Goal: Task Accomplishment & Management: Use online tool/utility

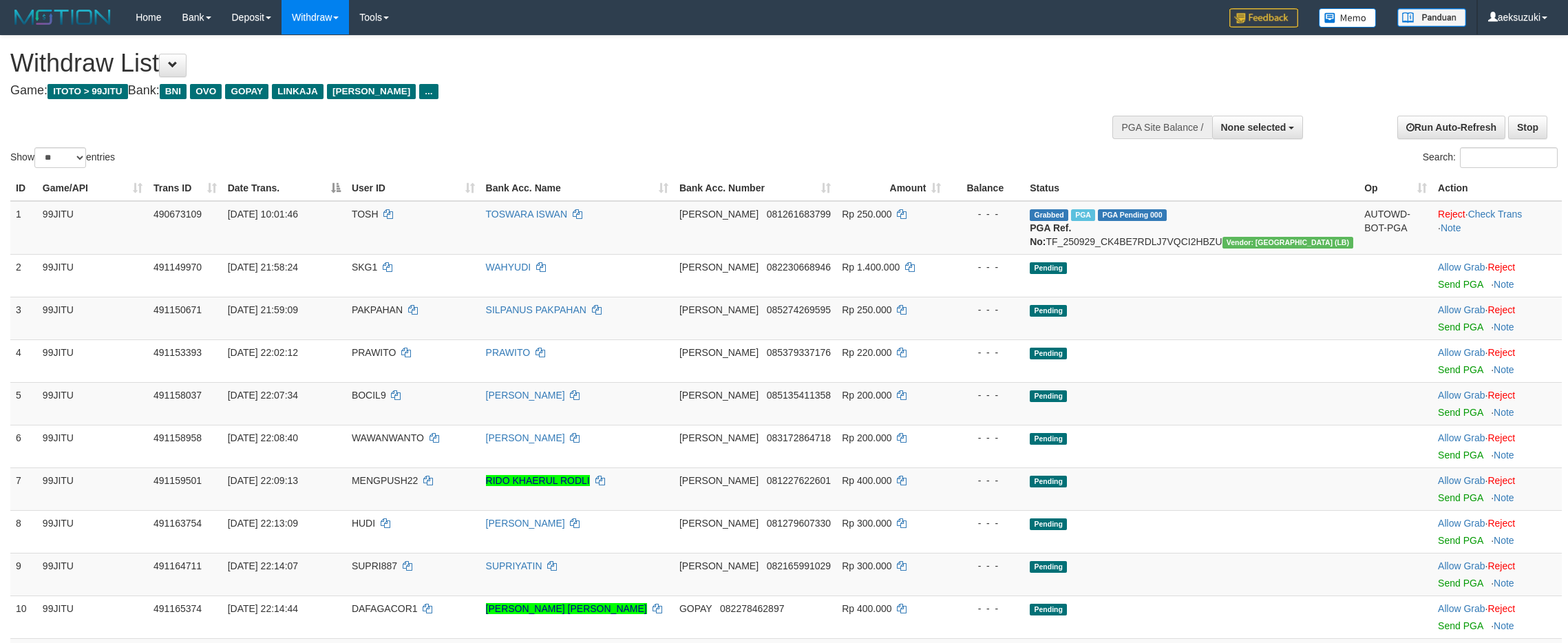
select select
select select "**"
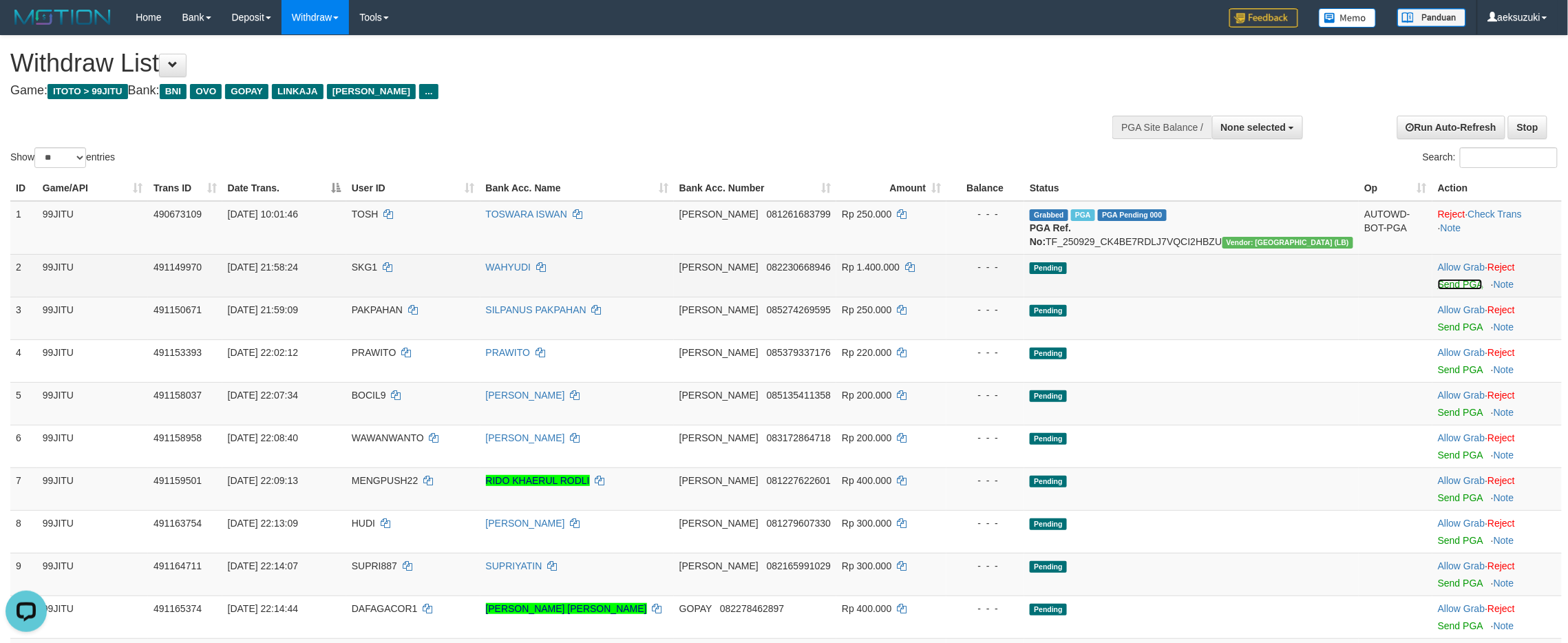
click at [1438, 290] on link "Send PGA" at bounding box center [1461, 284] width 45 height 11
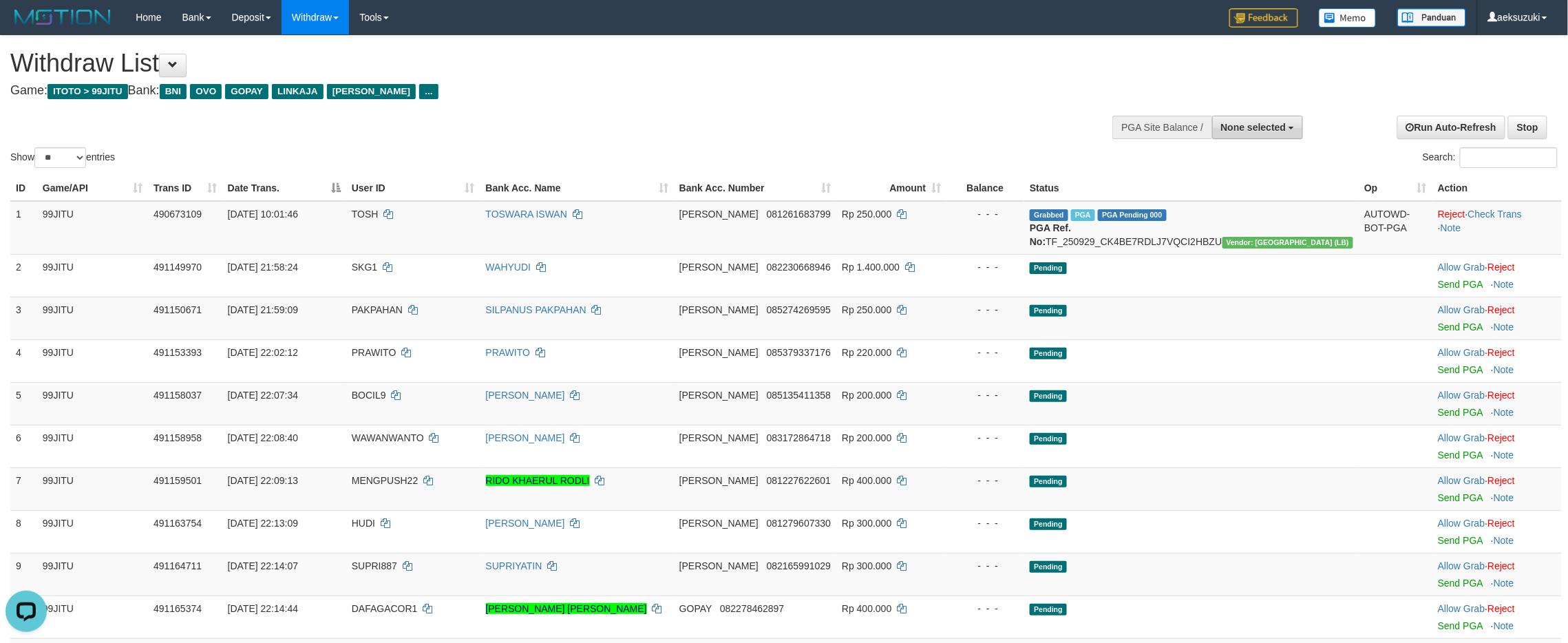
click at [1255, 126] on span "None selected" at bounding box center [1253, 127] width 66 height 11
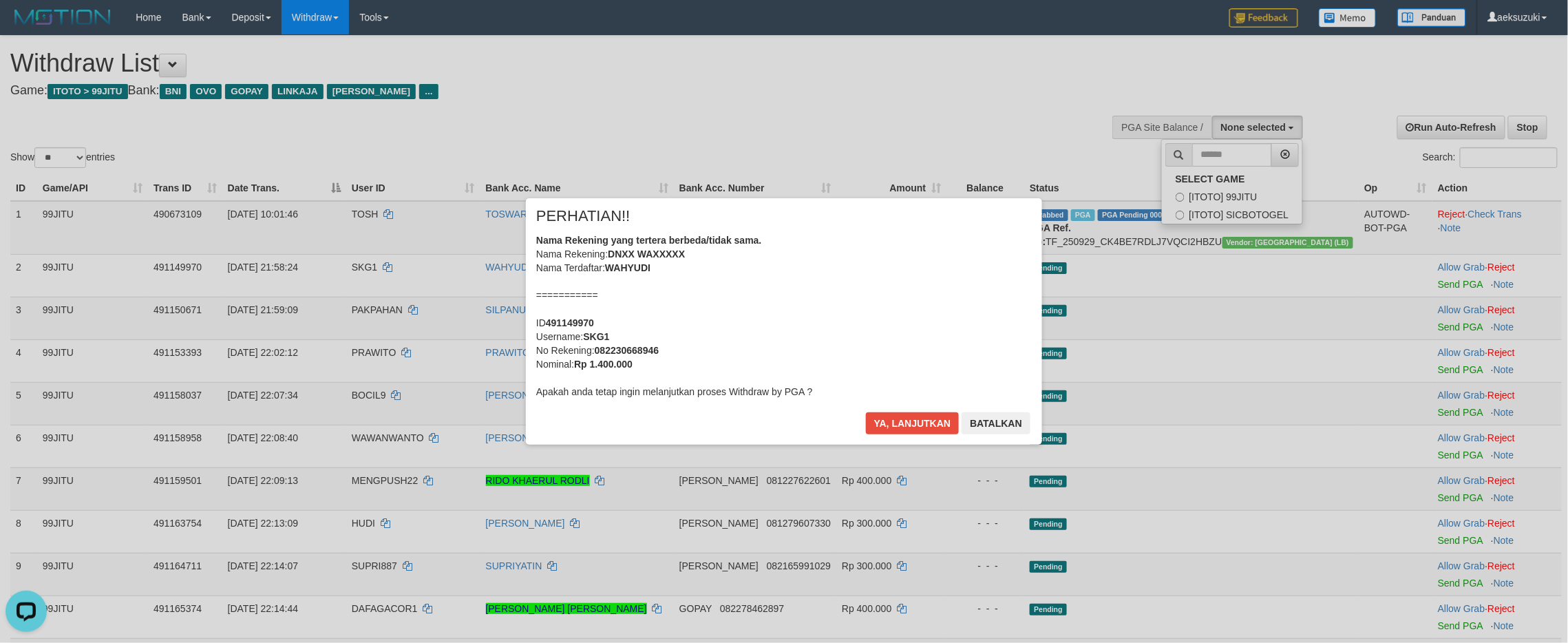
click at [1231, 187] on div "× PERHATIAN!! Nama Rekening yang tertera berbeda/tidak sama. Nama Rekening: DNX…" at bounding box center [784, 322] width 1568 height 302
click at [913, 425] on button "Ya, lanjutkan" at bounding box center [912, 423] width 93 height 22
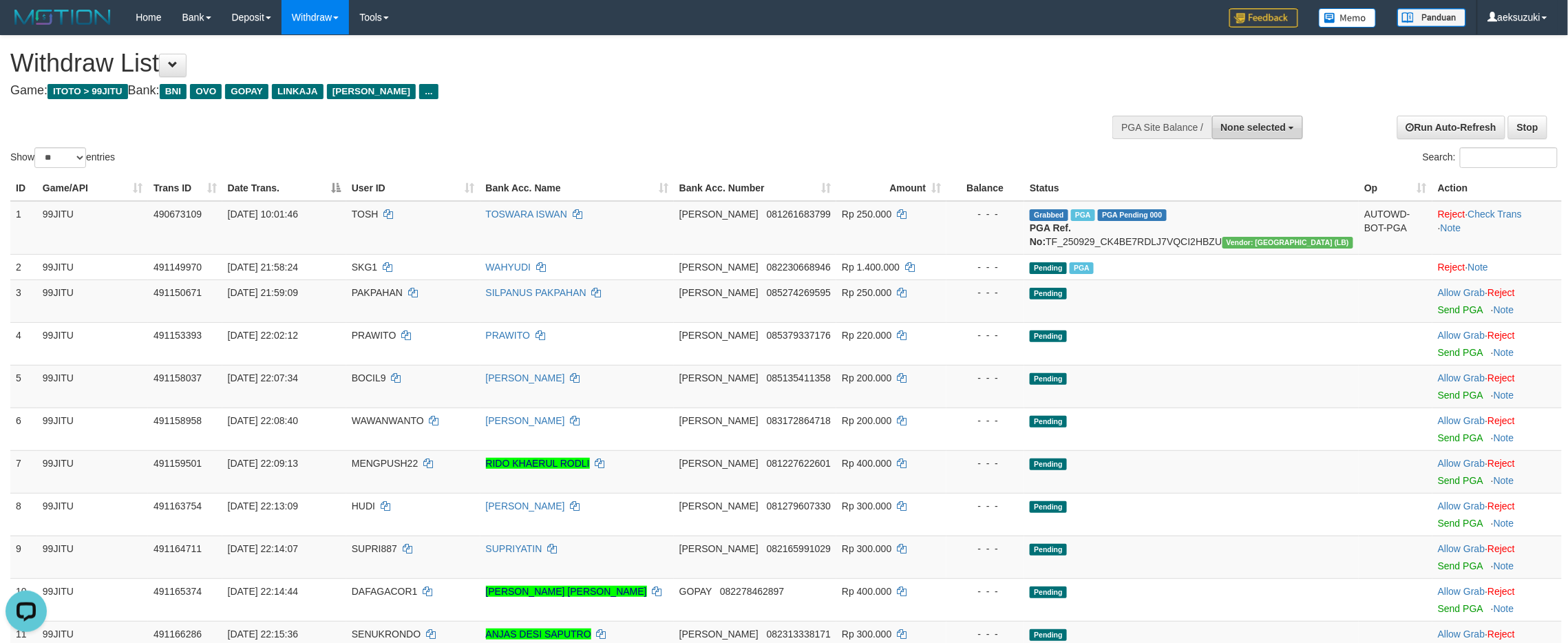
click at [1248, 139] on div "**********" at bounding box center [1187, 127] width 248 height 42
click at [1248, 138] on button "None selected" at bounding box center [1258, 127] width 92 height 23
click at [1246, 191] on label "[ITOTO] 99JITU" at bounding box center [1233, 197] width 141 height 18
select select "***"
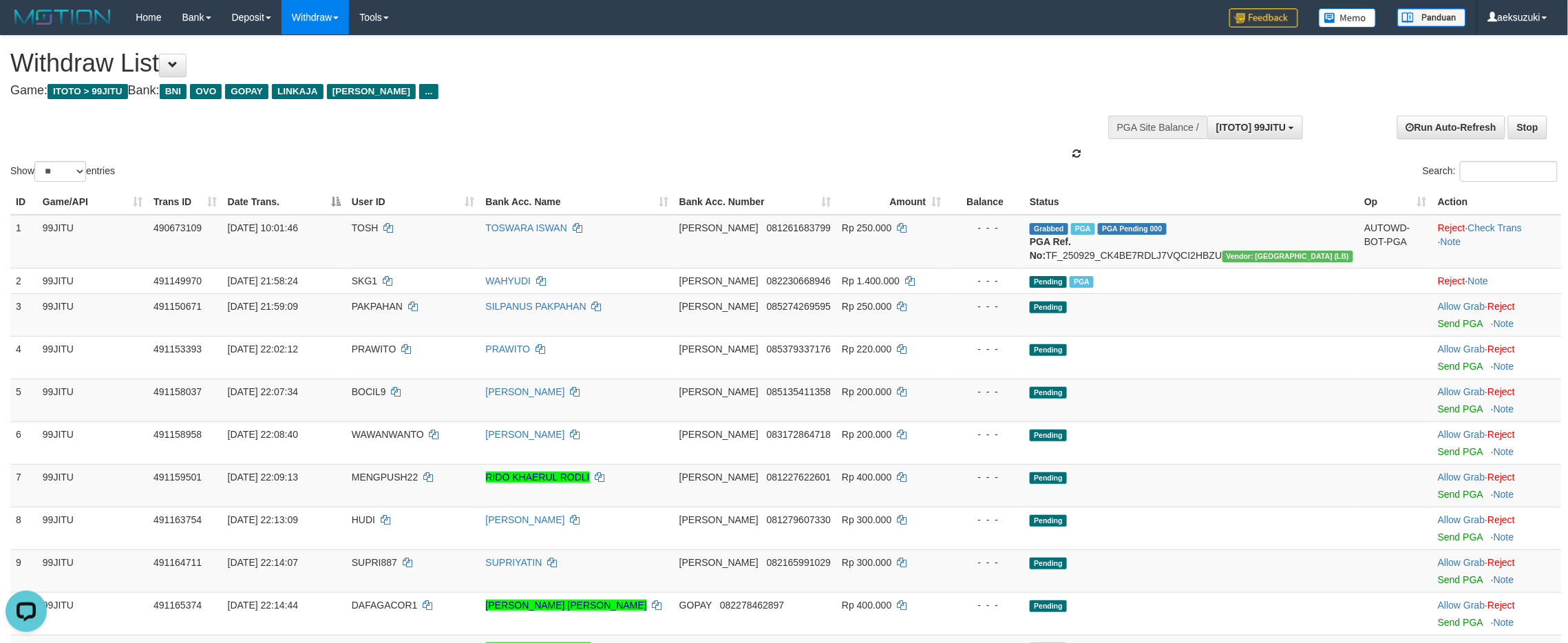
scroll to position [12, 0]
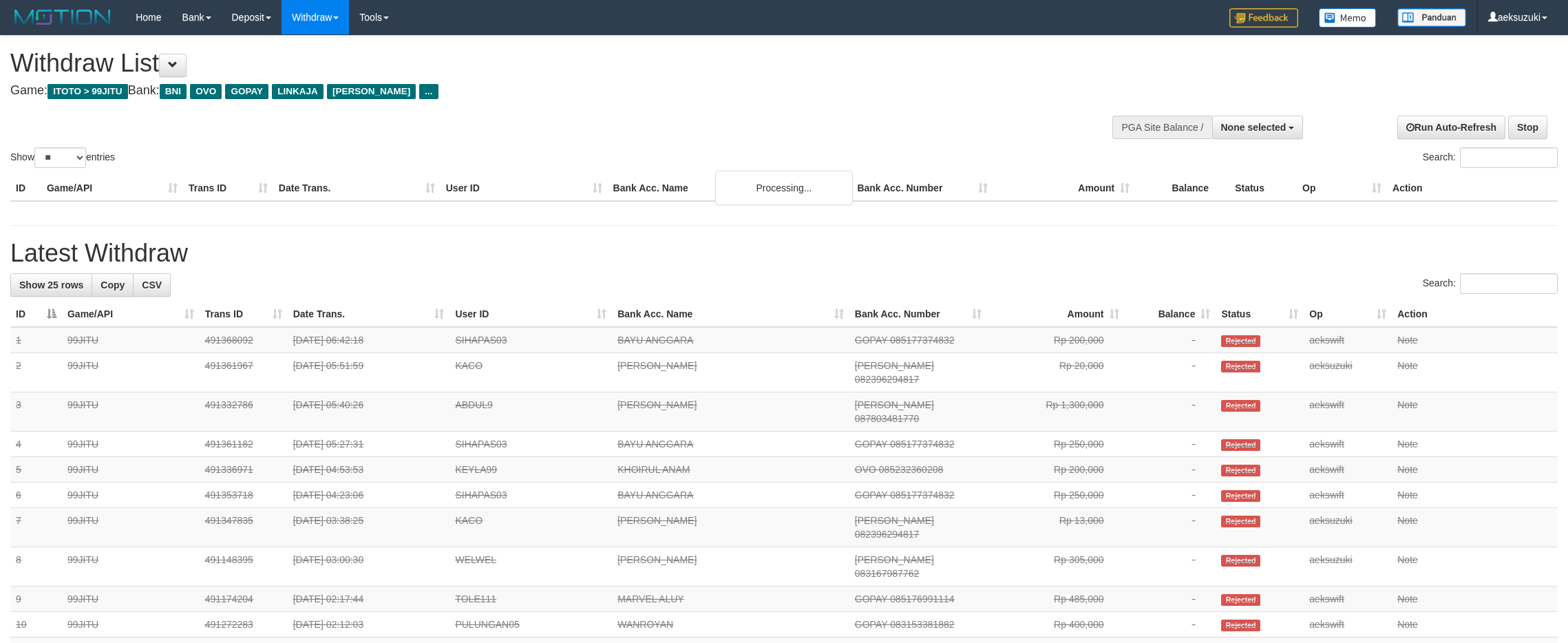
select select
select select "**"
select select
select select "**"
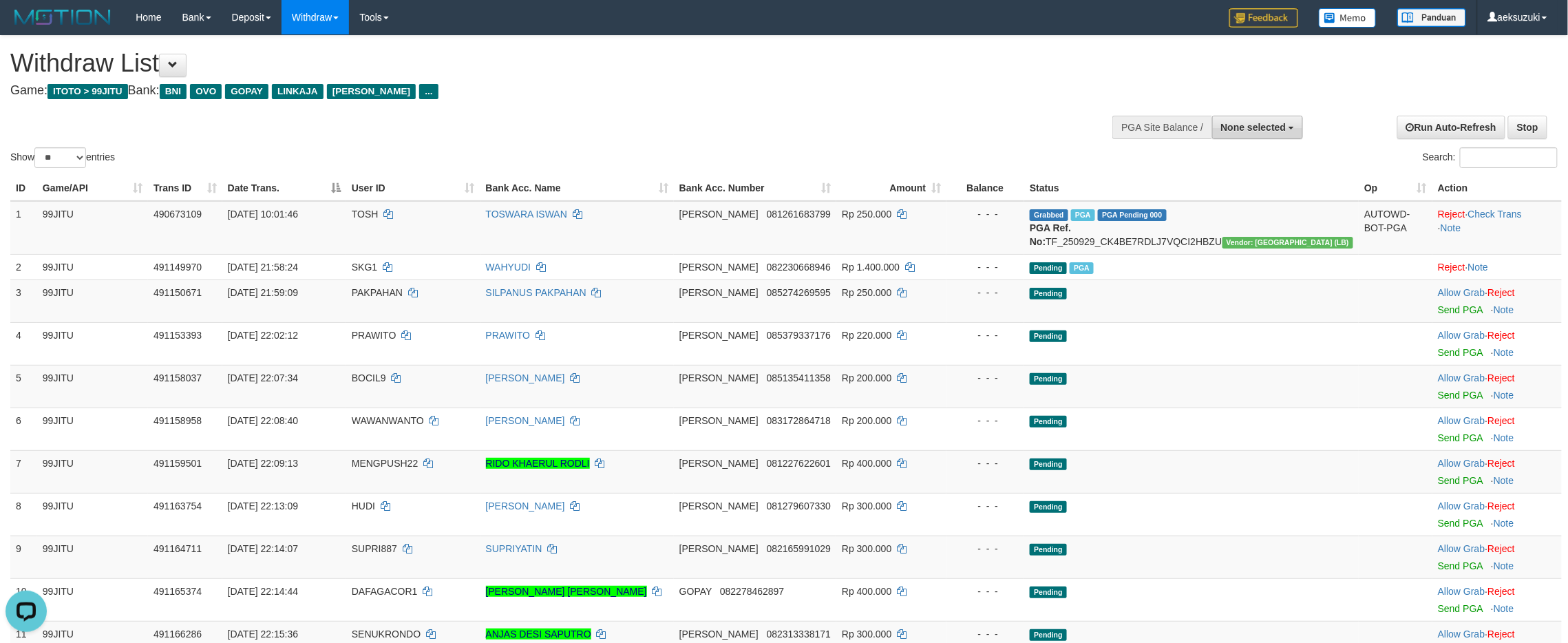
click at [1242, 138] on button "None selected" at bounding box center [1258, 127] width 92 height 23
click at [1232, 193] on label "[ITOTO] 99JITU" at bounding box center [1233, 197] width 141 height 18
select select "***"
select select
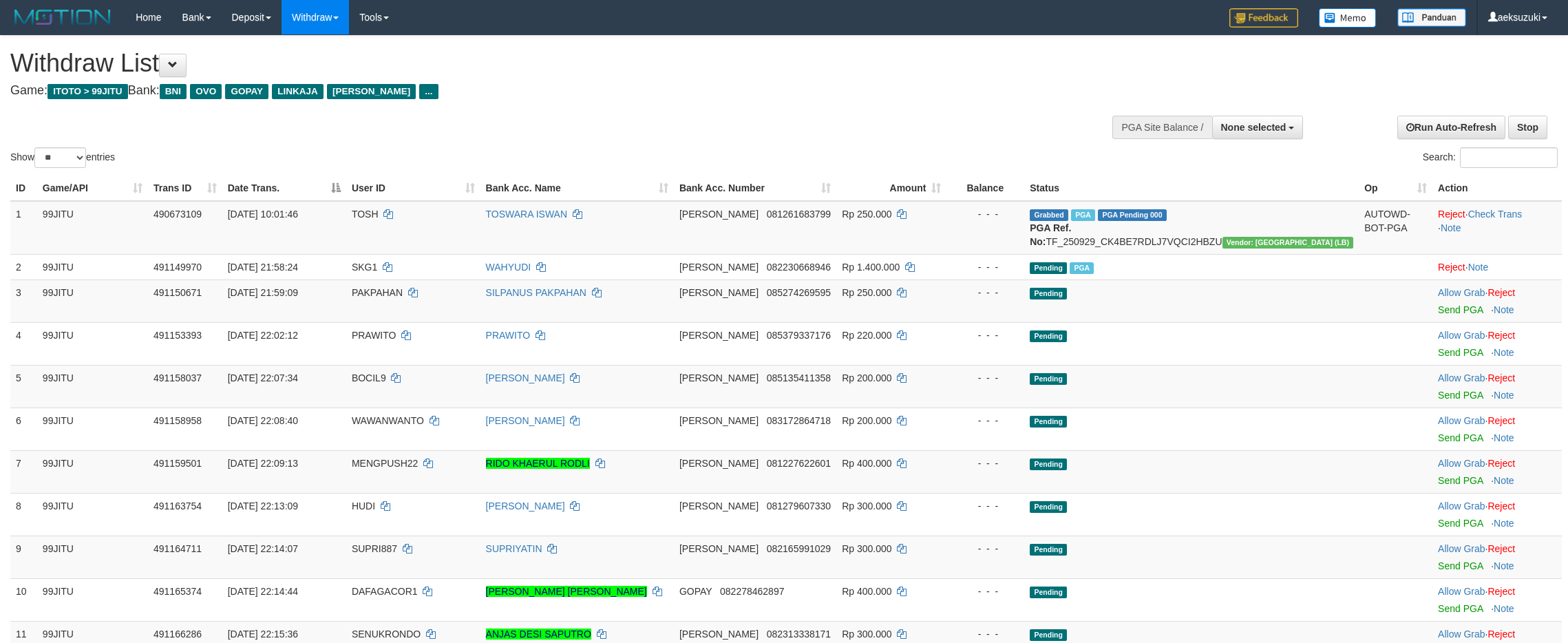
select select "**"
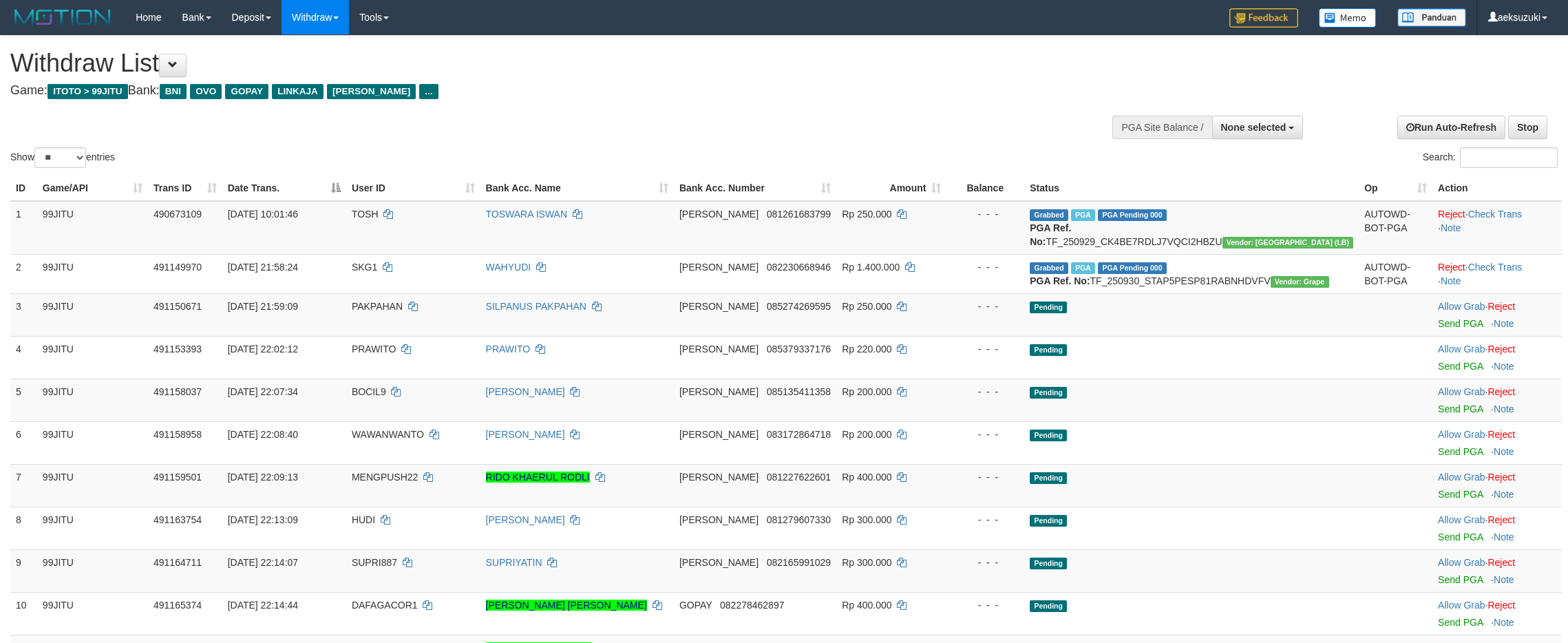
select select
select select "**"
select select
select select "**"
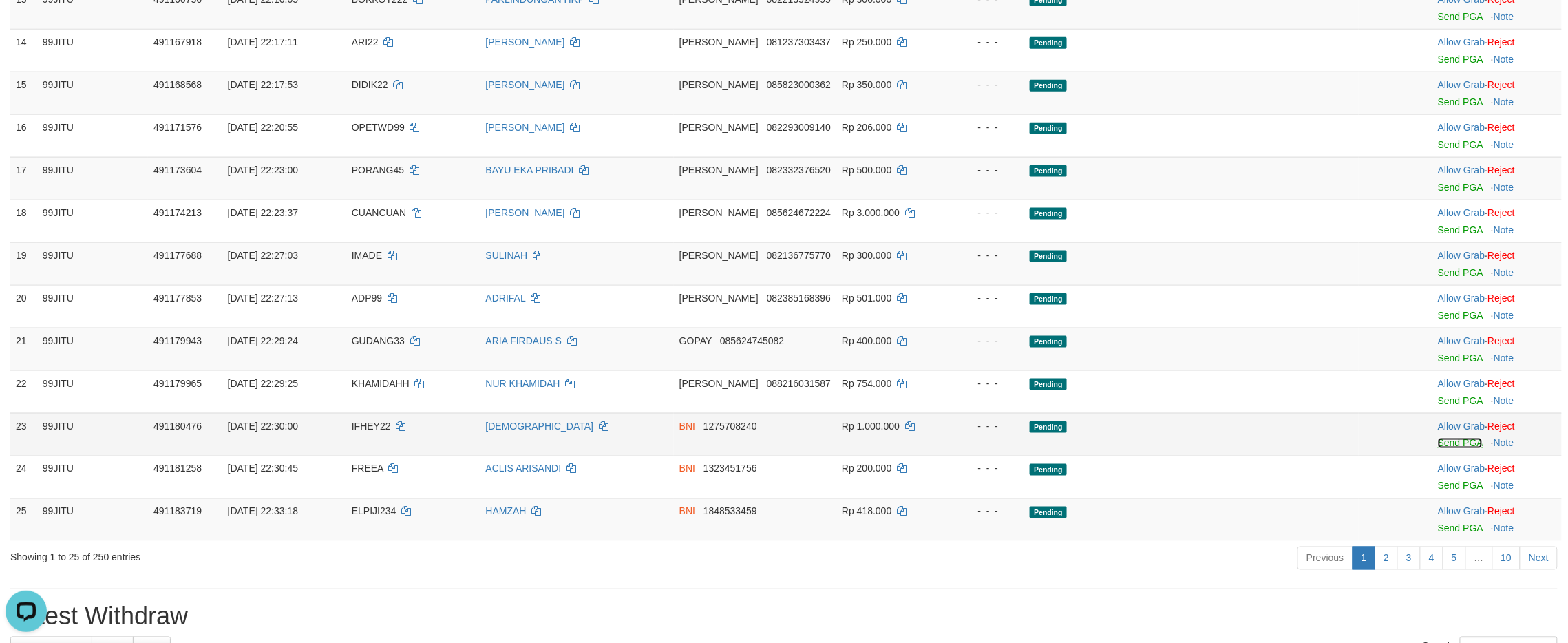
drag, startPoint x: 1441, startPoint y: 486, endPoint x: 873, endPoint y: 229, distance: 623.4
click at [1440, 449] on link "Send PGA" at bounding box center [1461, 443] width 45 height 11
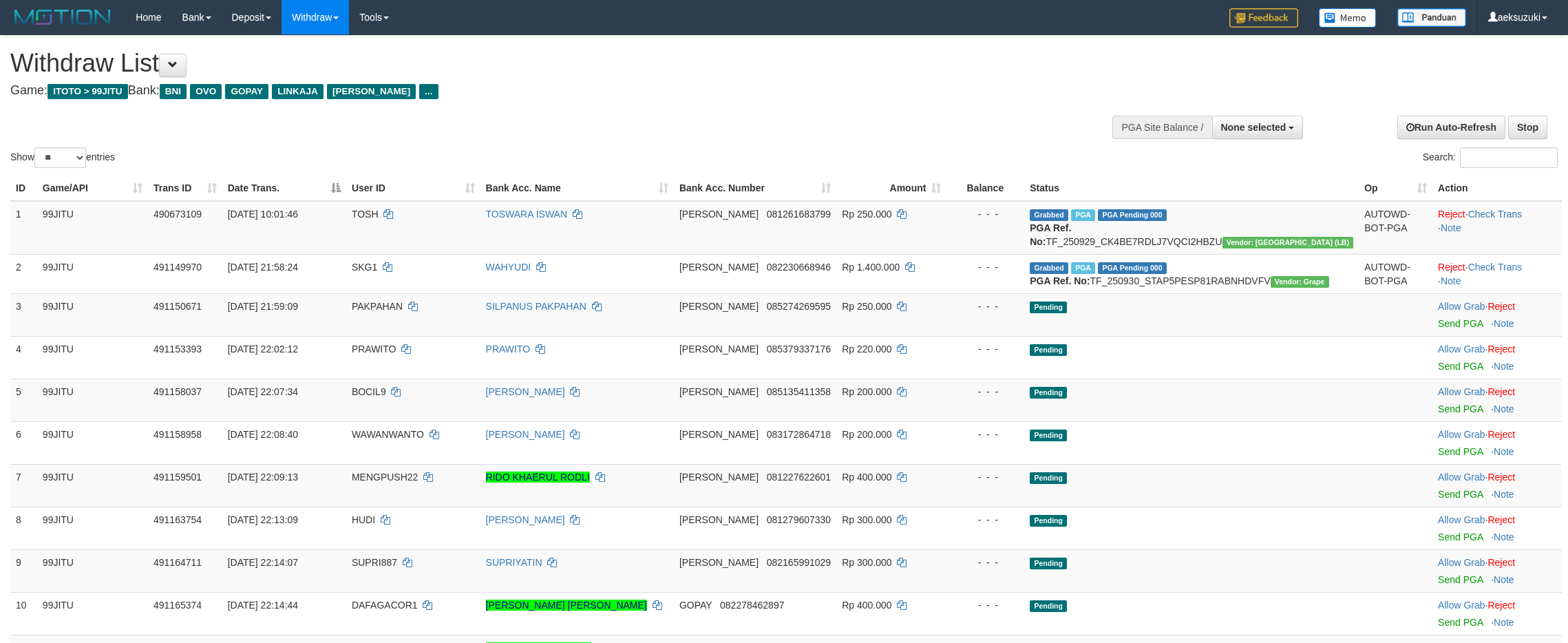
select select
select select "**"
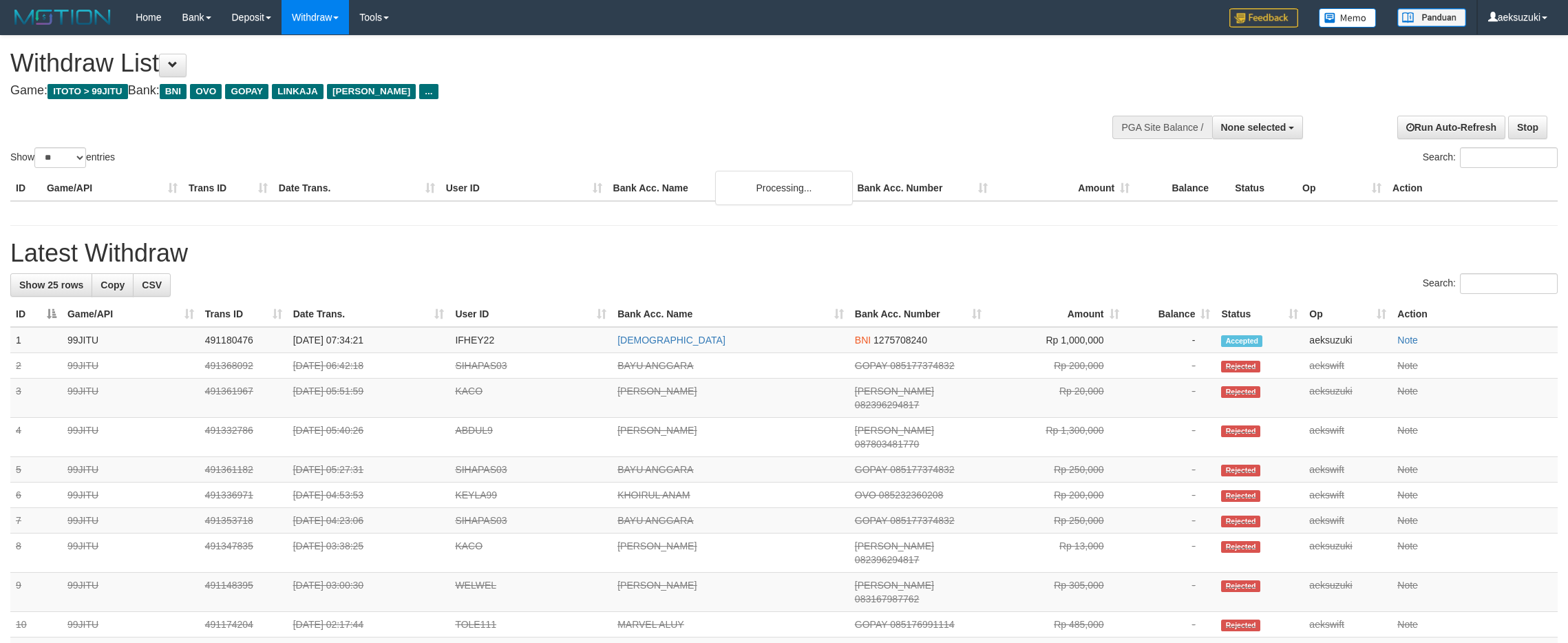
select select
select select "**"
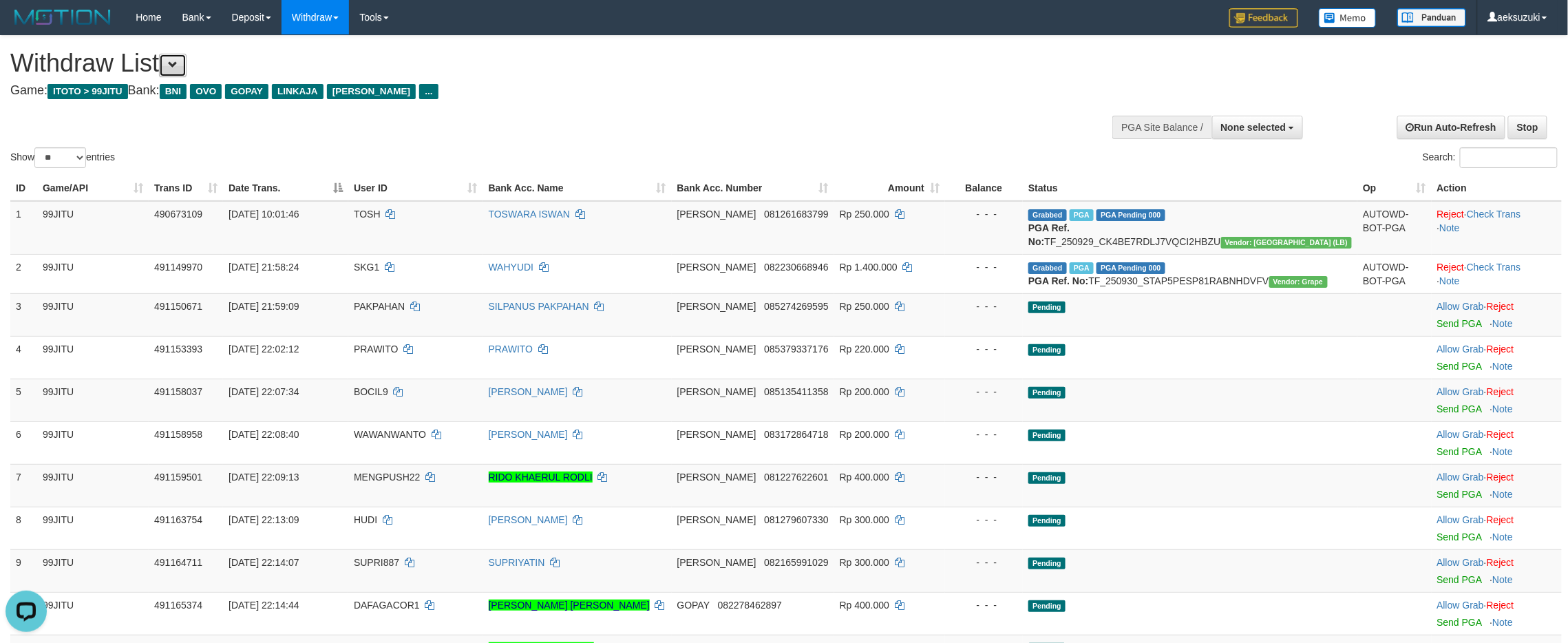
click at [177, 60] on span at bounding box center [173, 65] width 10 height 10
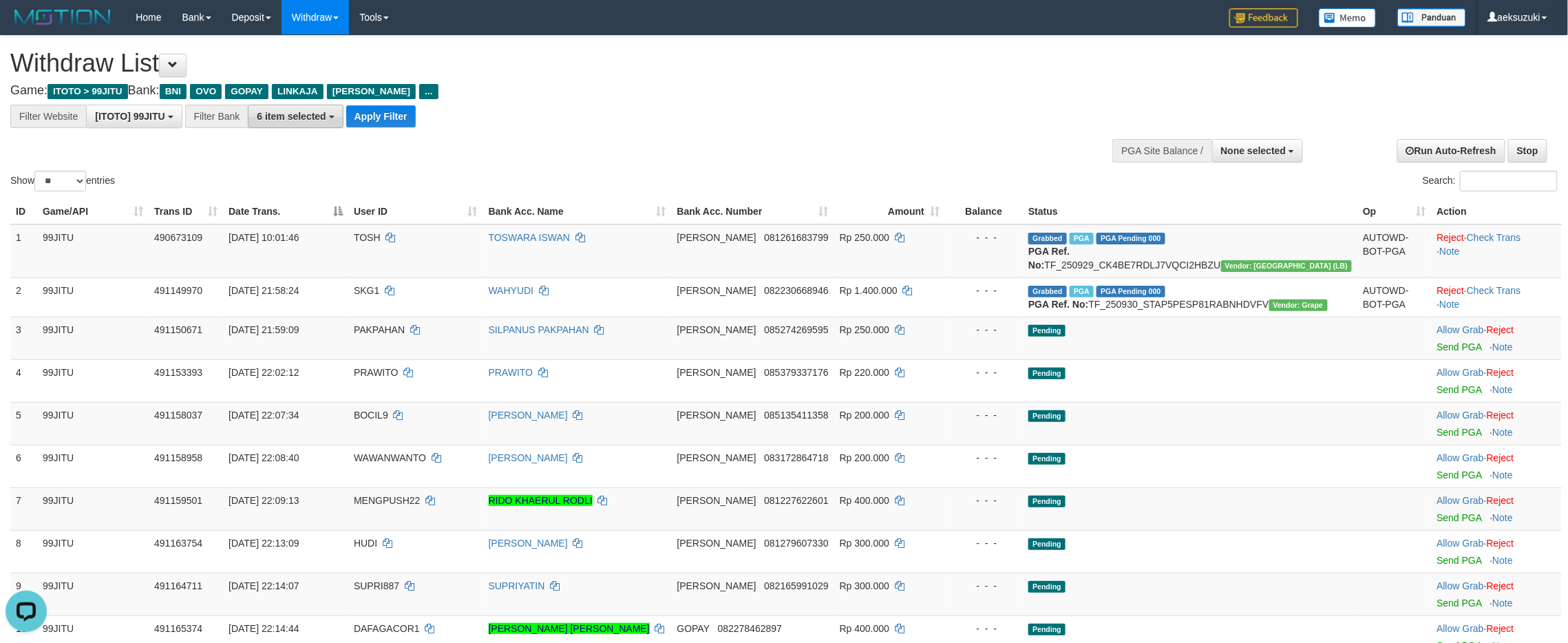
click at [303, 113] on span "6 item selected" at bounding box center [290, 116] width 69 height 11
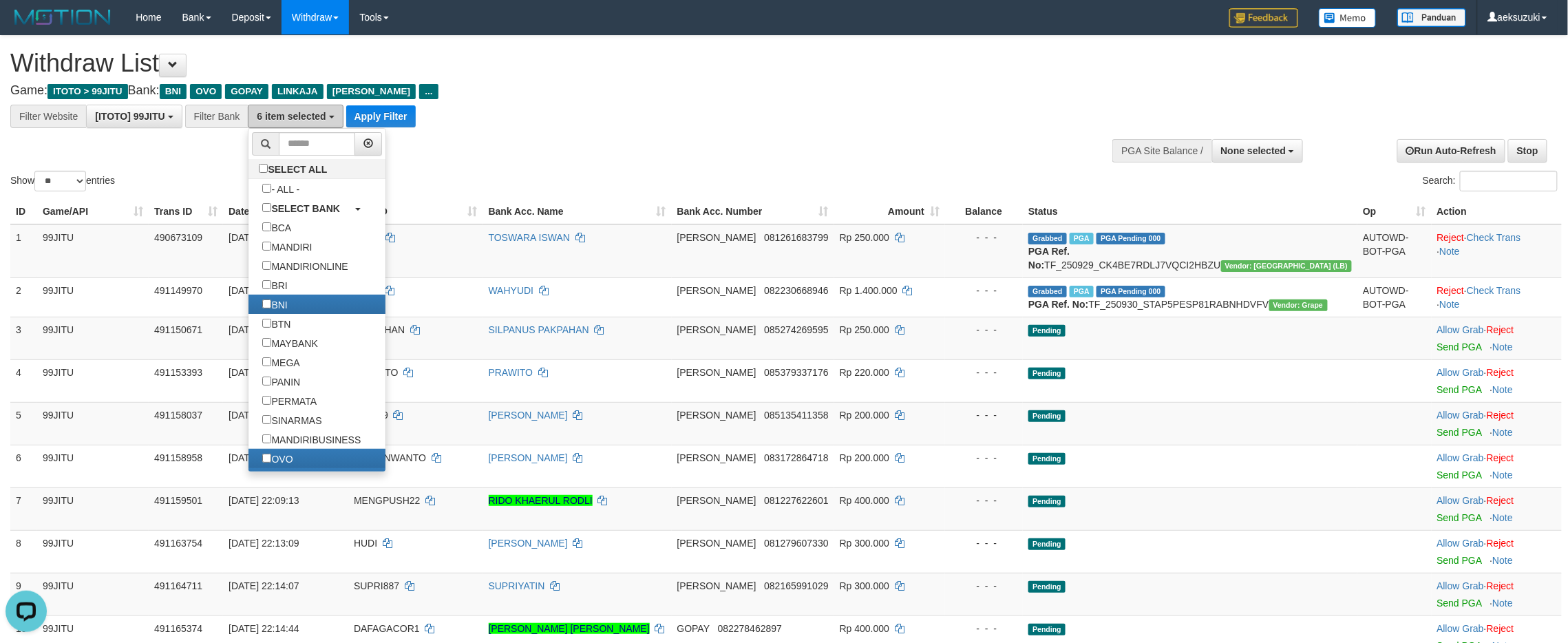
scroll to position [367, 0]
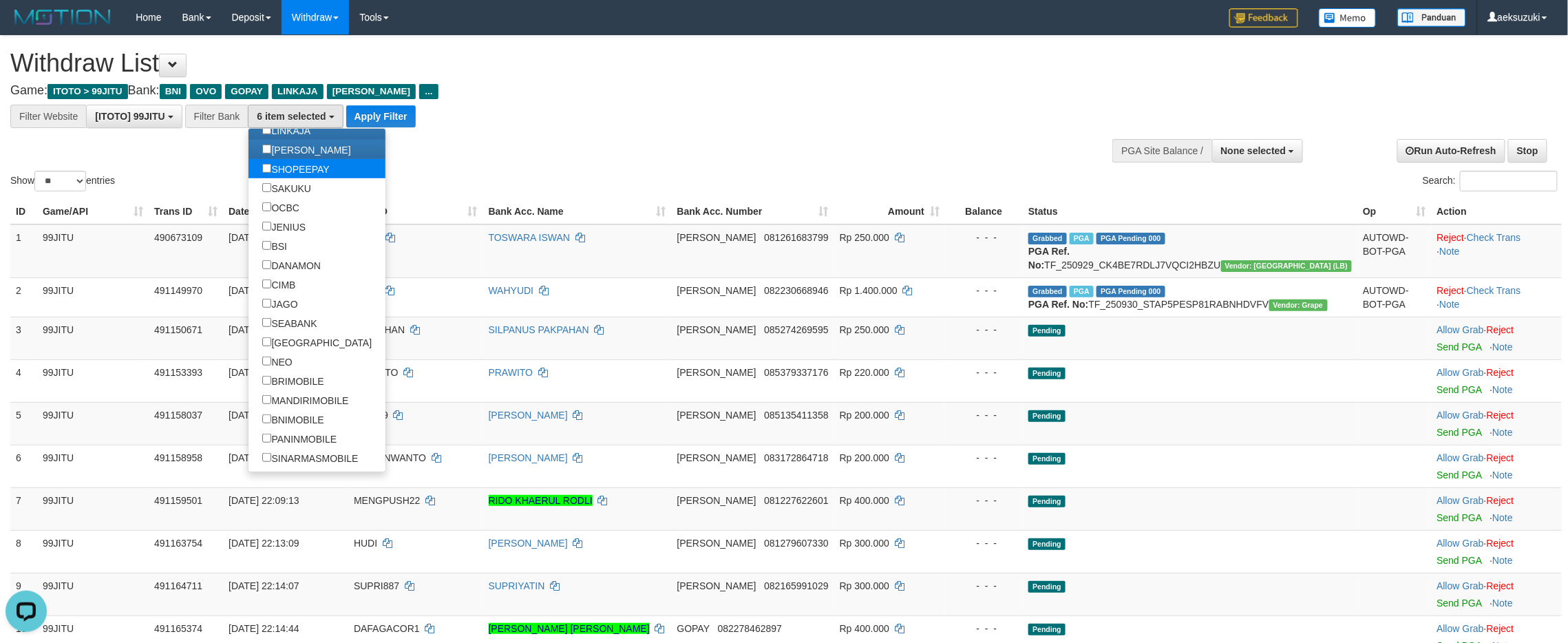
click at [295, 166] on label "SHOPEEPAY" at bounding box center [295, 168] width 94 height 19
click at [295, 153] on label "[PERSON_NAME]" at bounding box center [306, 149] width 116 height 19
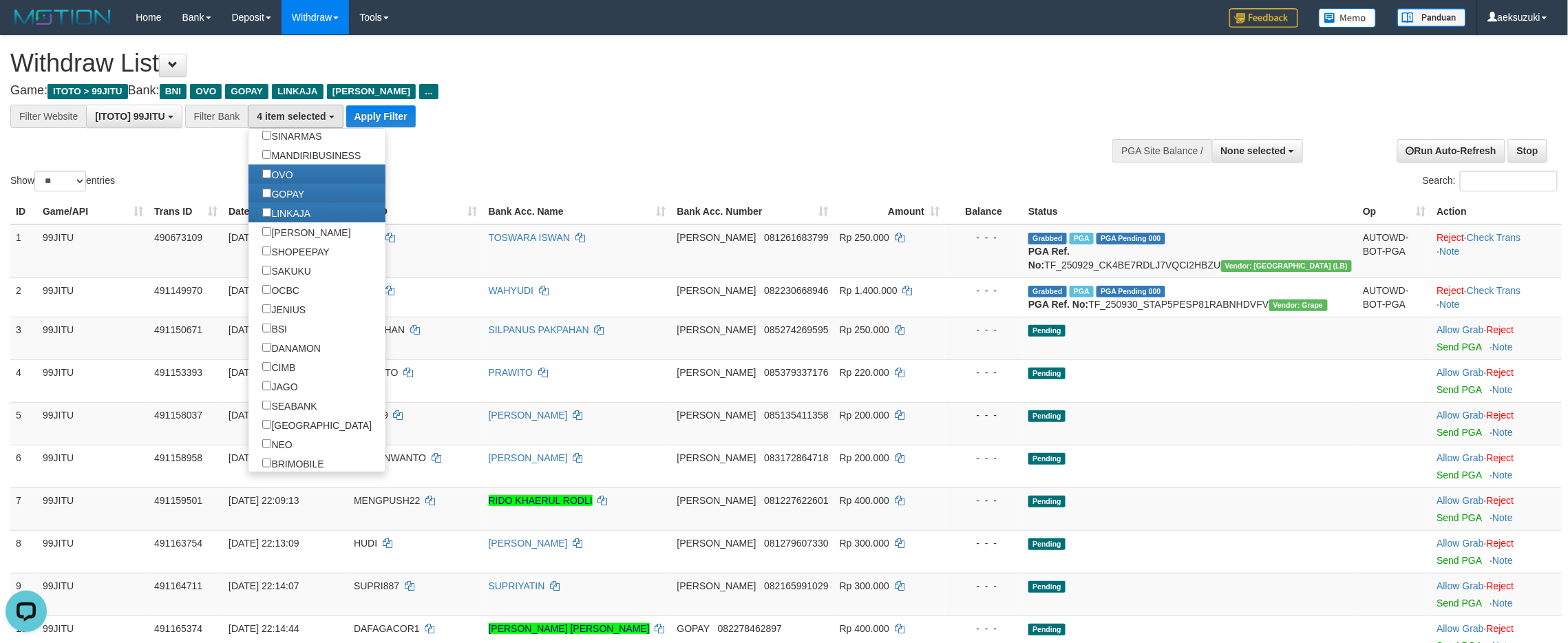
scroll to position [183, 0]
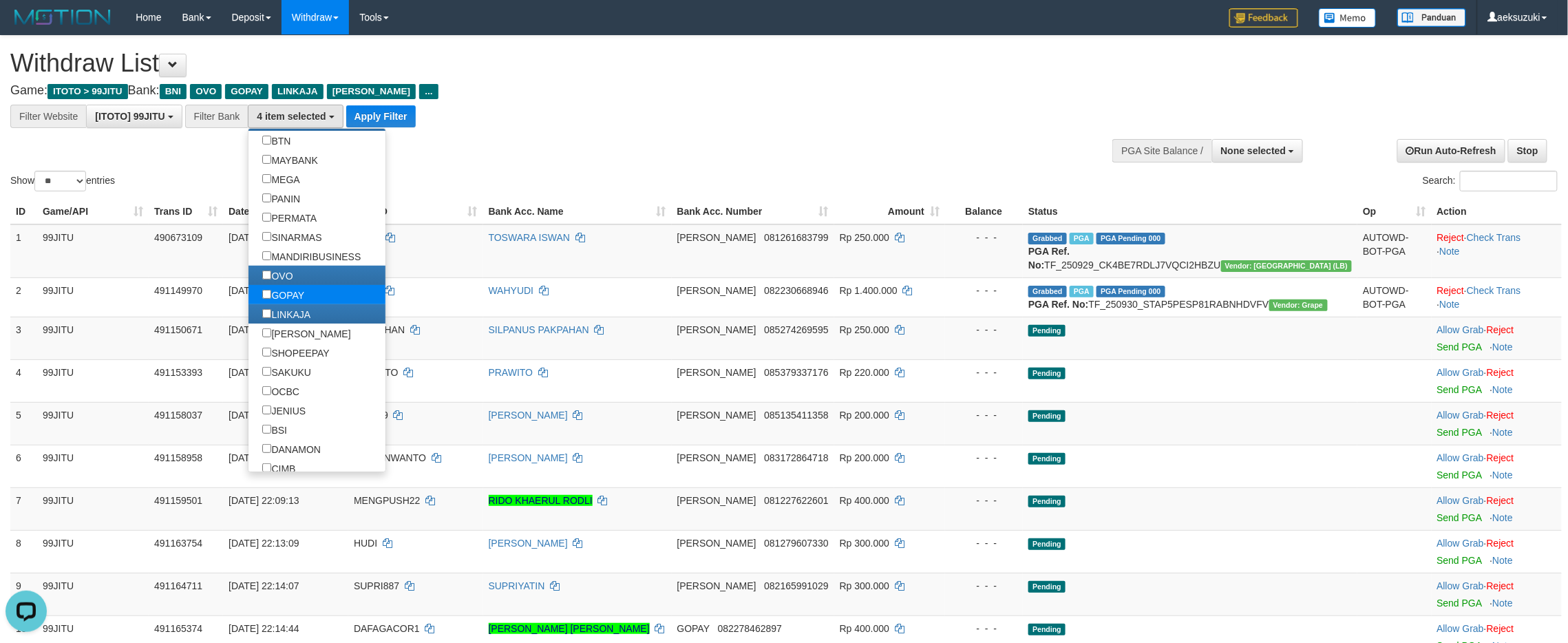
drag, startPoint x: 292, startPoint y: 272, endPoint x: 290, endPoint y: 296, distance: 24.1
click at [292, 273] on label "OVO" at bounding box center [277, 275] width 57 height 19
click at [290, 296] on label "GOPAY" at bounding box center [284, 294] width 70 height 19
click at [288, 310] on label "LINKAJA" at bounding box center [286, 314] width 76 height 19
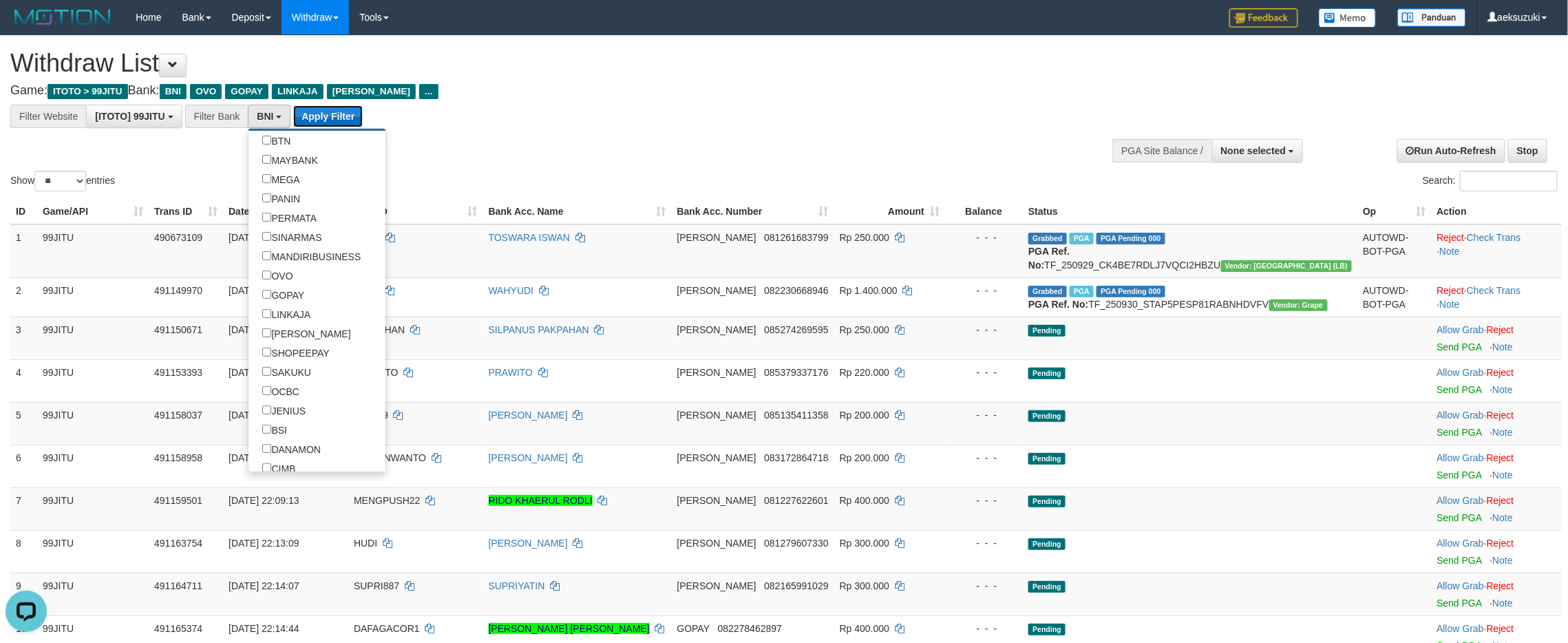
click at [350, 116] on button "Apply Filter" at bounding box center [328, 117] width 70 height 22
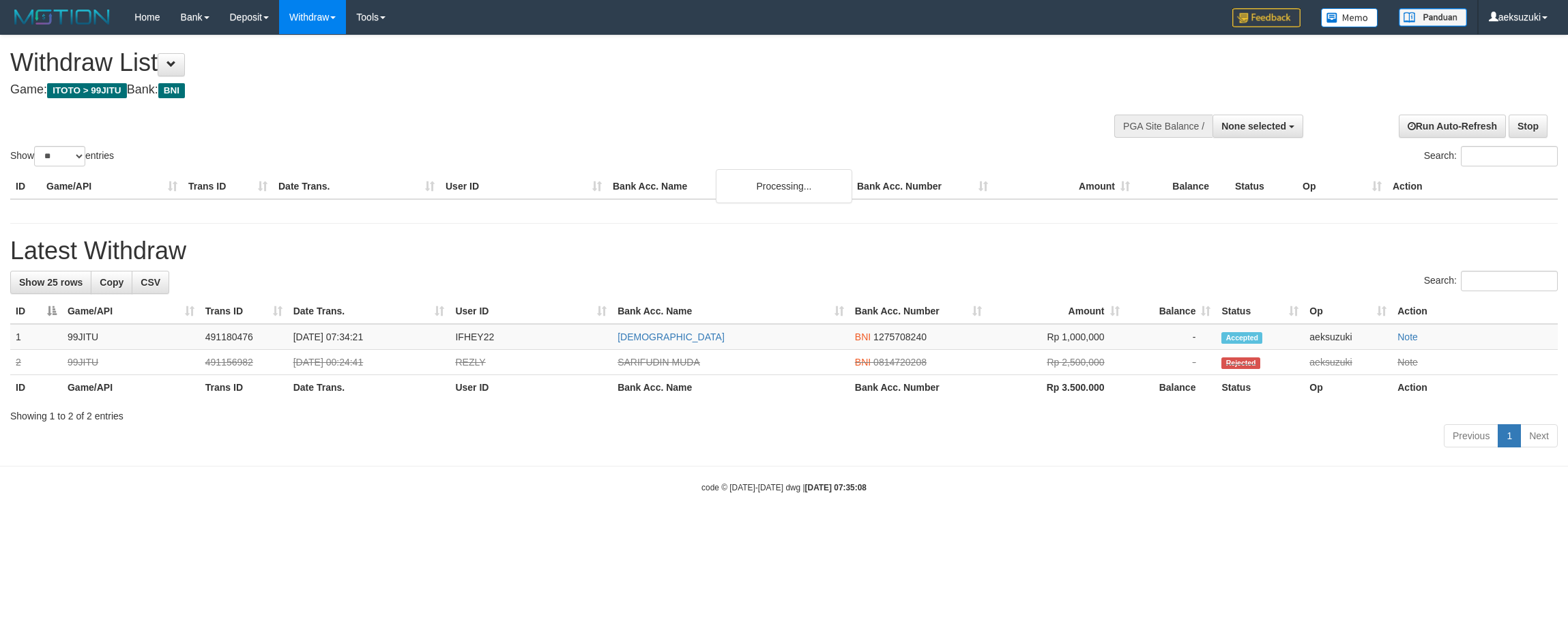
select select
select select "**"
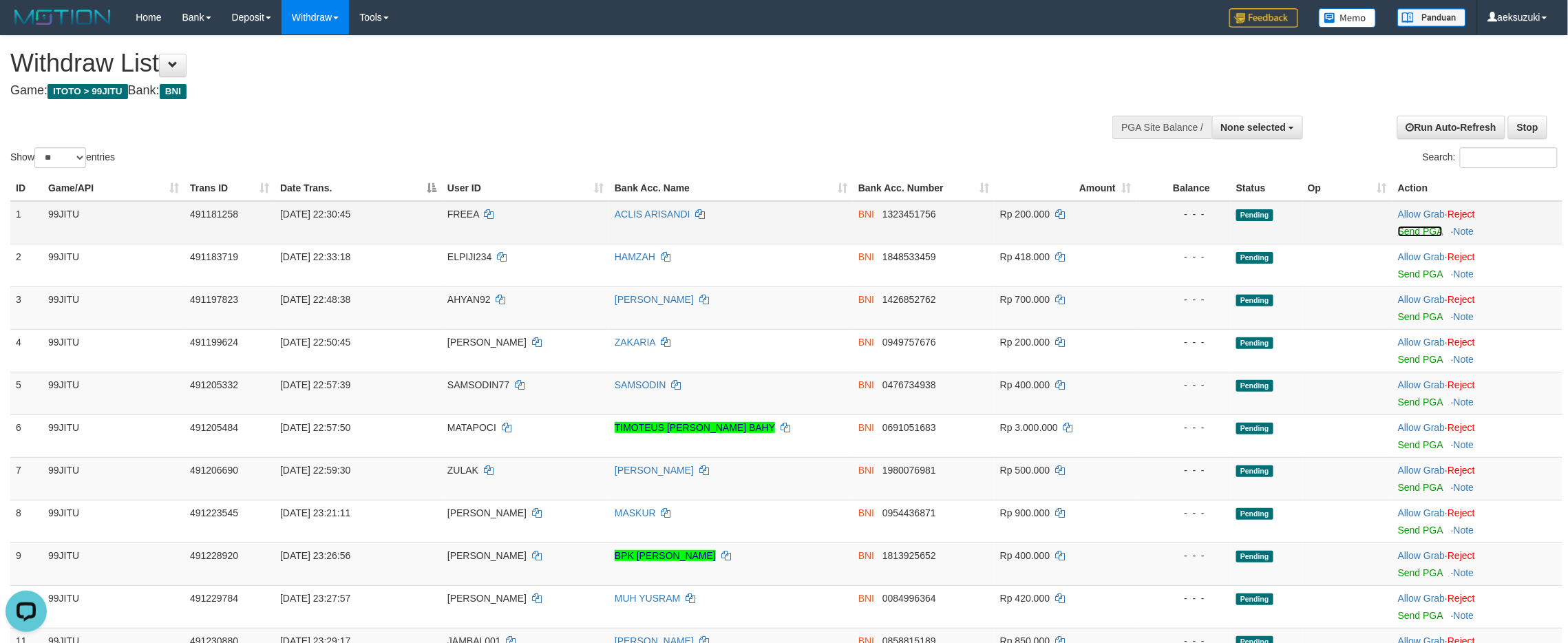
click at [1406, 230] on link "Send PGA" at bounding box center [1421, 231] width 45 height 11
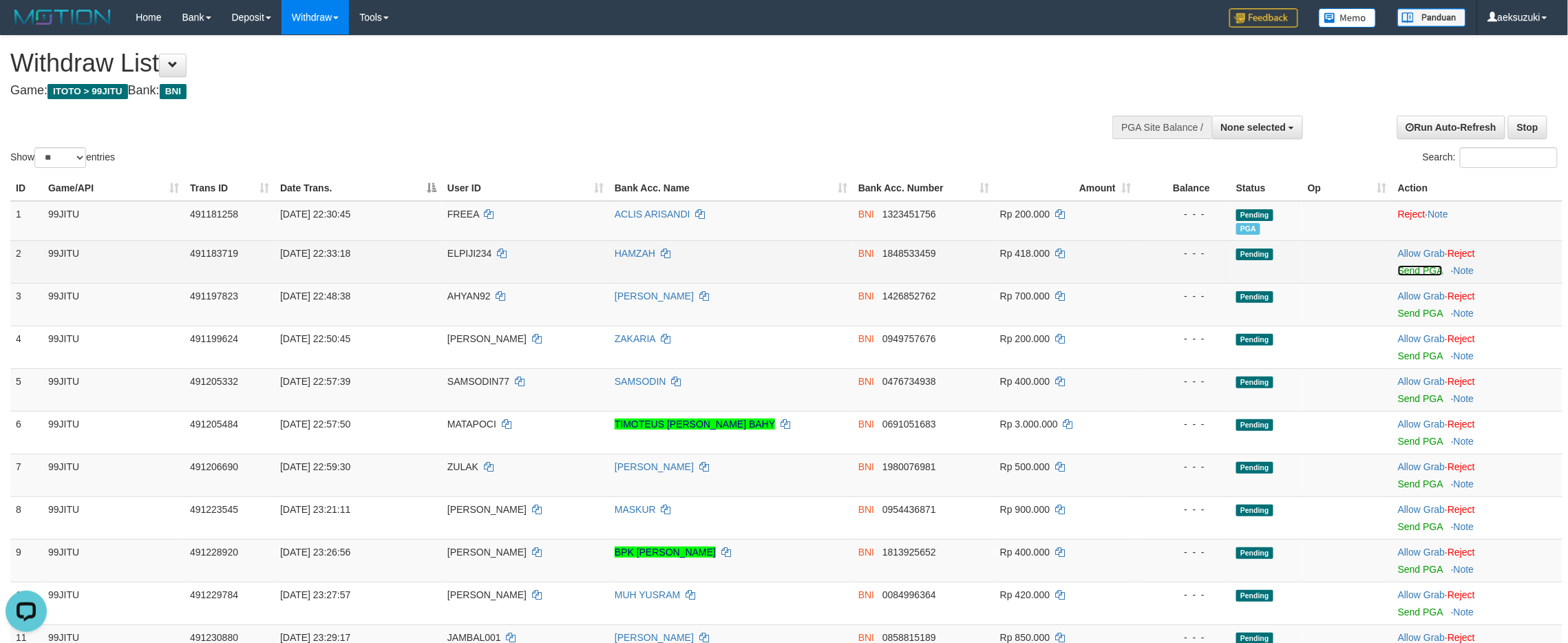
click at [1419, 265] on link "Send PGA" at bounding box center [1421, 270] width 45 height 11
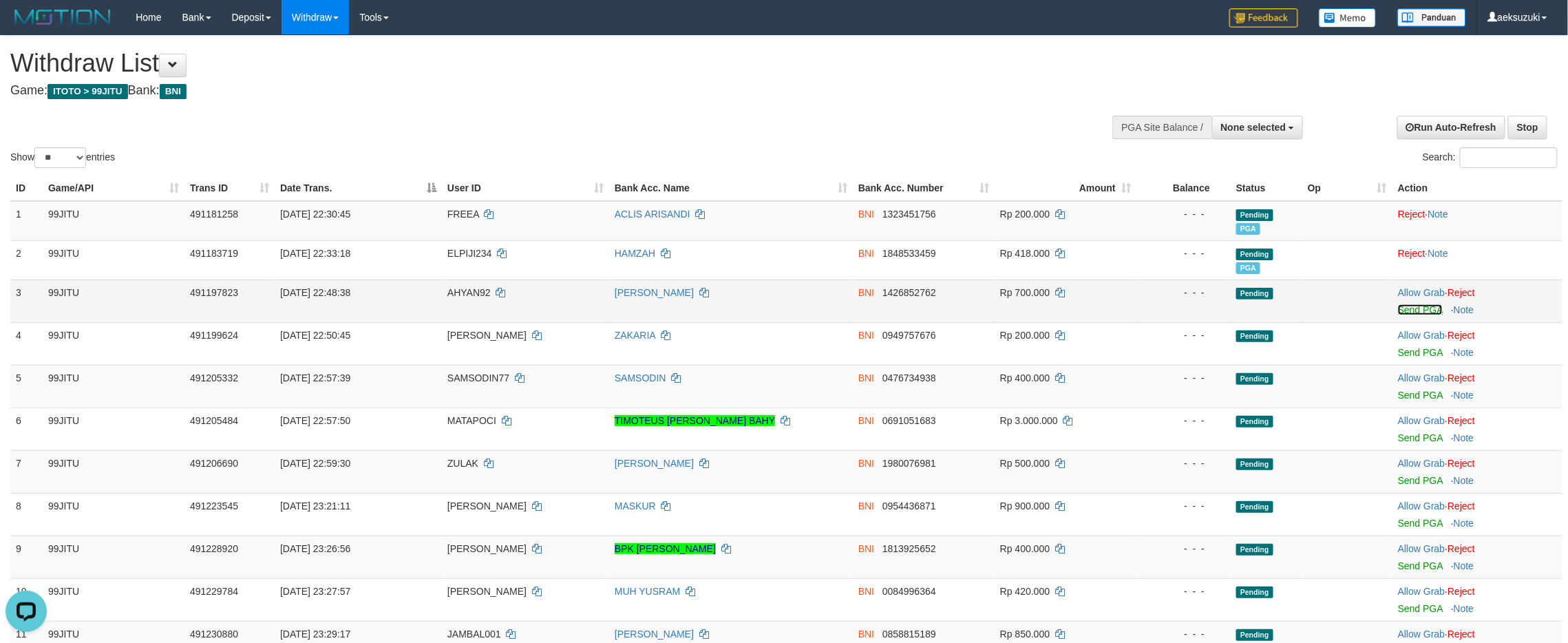
click at [1406, 305] on link "Send PGA" at bounding box center [1421, 310] width 45 height 11
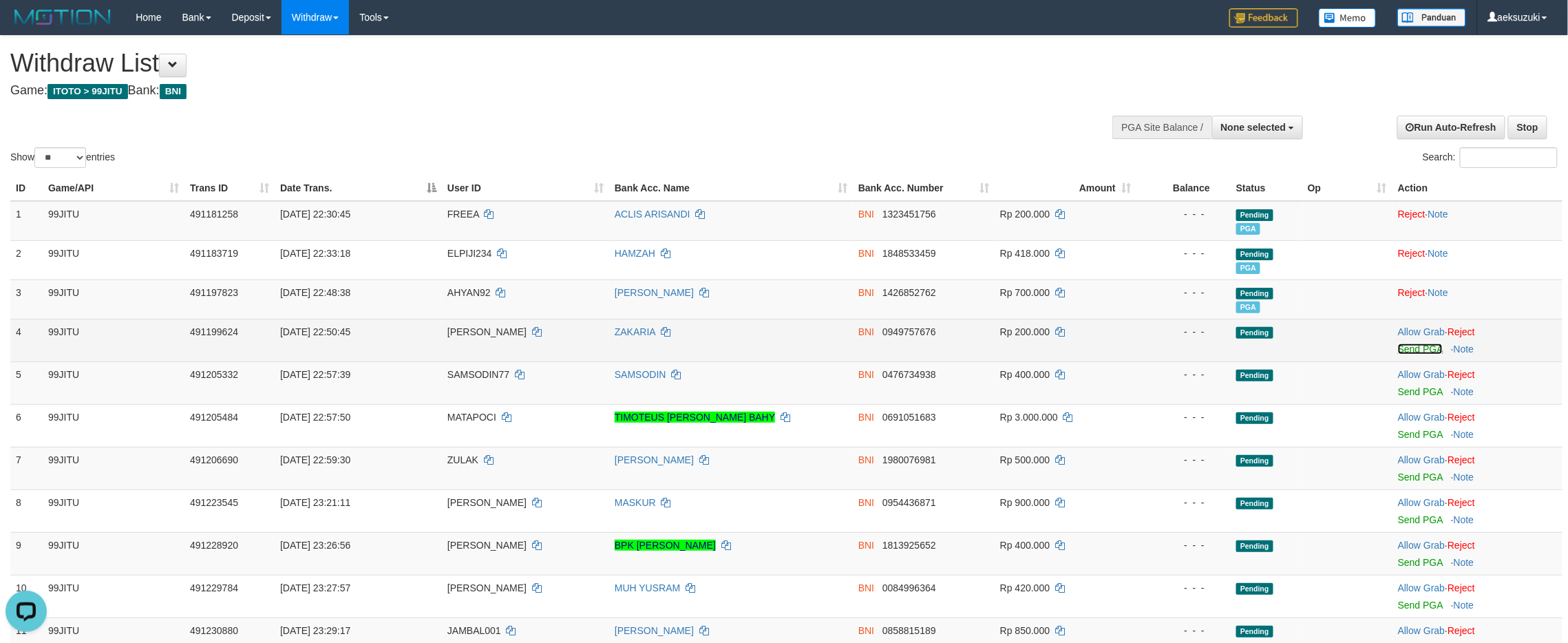
click at [1415, 351] on link "Send PGA" at bounding box center [1421, 349] width 45 height 11
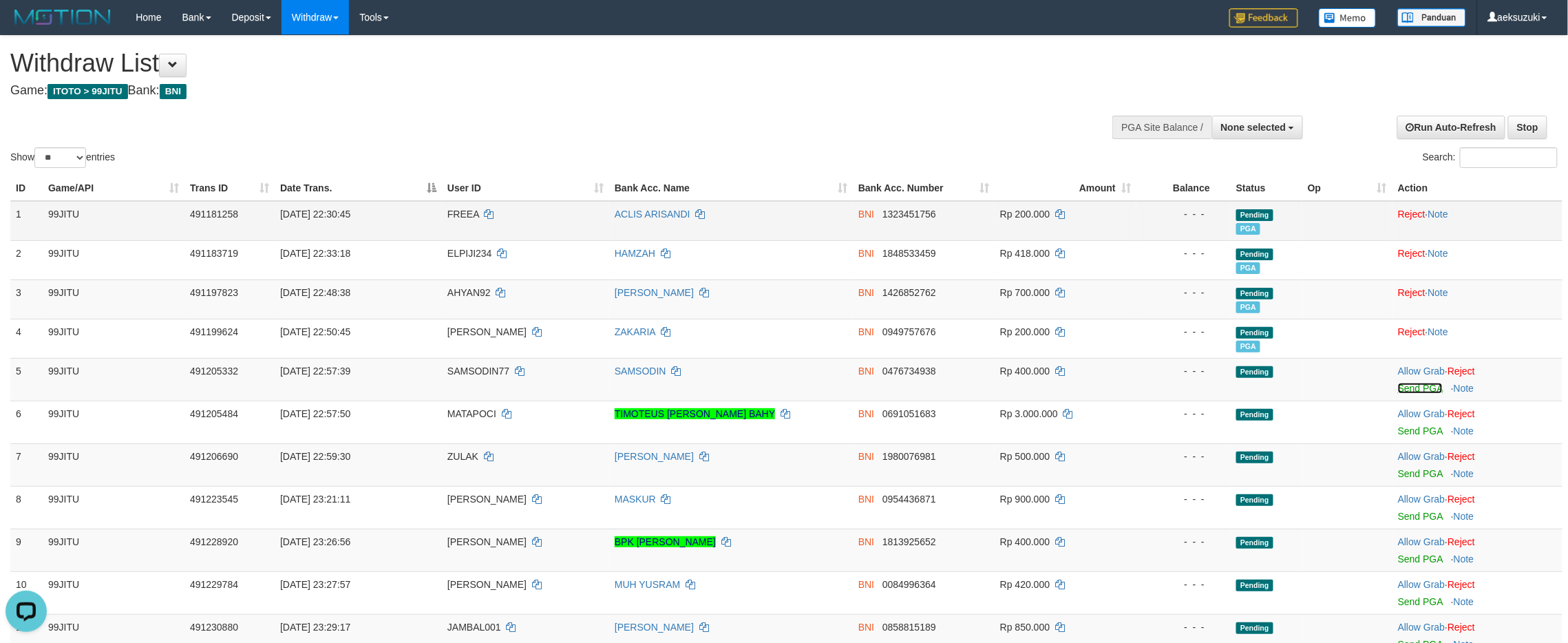
drag, startPoint x: 1415, startPoint y: 386, endPoint x: 866, endPoint y: 221, distance: 573.3
click at [1415, 386] on link "Send PGA" at bounding box center [1421, 388] width 45 height 11
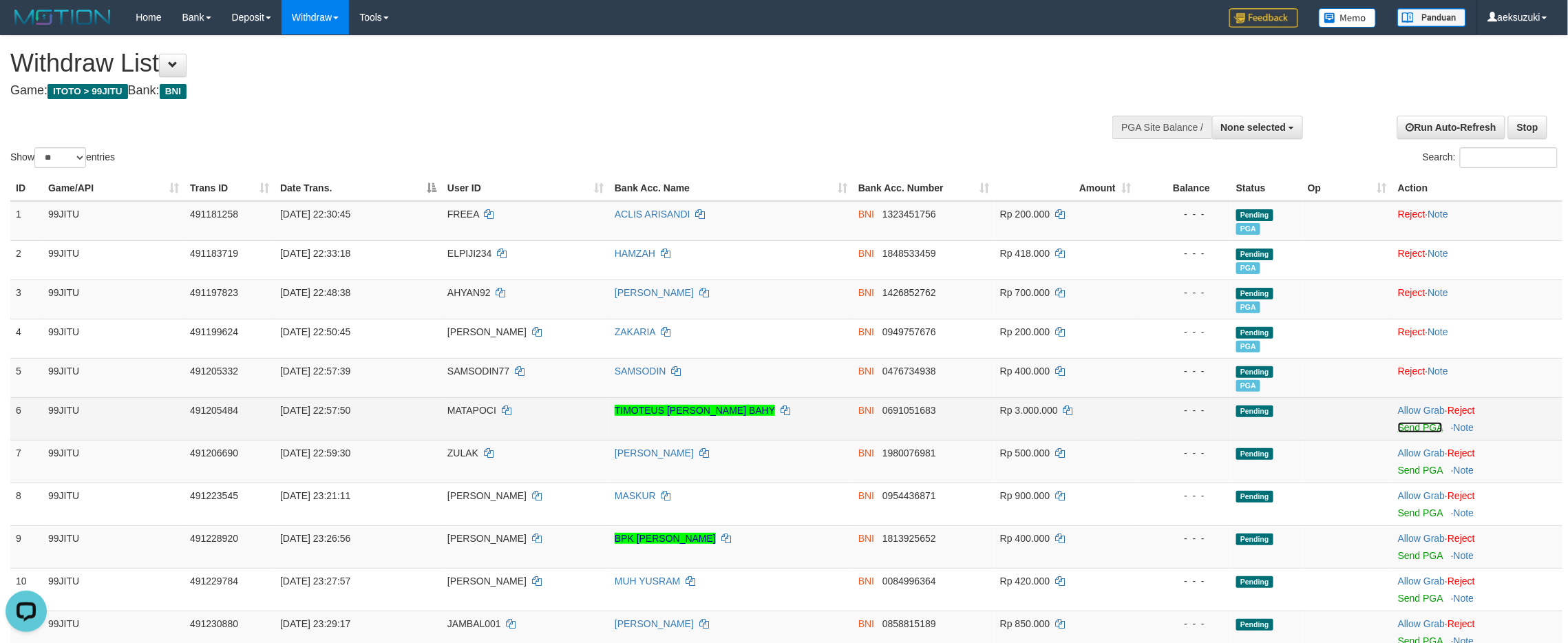
click at [1410, 427] on link "Send PGA" at bounding box center [1421, 427] width 45 height 11
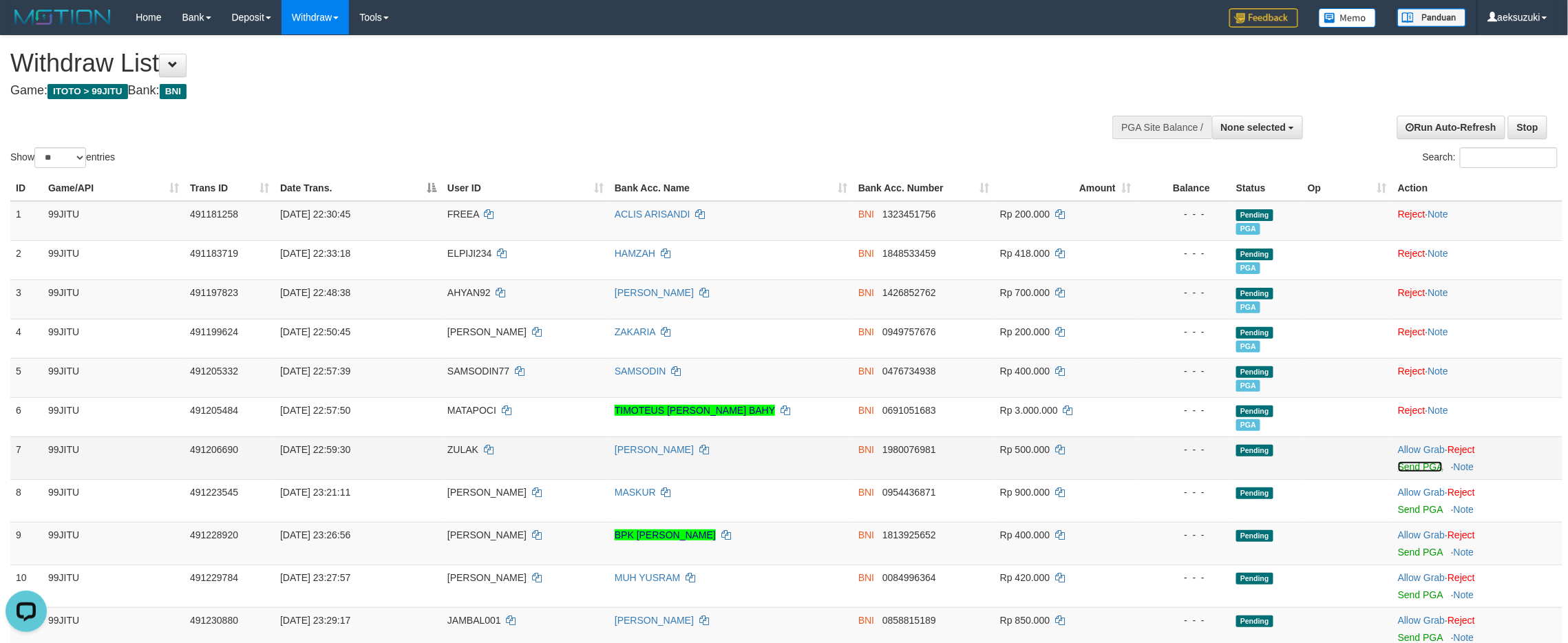
click at [1427, 464] on link "Send PGA" at bounding box center [1421, 466] width 45 height 11
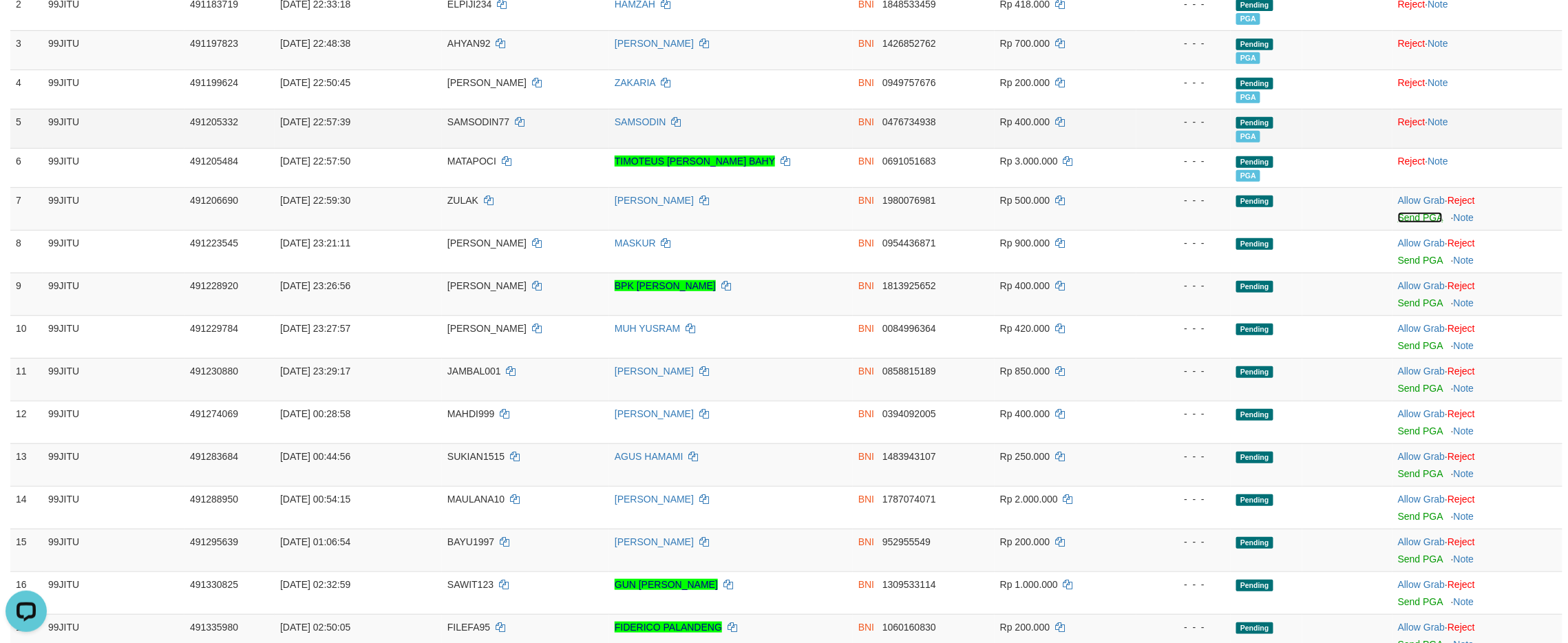
scroll to position [183, 0]
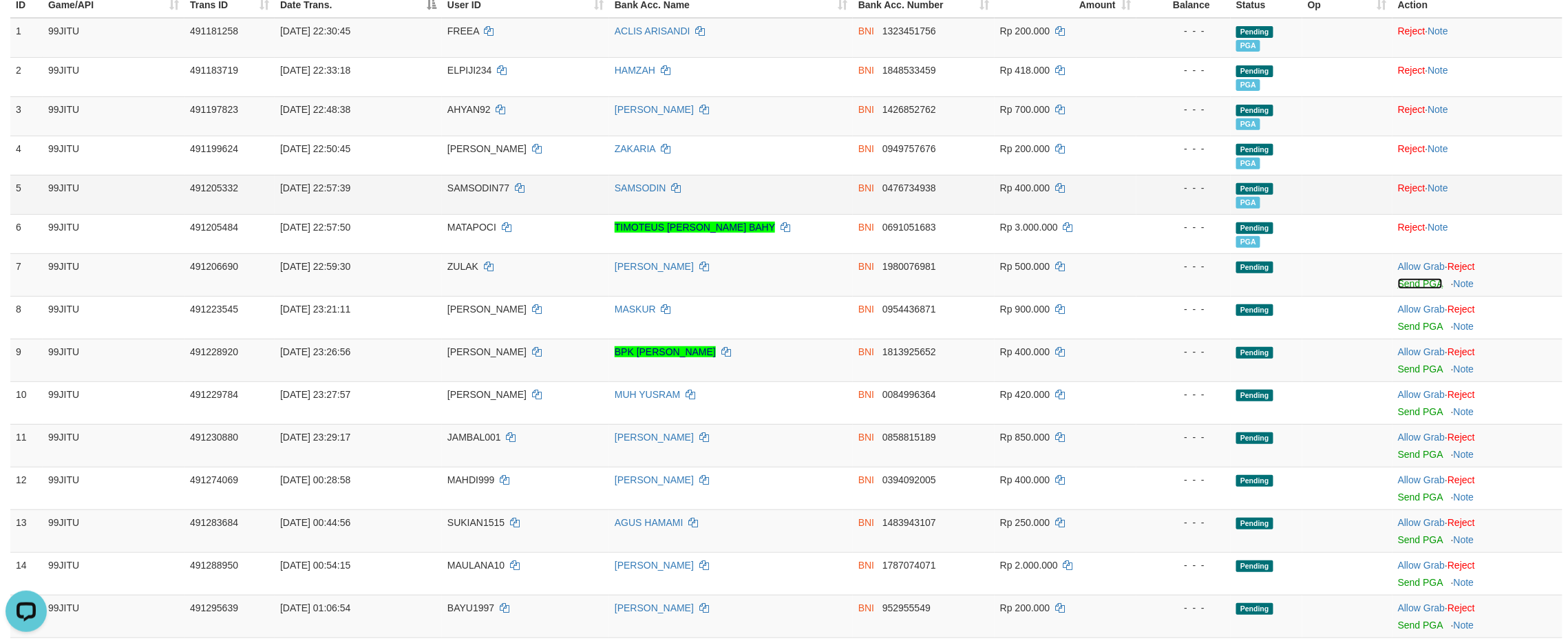
drag, startPoint x: 1412, startPoint y: 282, endPoint x: 876, endPoint y: 211, distance: 540.7
click at [1413, 282] on link "Send PGA" at bounding box center [1421, 283] width 45 height 11
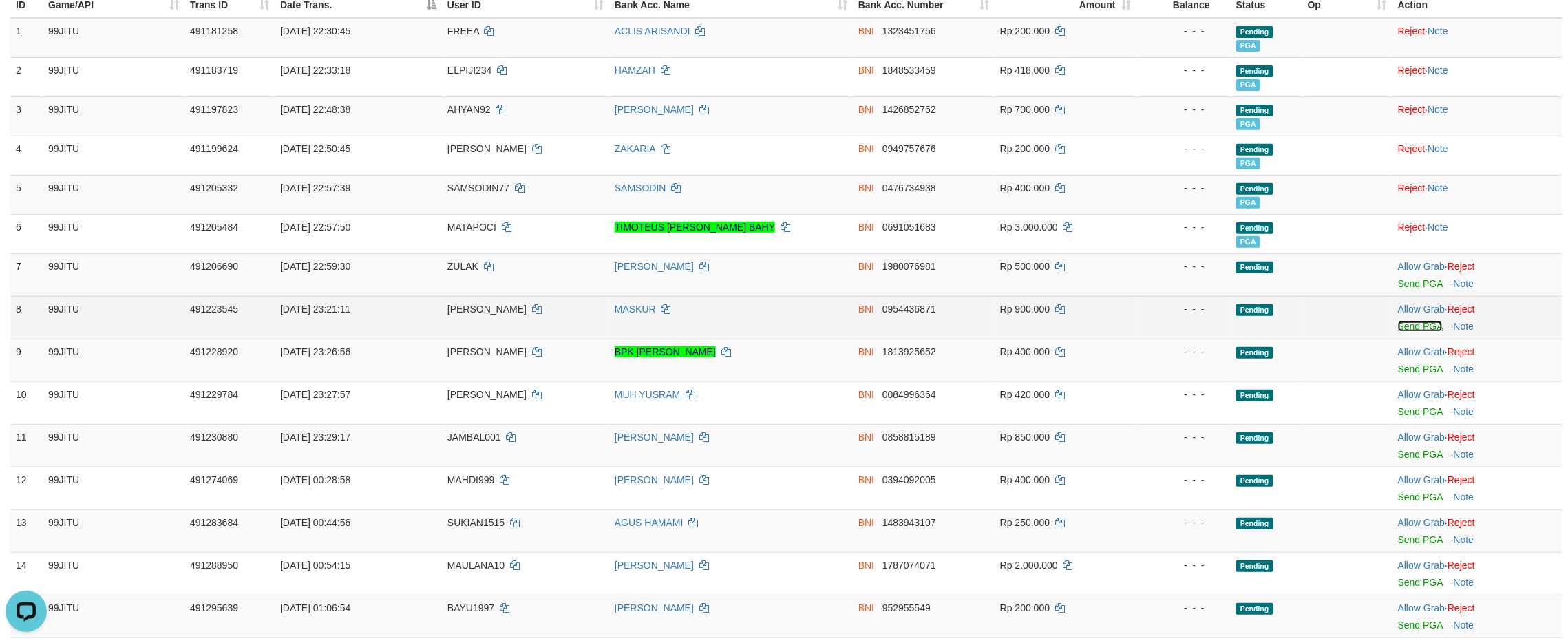
click at [1419, 322] on link "Send PGA" at bounding box center [1421, 326] width 45 height 11
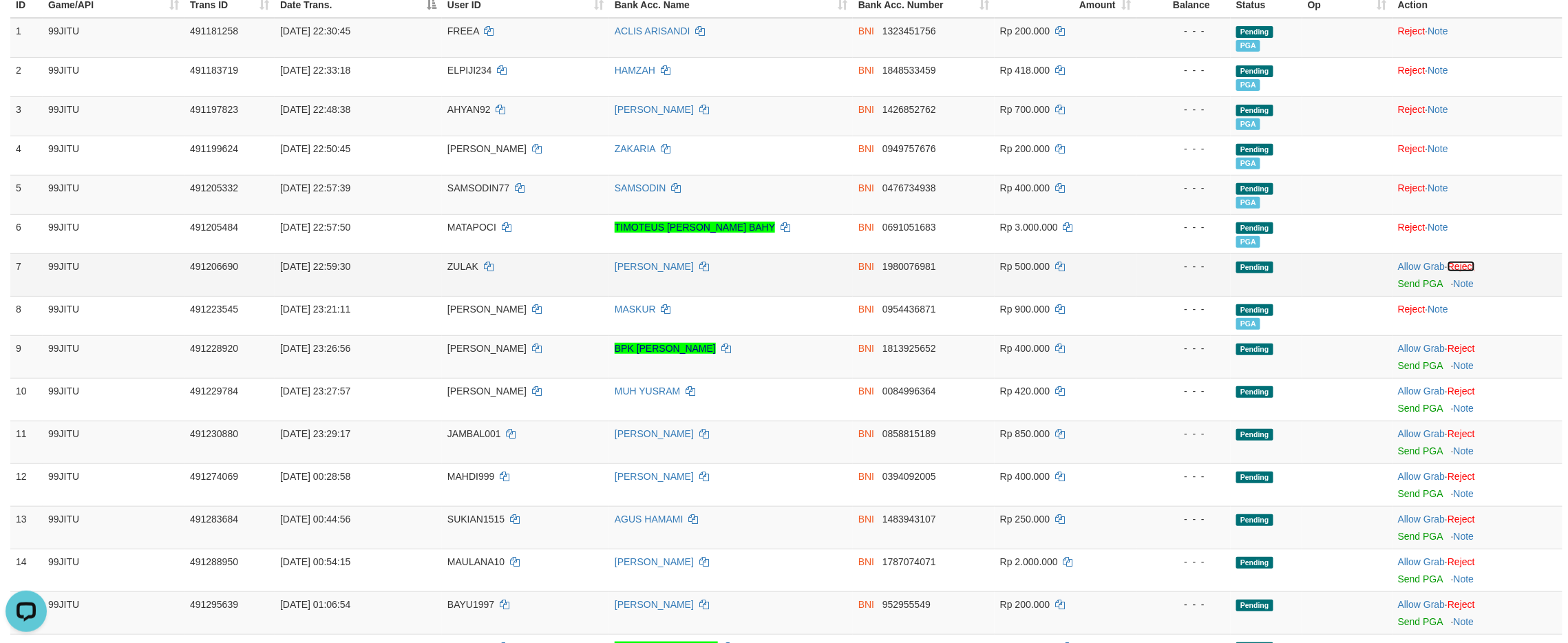
click at [1475, 262] on link "Reject" at bounding box center [1461, 266] width 27 height 11
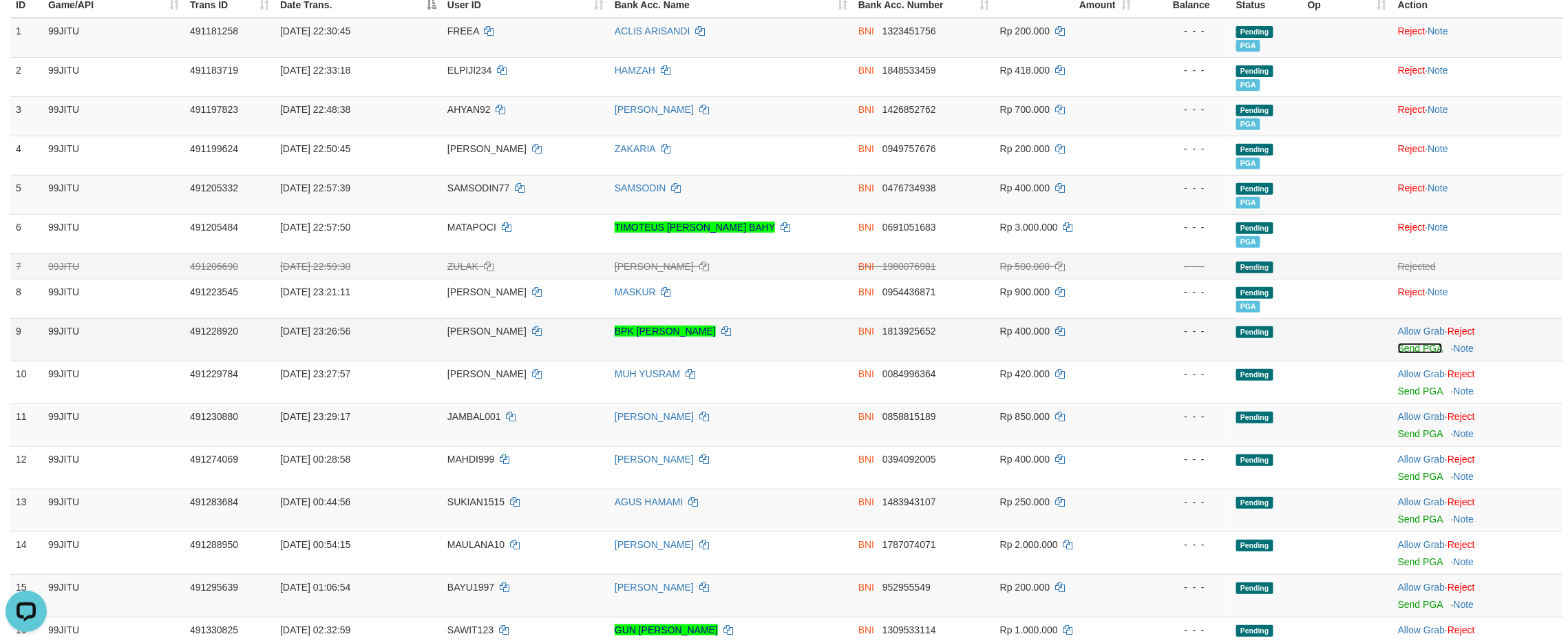
click at [1410, 345] on link "Send PGA" at bounding box center [1421, 348] width 45 height 11
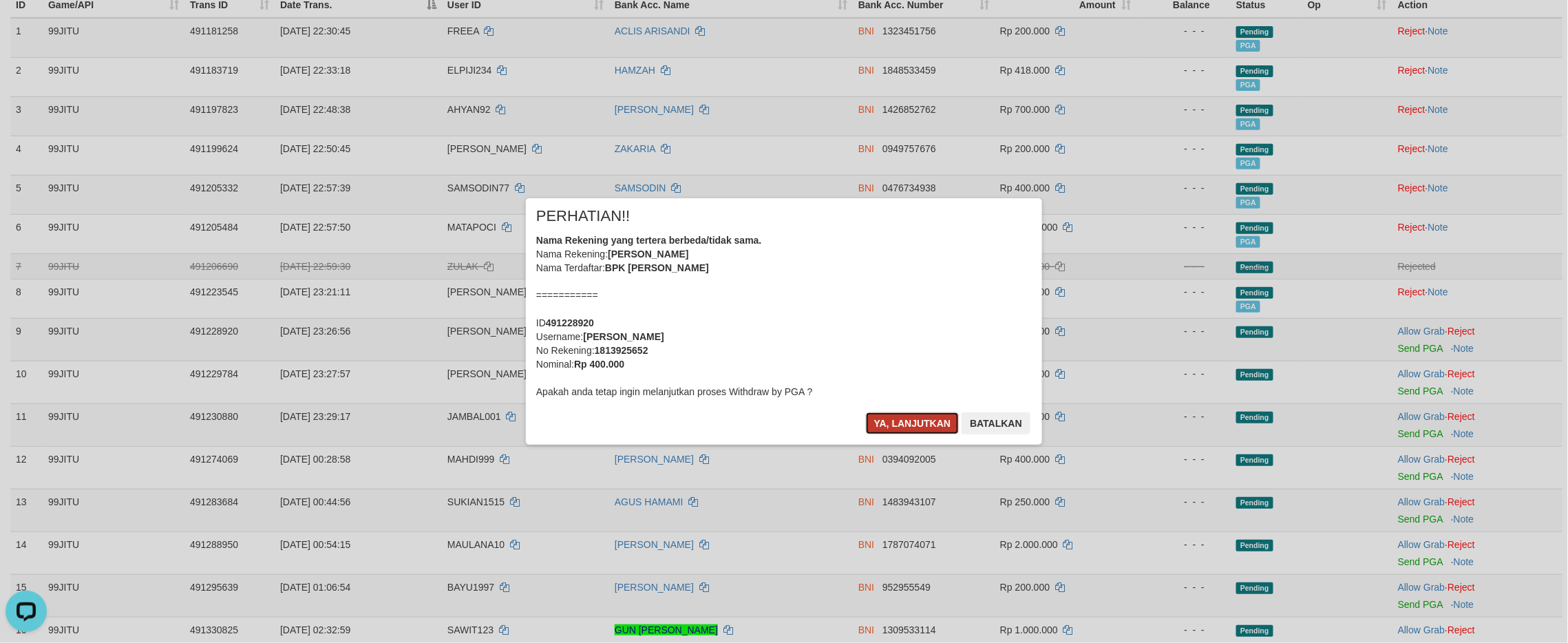
click at [903, 416] on button "Ya, lanjutkan" at bounding box center [912, 423] width 93 height 22
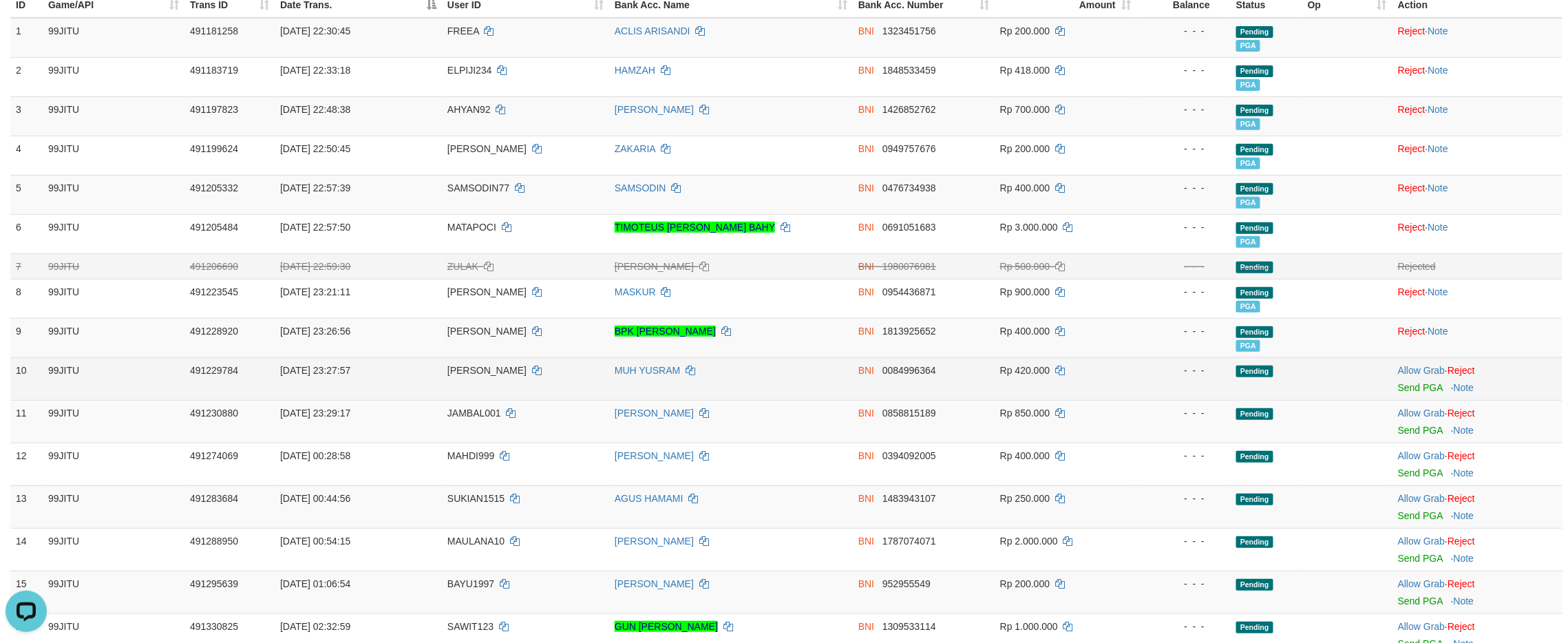
click at [1396, 387] on td "Allow Grab · Reject Send PGA · Note" at bounding box center [1477, 378] width 170 height 42
click at [1406, 391] on link "Send PGA" at bounding box center [1421, 387] width 45 height 11
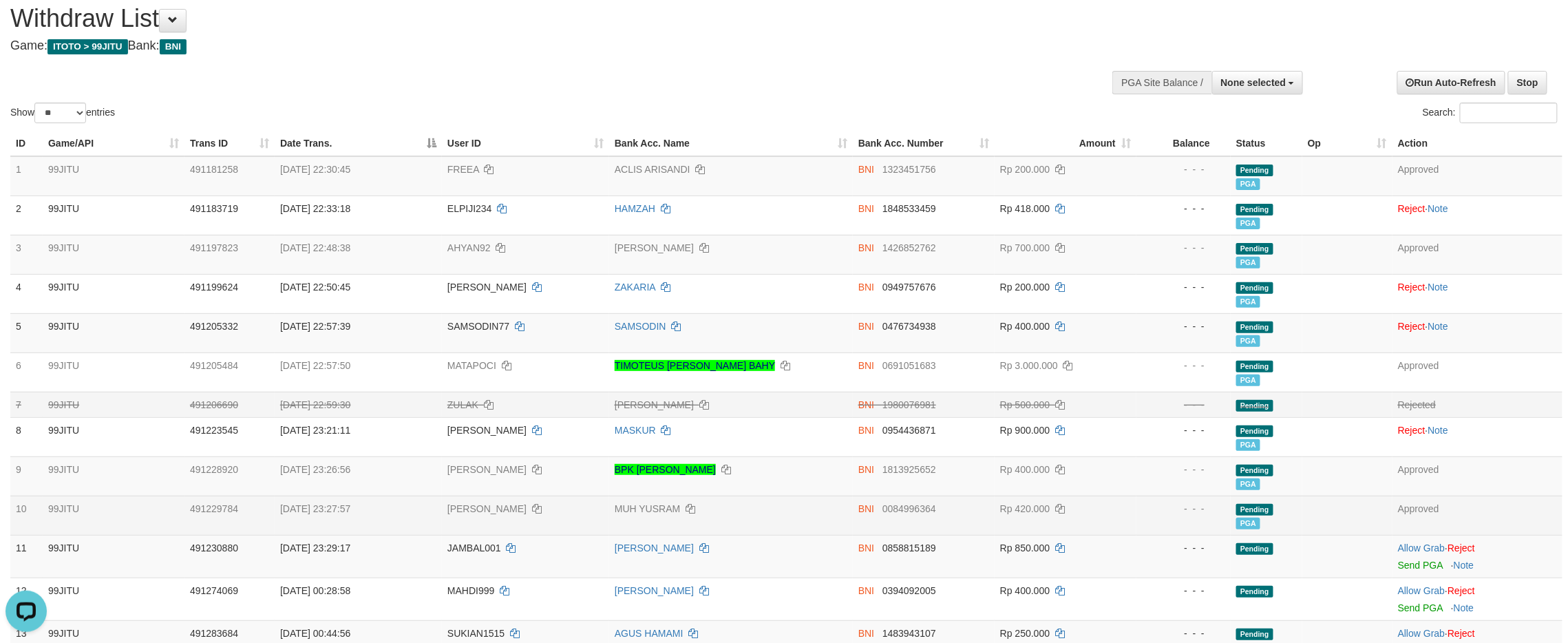
scroll to position [0, 0]
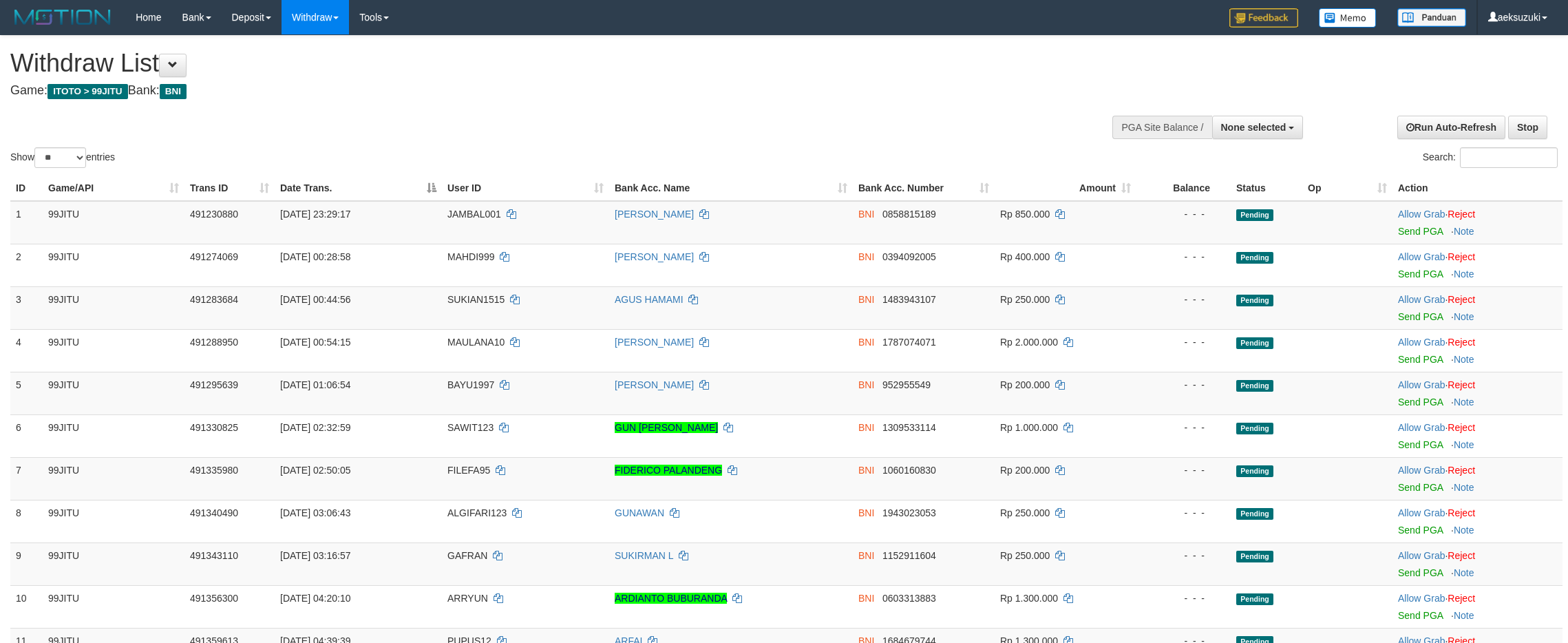
select select
select select "**"
drag, startPoint x: 1416, startPoint y: 234, endPoint x: 892, endPoint y: 217, distance: 524.3
click at [1416, 234] on link "Send PGA" at bounding box center [1421, 231] width 45 height 11
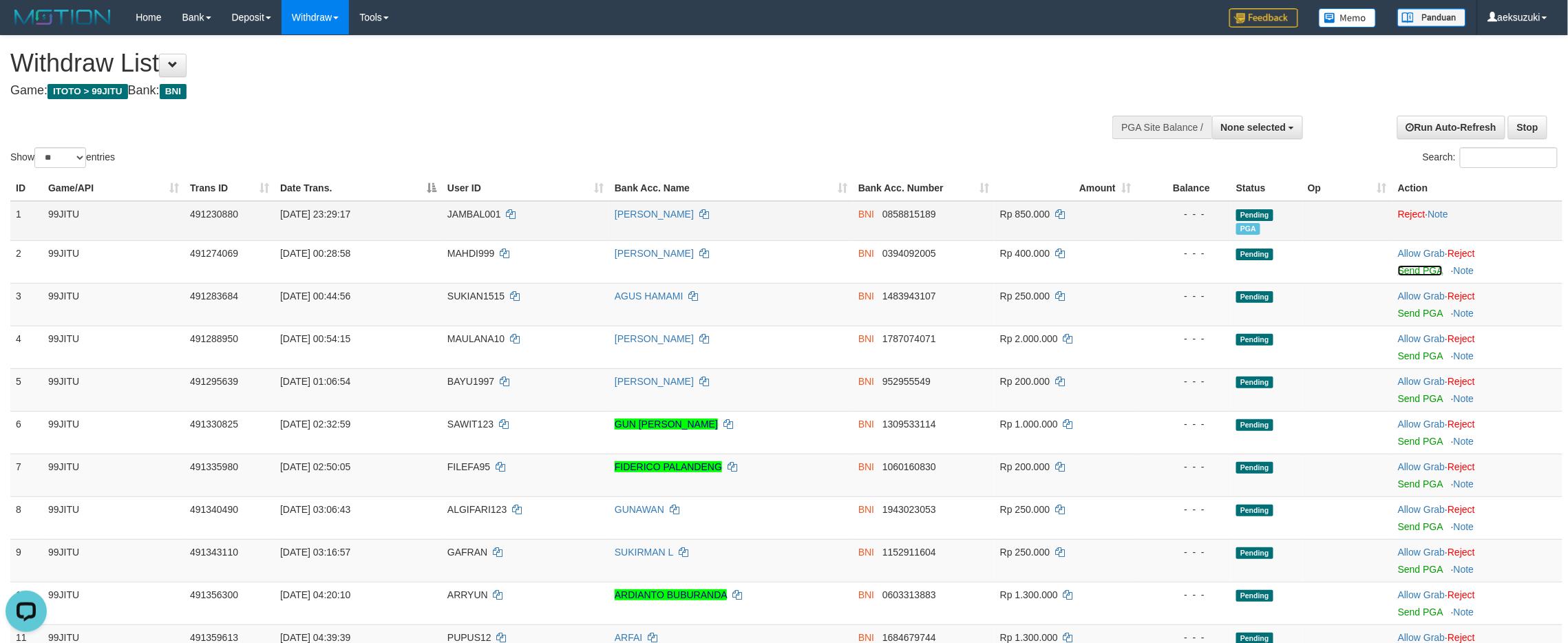
drag, startPoint x: 1423, startPoint y: 269, endPoint x: 889, endPoint y: 222, distance: 536.1
click at [1422, 270] on link "Send PGA" at bounding box center [1421, 270] width 45 height 11
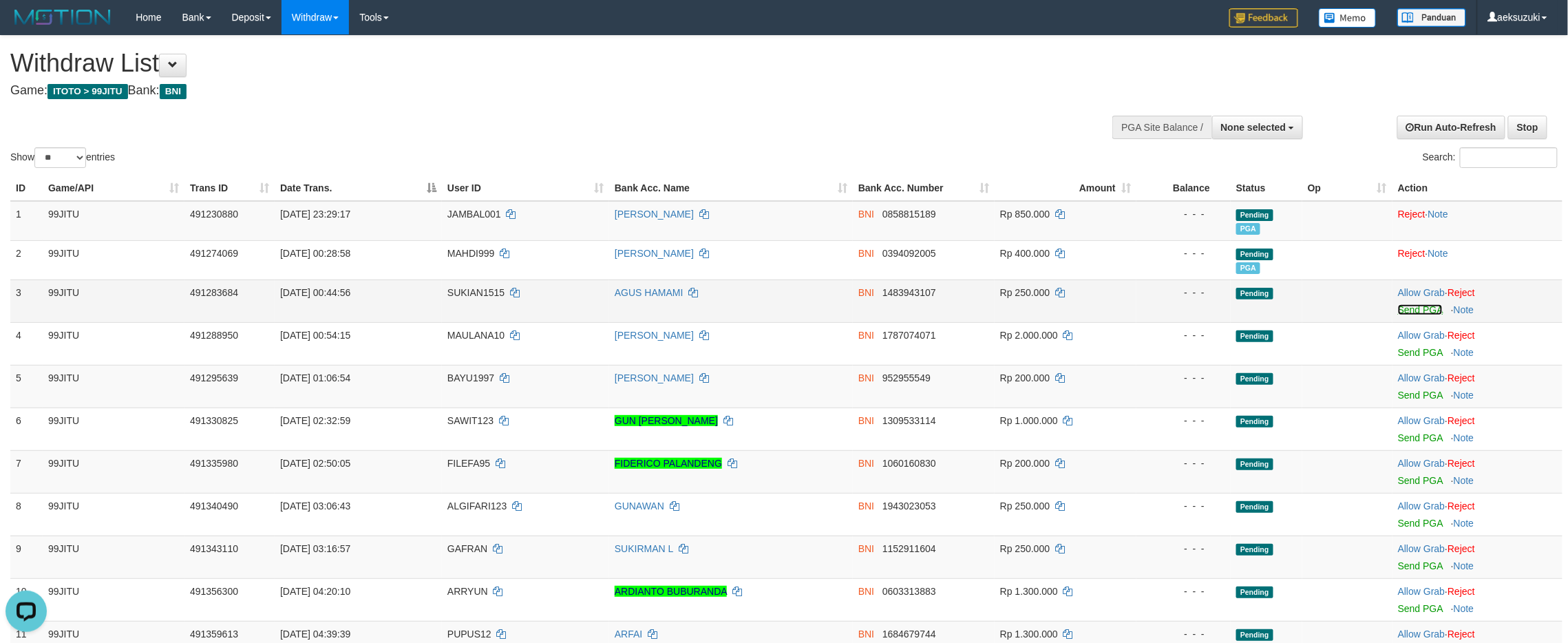
click at [1407, 312] on link "Send PGA" at bounding box center [1421, 310] width 45 height 11
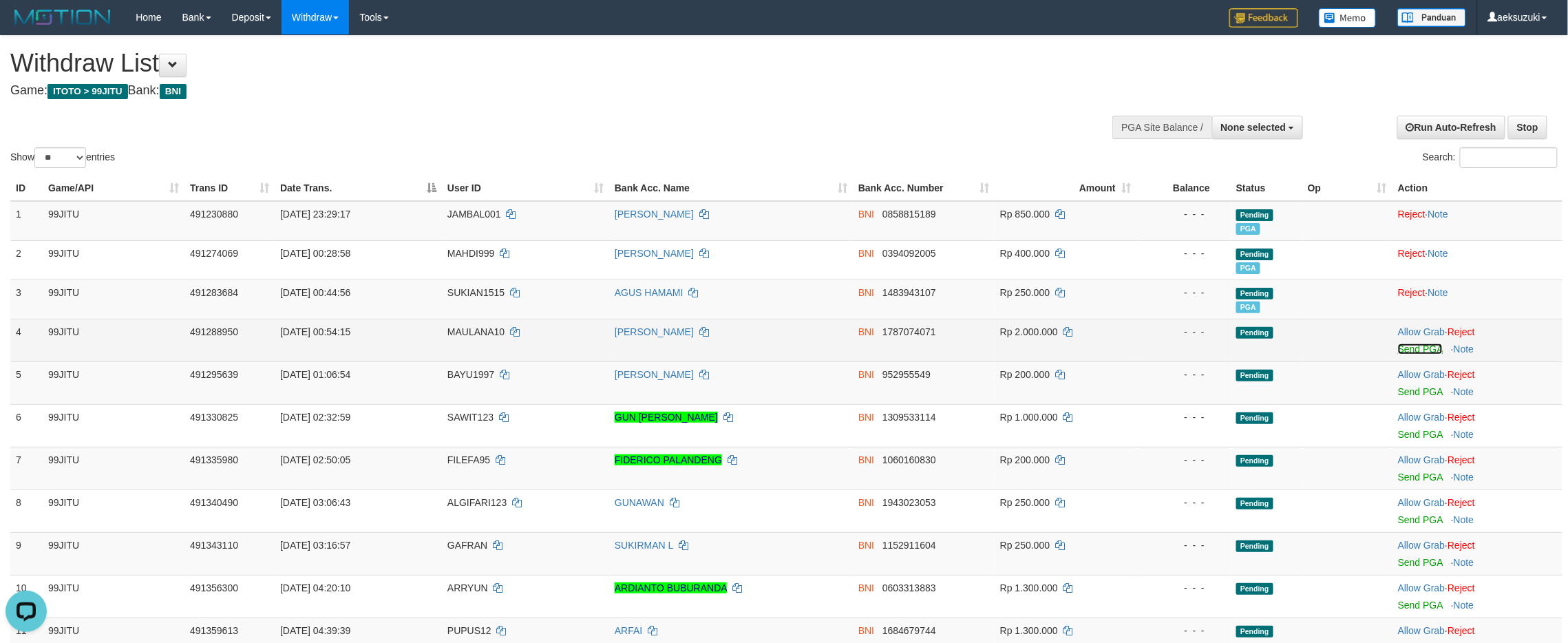
click at [1432, 348] on link "Send PGA" at bounding box center [1421, 349] width 45 height 11
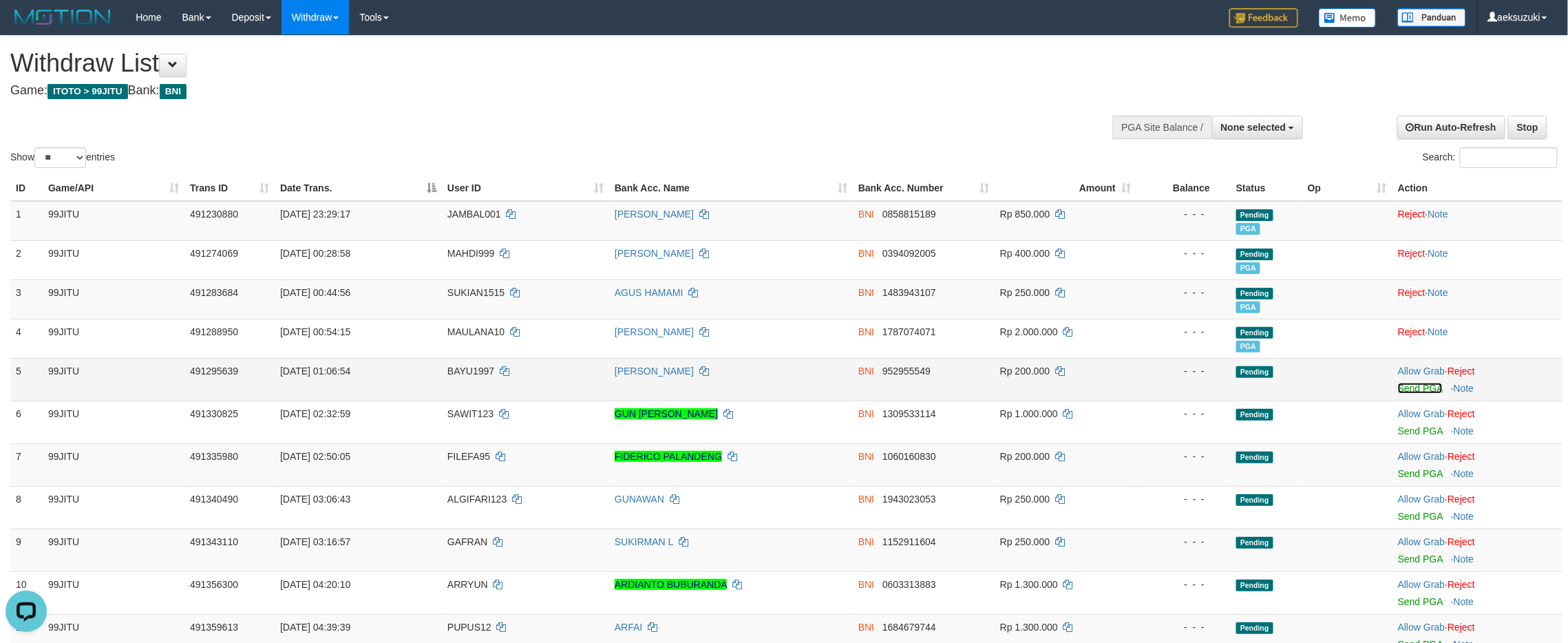
click at [1411, 394] on link "Send PGA" at bounding box center [1421, 388] width 45 height 11
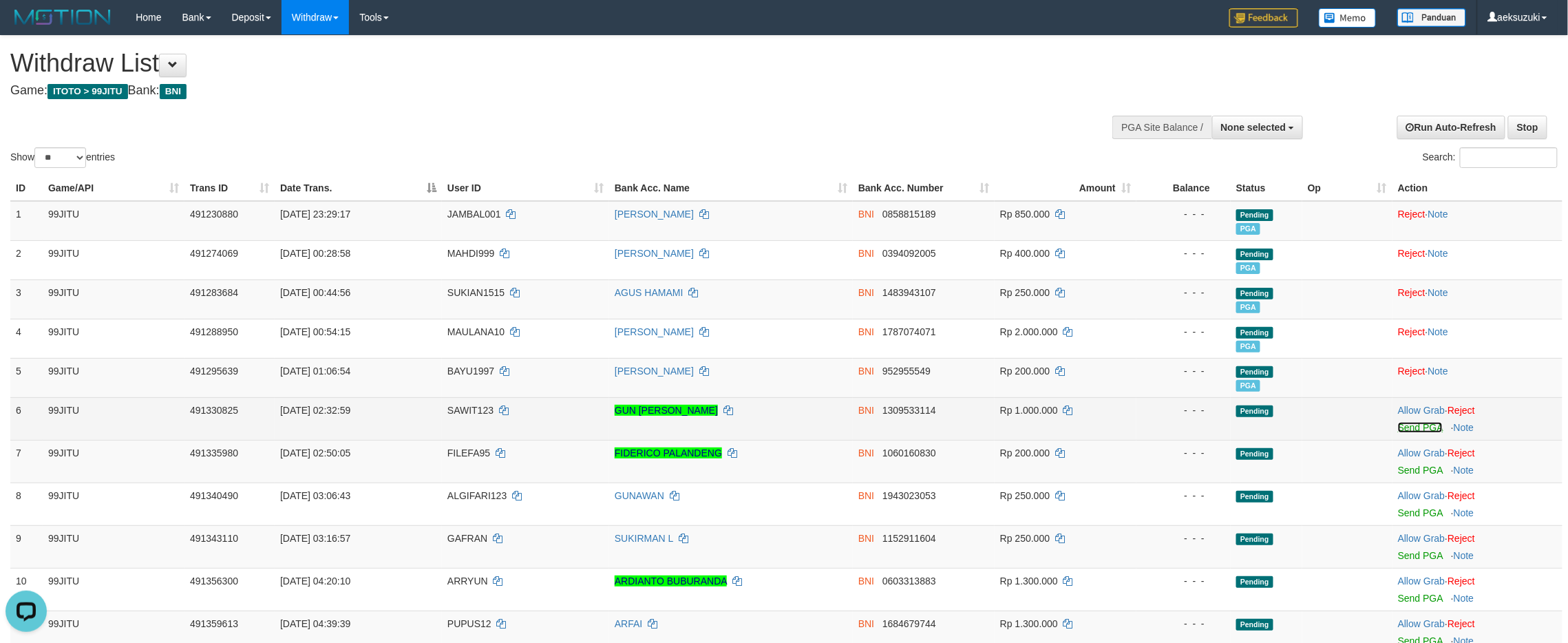
click at [1410, 426] on link "Send PGA" at bounding box center [1421, 427] width 45 height 11
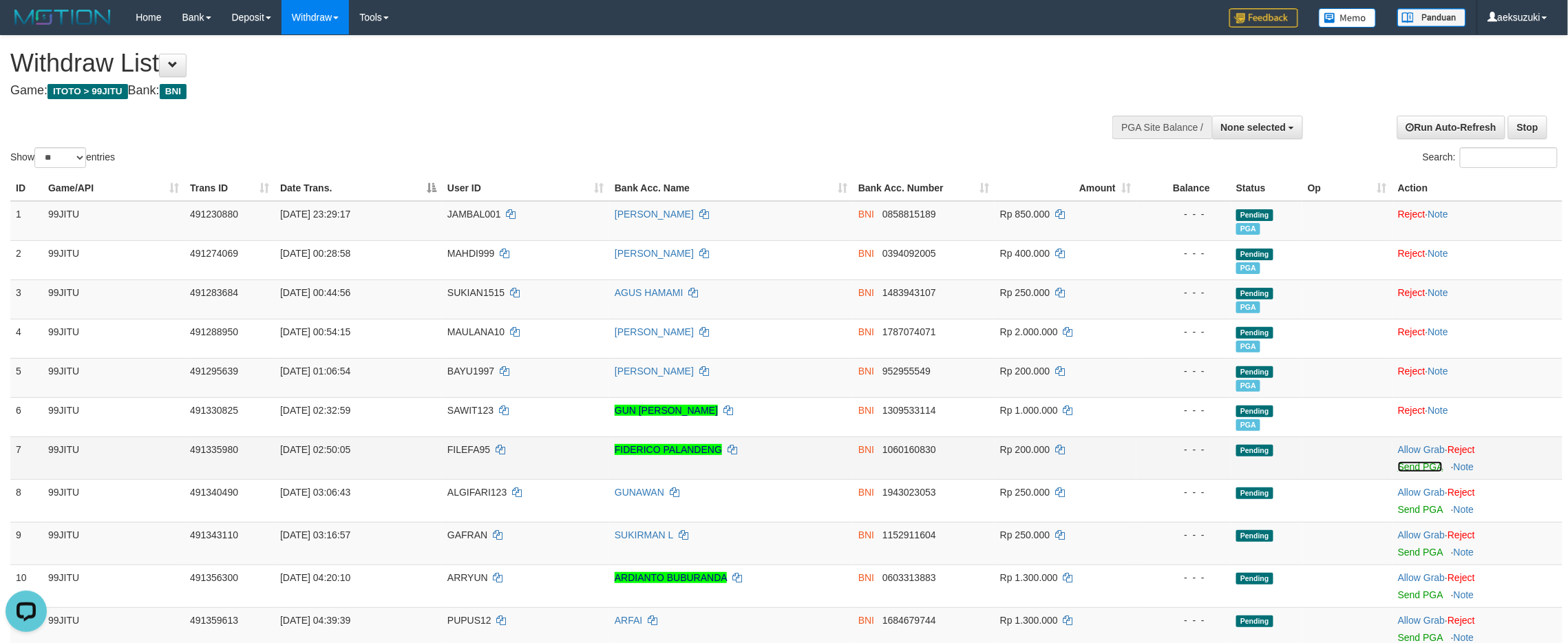
click at [1418, 466] on link "Send PGA" at bounding box center [1421, 466] width 45 height 11
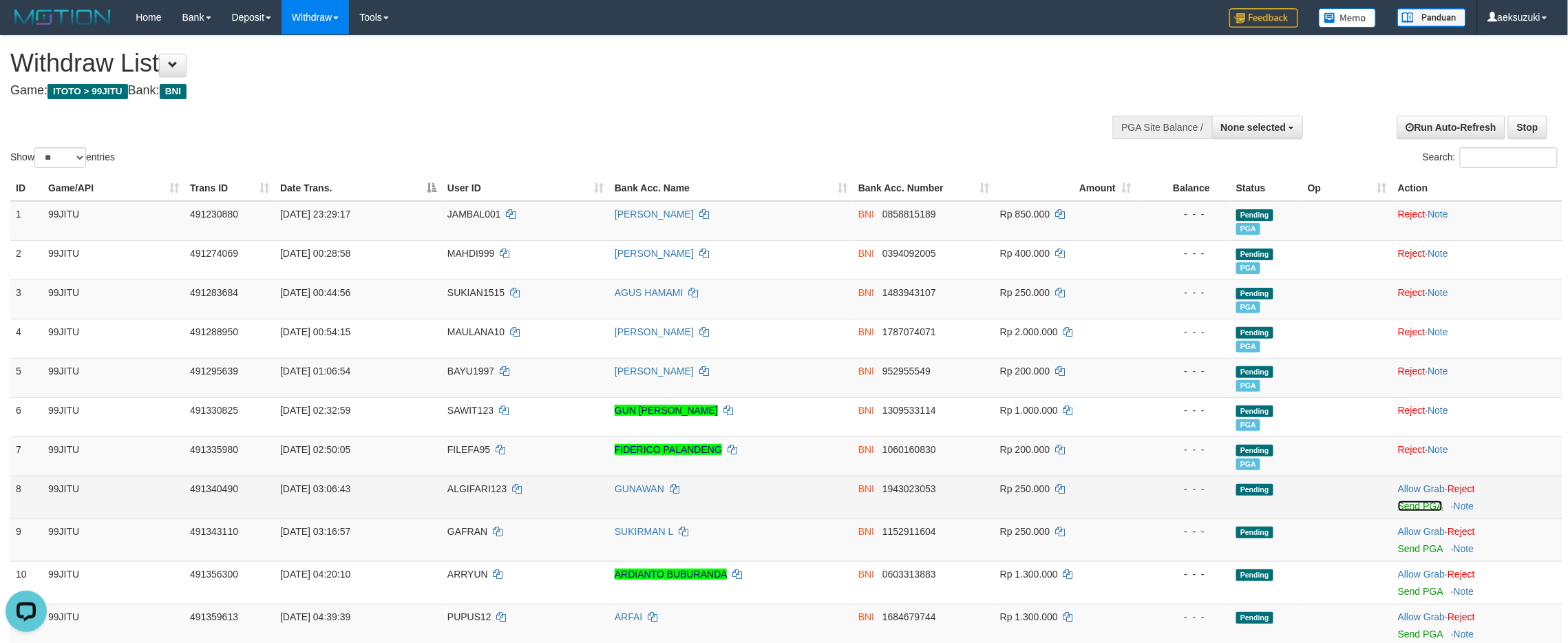
click at [1419, 507] on link "Send PGA" at bounding box center [1421, 506] width 45 height 11
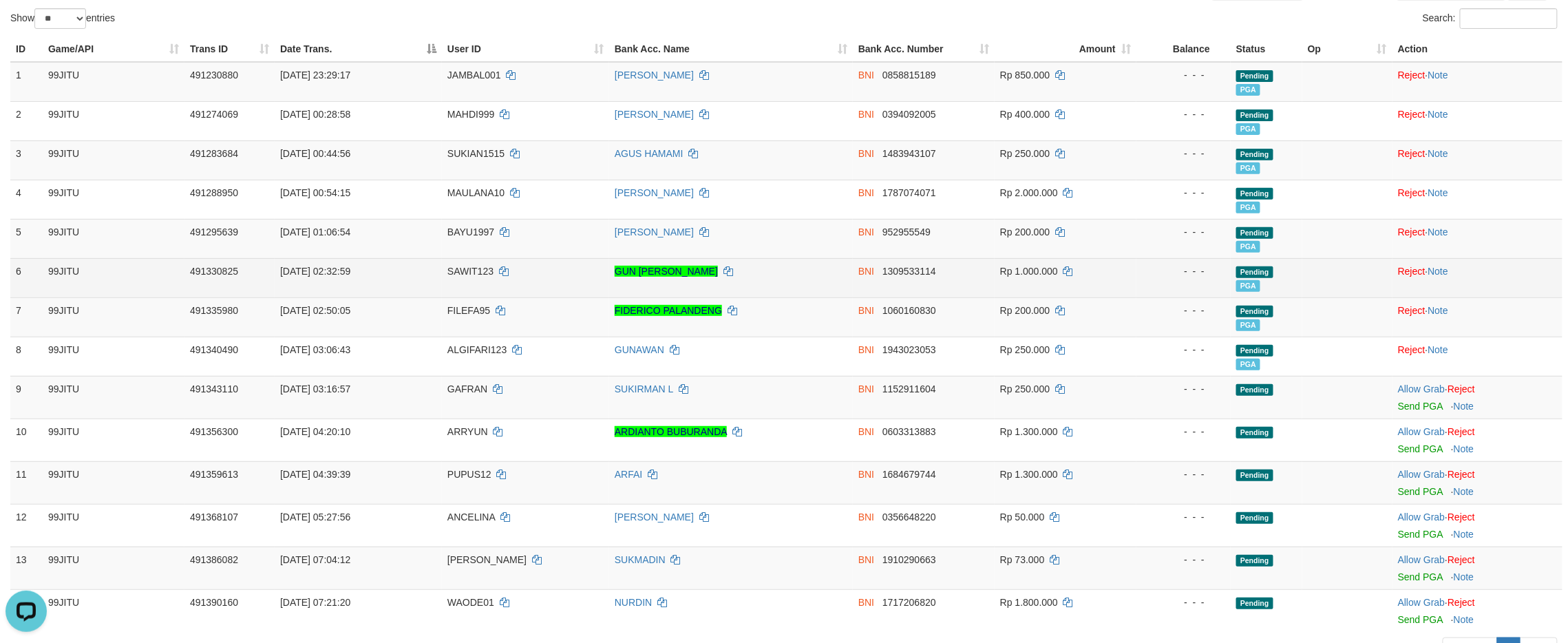
scroll to position [183, 0]
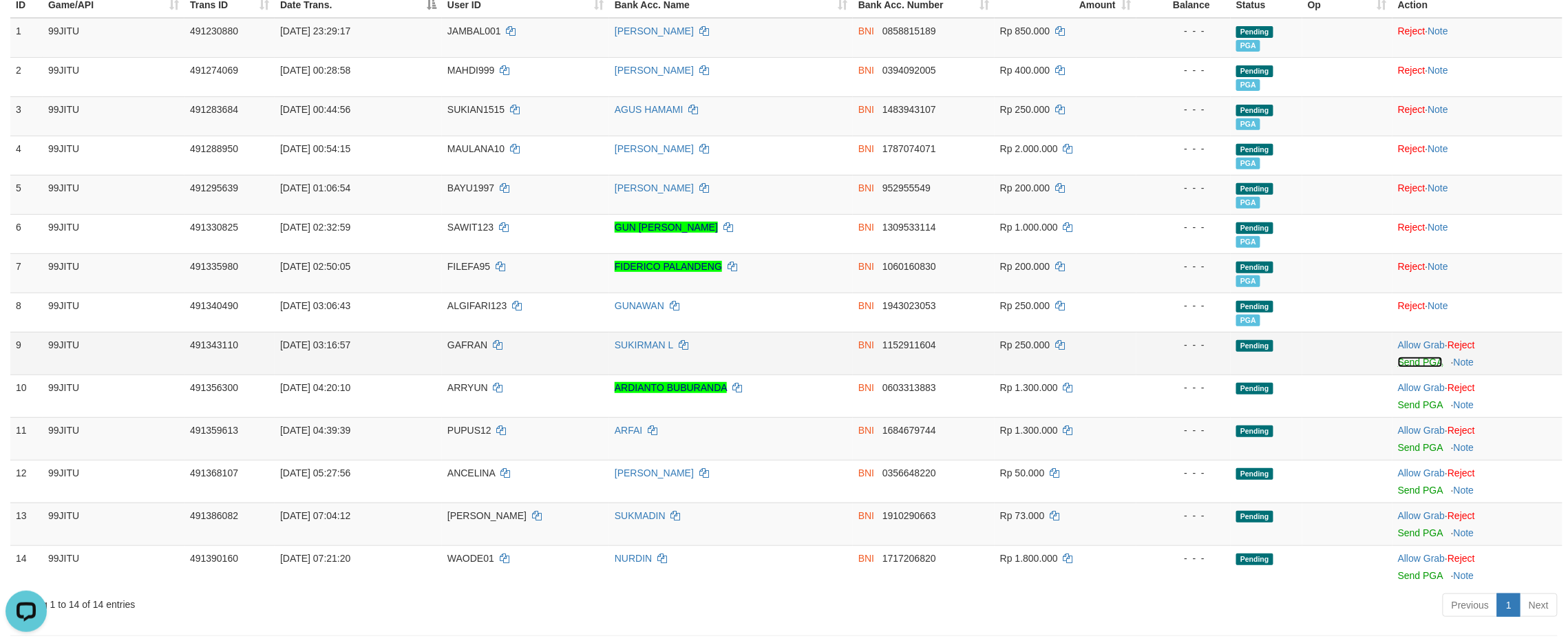
click at [1402, 361] on link "Send PGA" at bounding box center [1421, 361] width 45 height 11
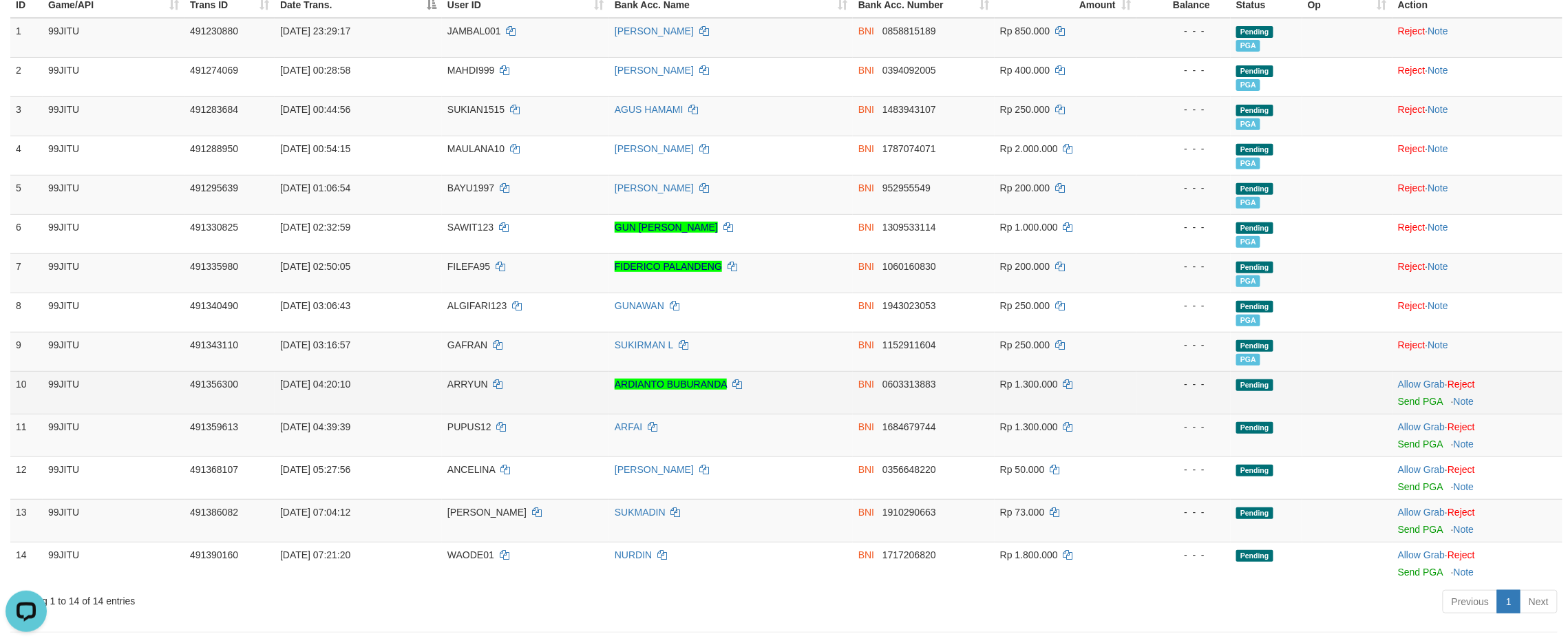
click at [1432, 409] on td "Allow Grab · Reject Send PGA · Note" at bounding box center [1477, 392] width 170 height 42
click at [1407, 401] on link "Send PGA" at bounding box center [1421, 401] width 45 height 11
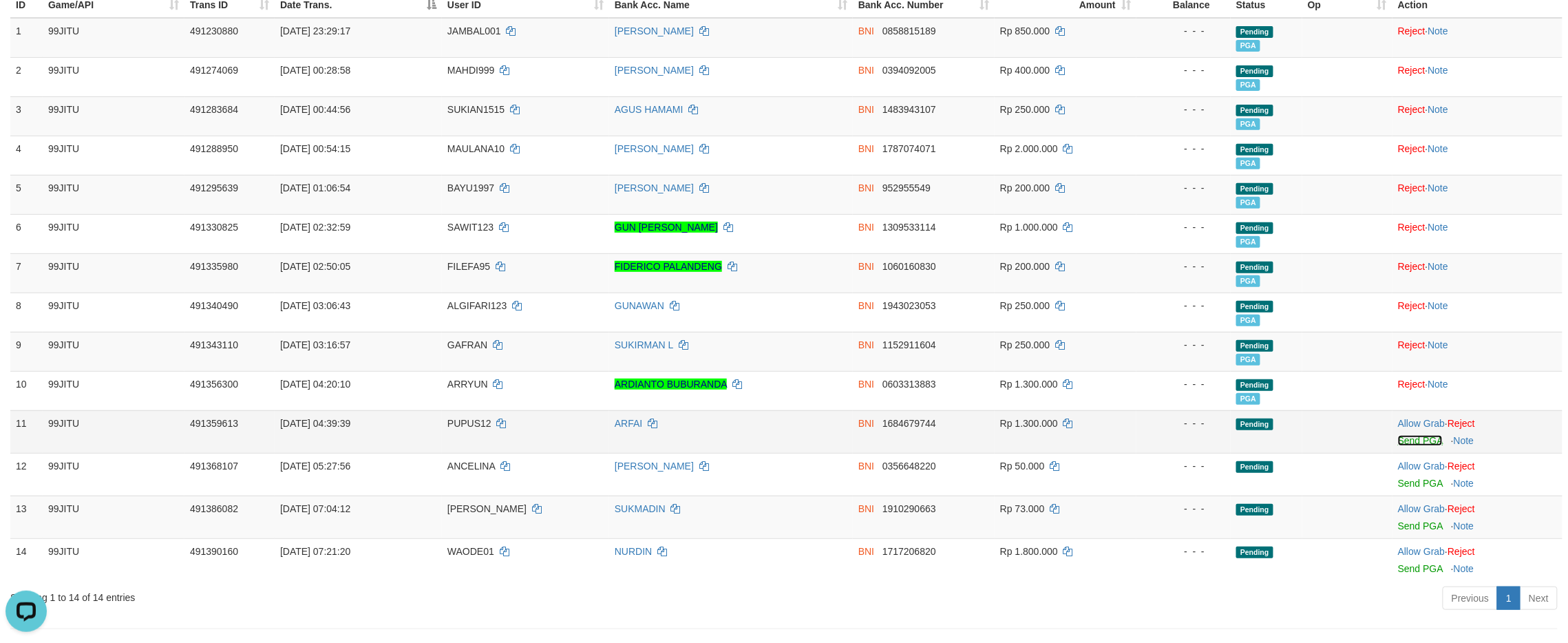
click at [1417, 446] on link "Send PGA" at bounding box center [1421, 441] width 45 height 11
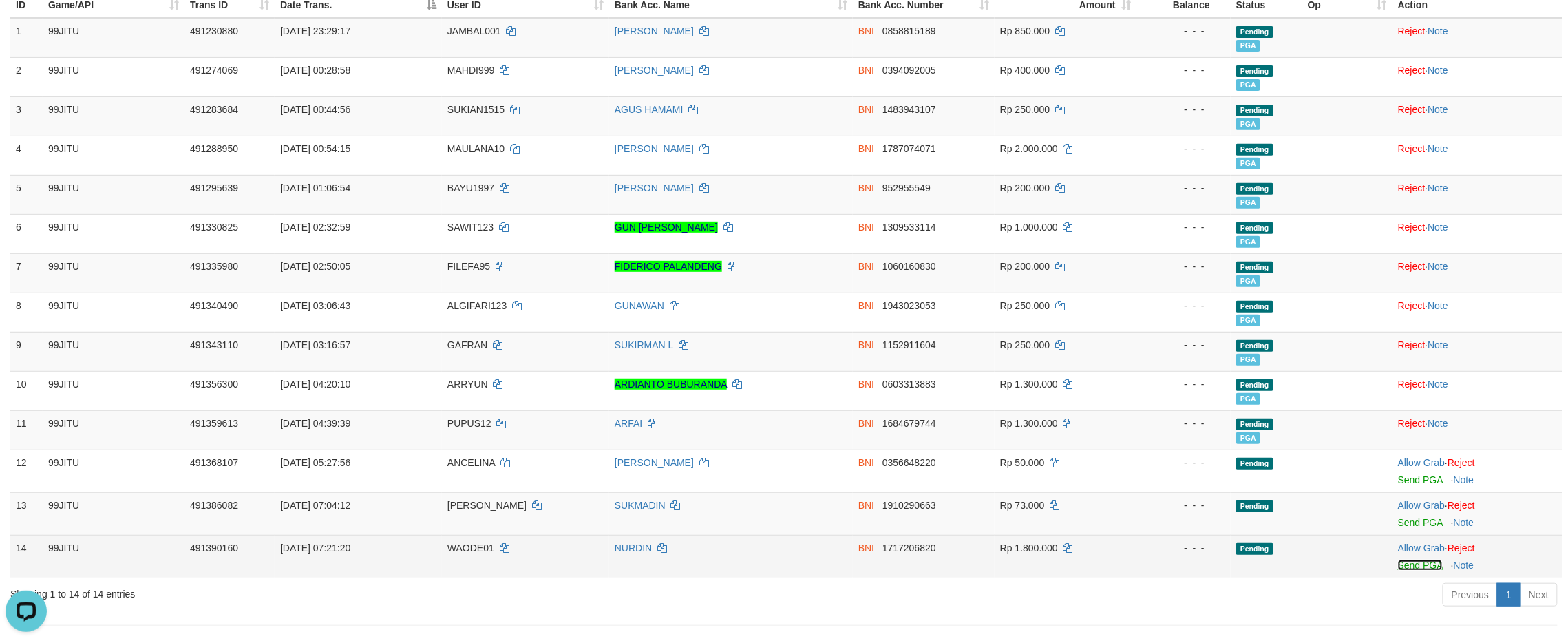
click at [1427, 567] on link "Send PGA" at bounding box center [1421, 565] width 45 height 11
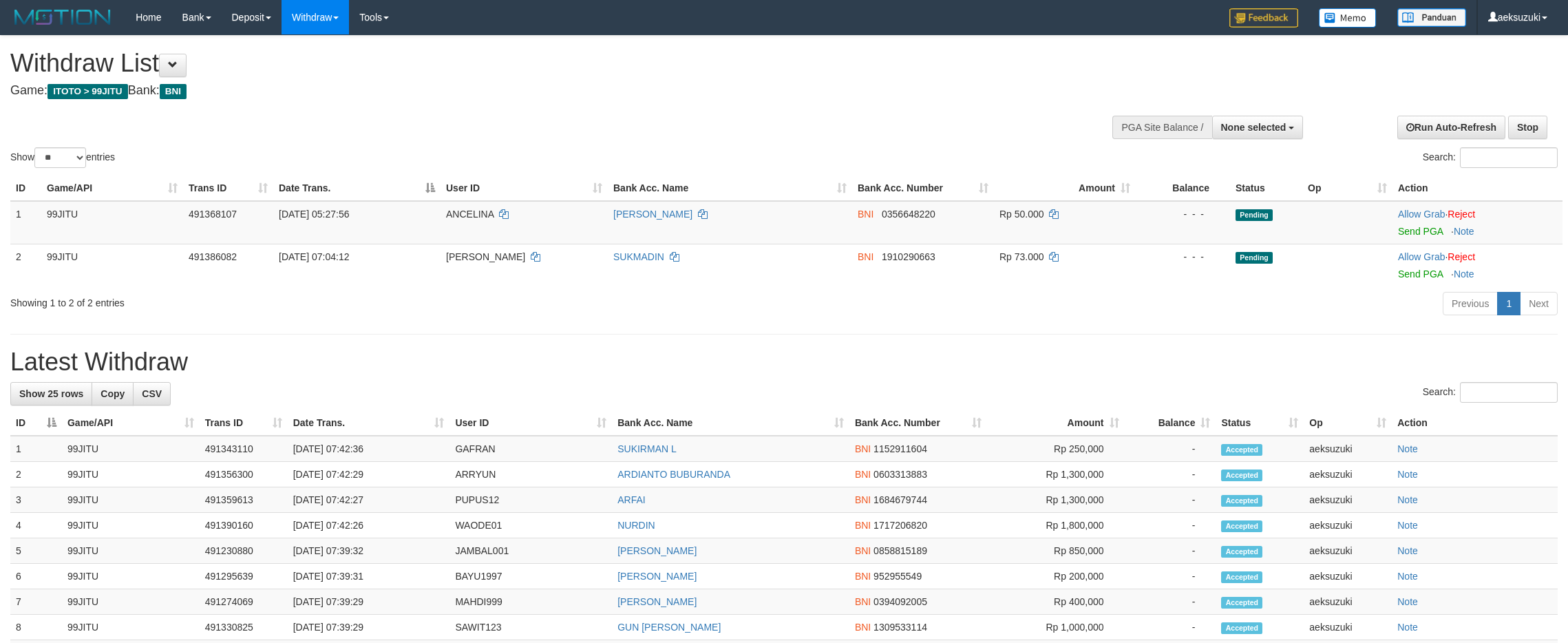
select select
select select "**"
drag, startPoint x: 453, startPoint y: 635, endPoint x: 444, endPoint y: 591, distance: 44.9
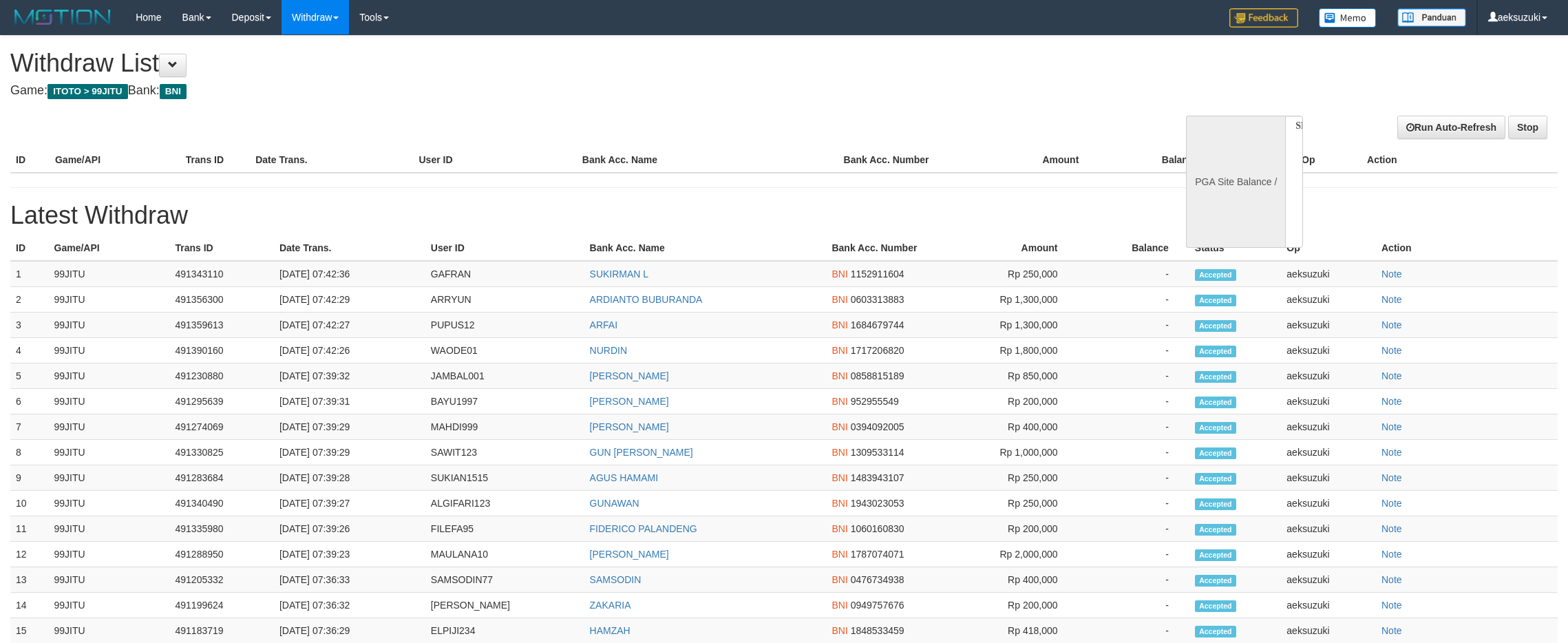
select select
select select "**"
select select
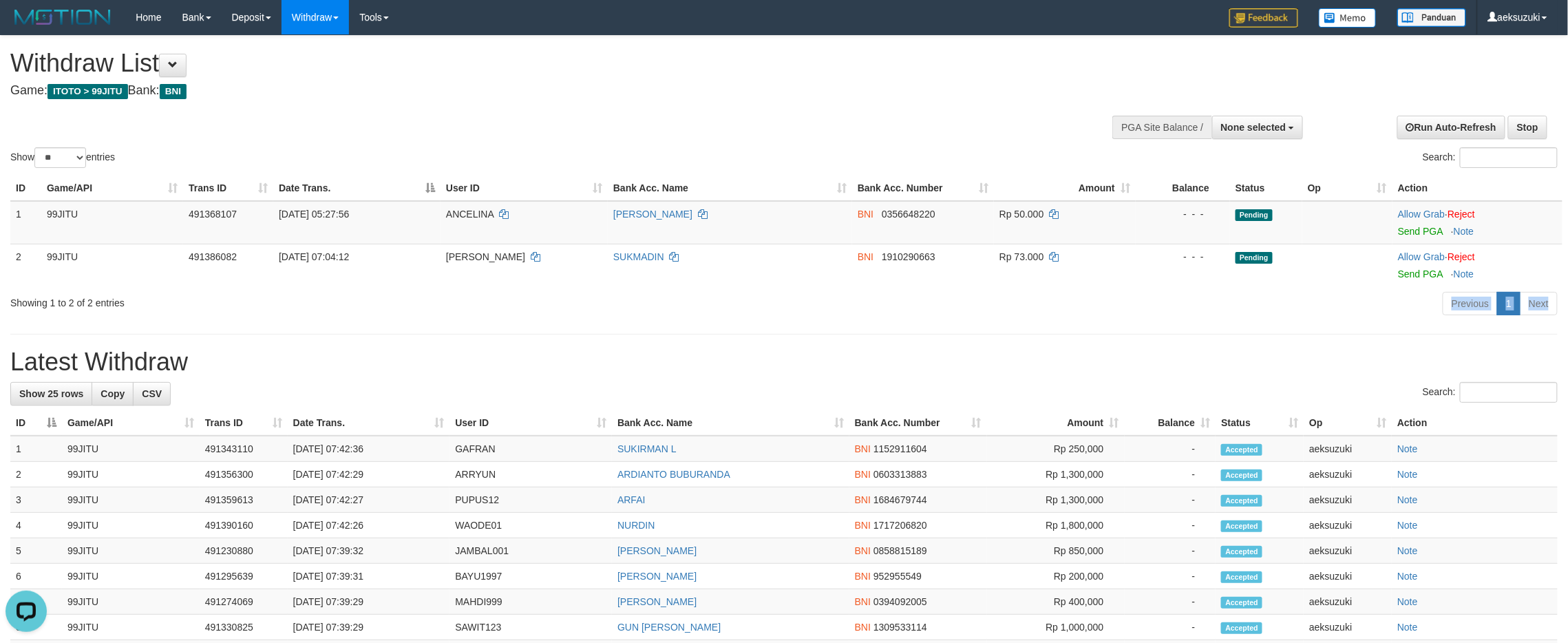
drag, startPoint x: 305, startPoint y: 321, endPoint x: 584, endPoint y: 344, distance: 279.9
click at [310, 321] on div "**********" at bounding box center [784, 581] width 1568 height 1090
drag, startPoint x: 1063, startPoint y: 227, endPoint x: 959, endPoint y: 329, distance: 145.7
click at [1063, 236] on td "Rp 50.000" at bounding box center [1064, 222] width 141 height 43
drag, startPoint x: 959, startPoint y: 329, endPoint x: 970, endPoint y: 312, distance: 20.2
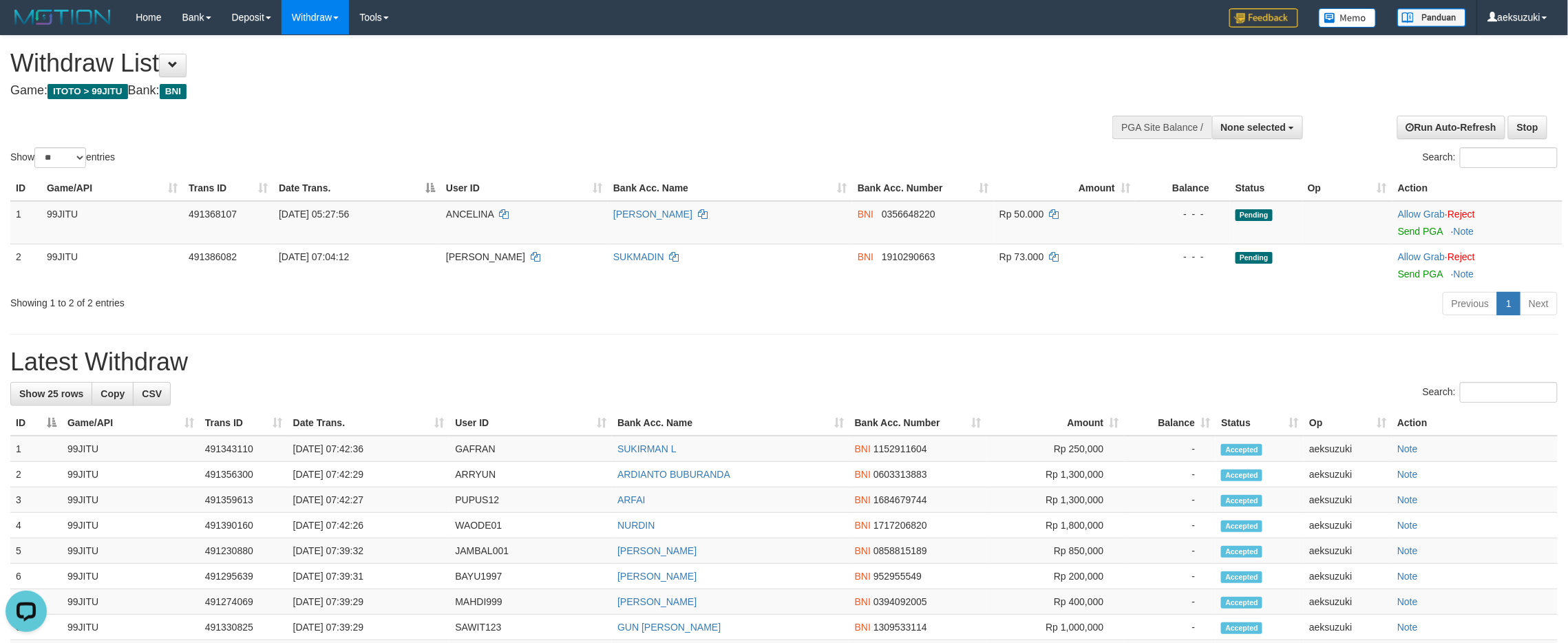
click at [555, 352] on h1 "Latest Withdraw" at bounding box center [783, 361] width 1547 height 27
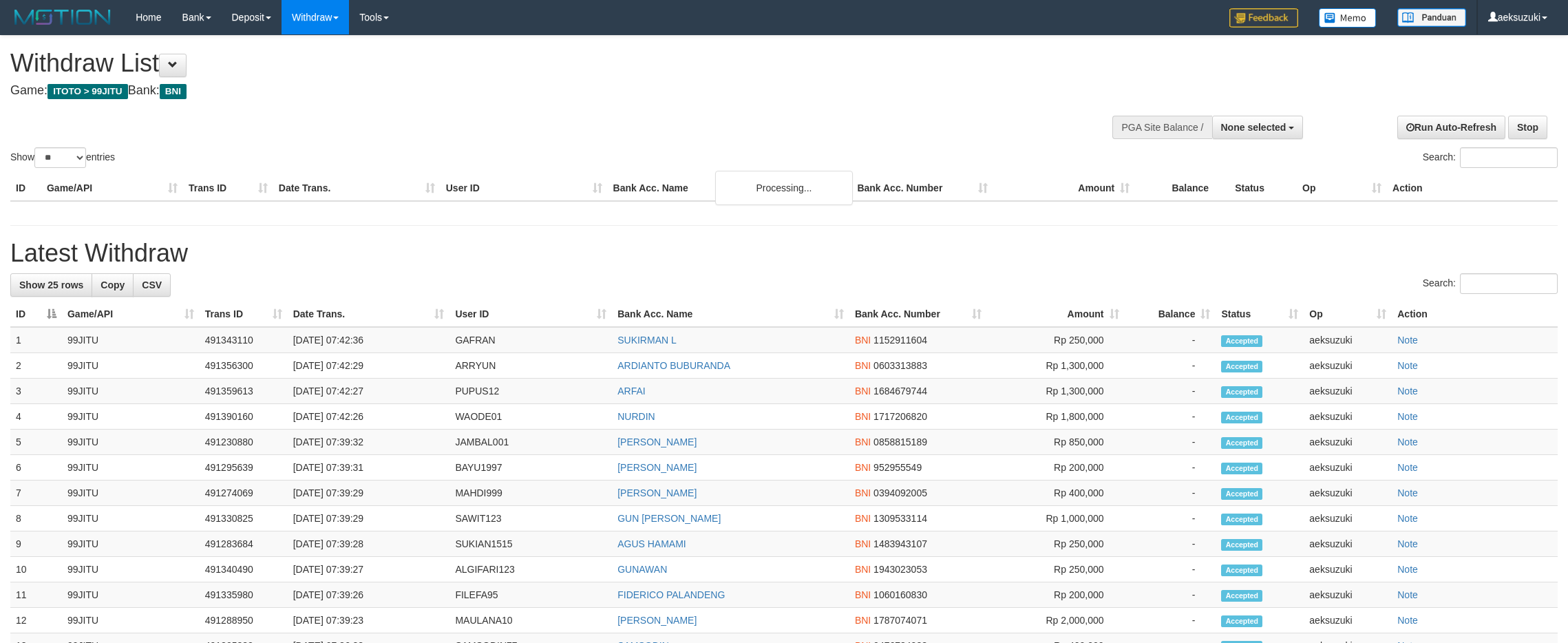
select select
select select "**"
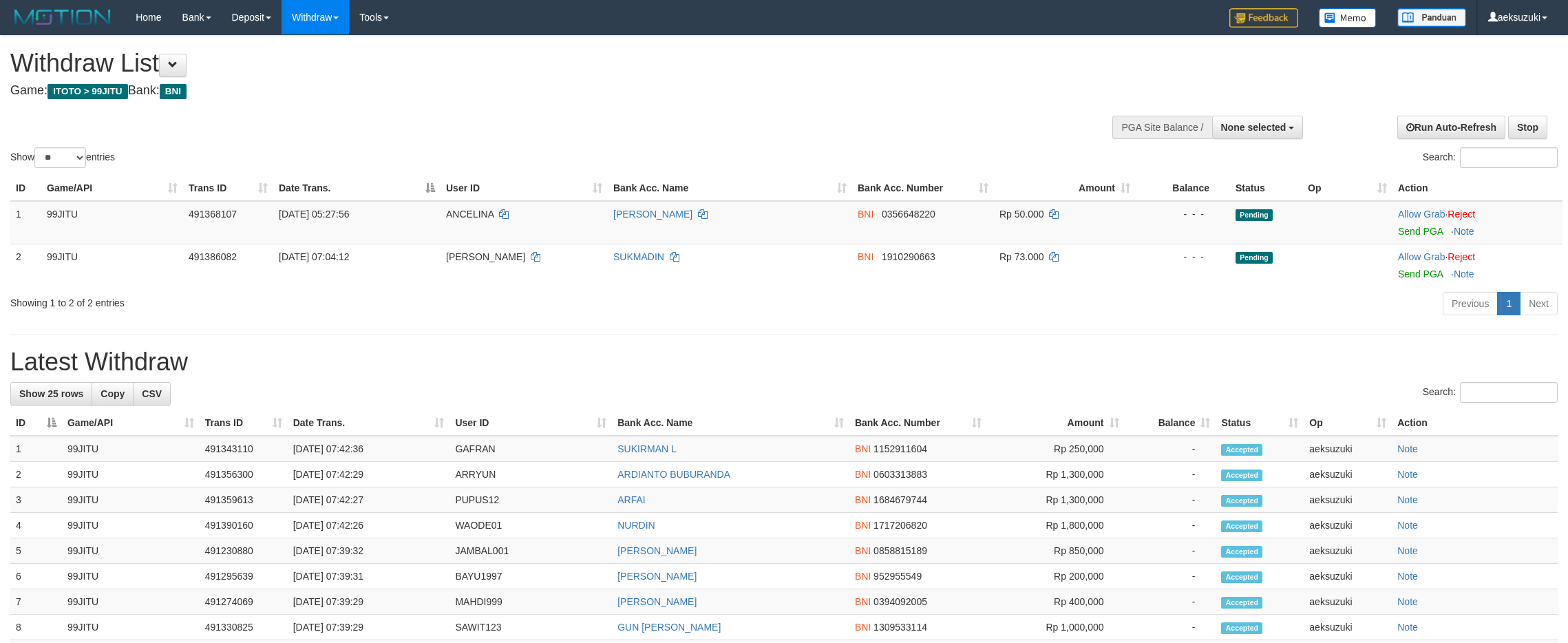
select select
select select "**"
click at [1269, 139] on button "None selected" at bounding box center [1258, 127] width 92 height 23
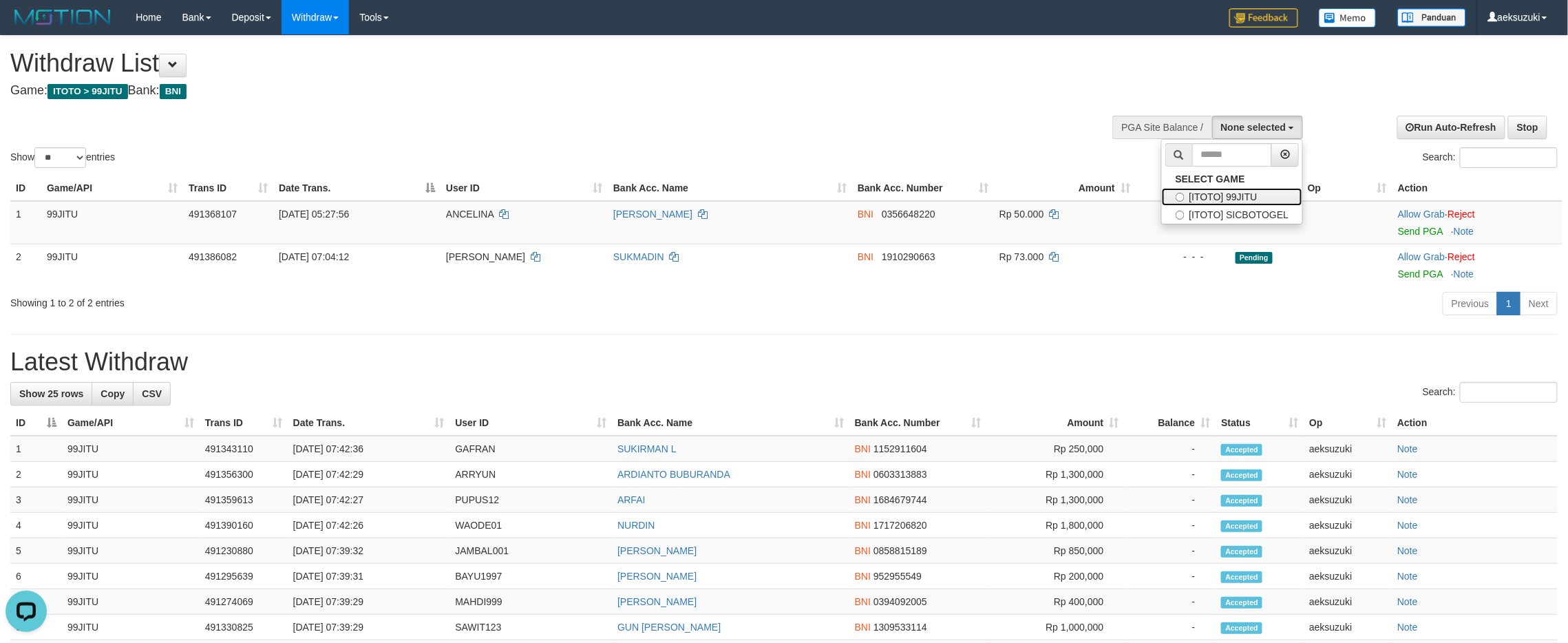
click at [1267, 193] on label "[ITOTO] 99JITU" at bounding box center [1233, 197] width 141 height 18
select select "***"
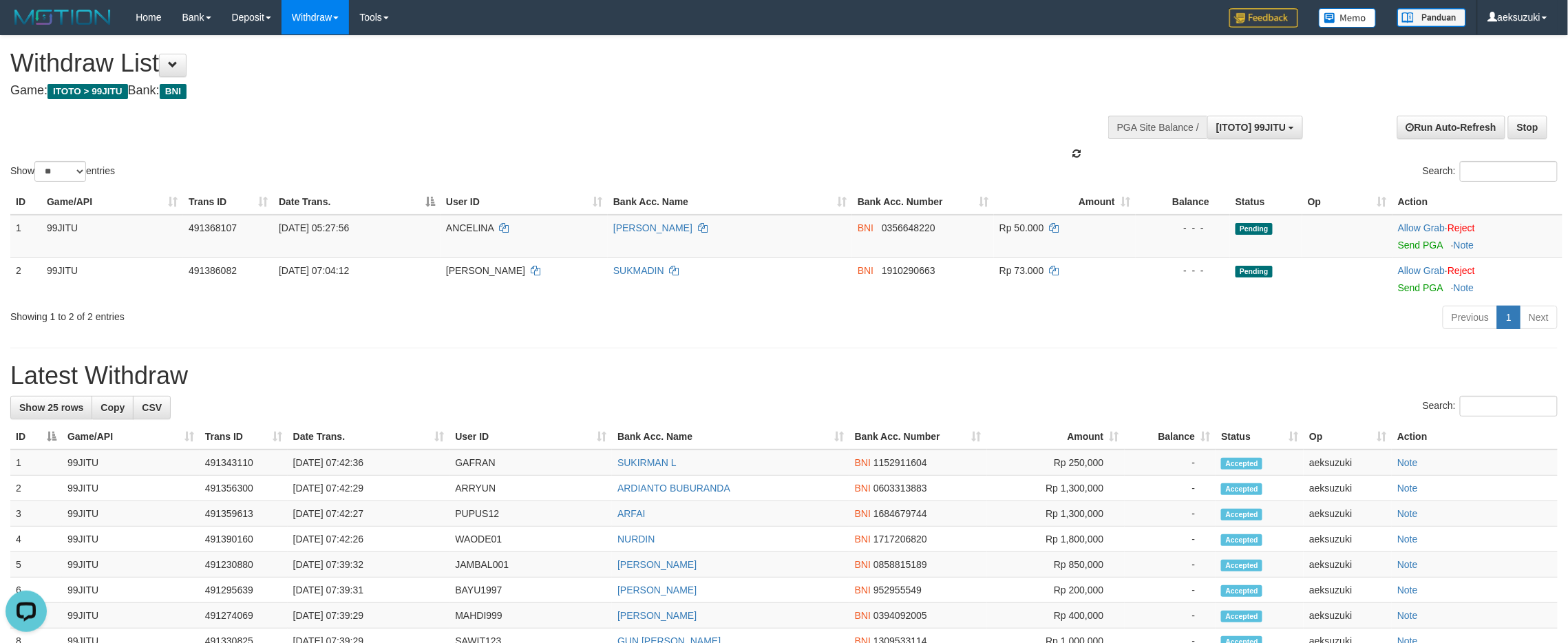
scroll to position [12, 0]
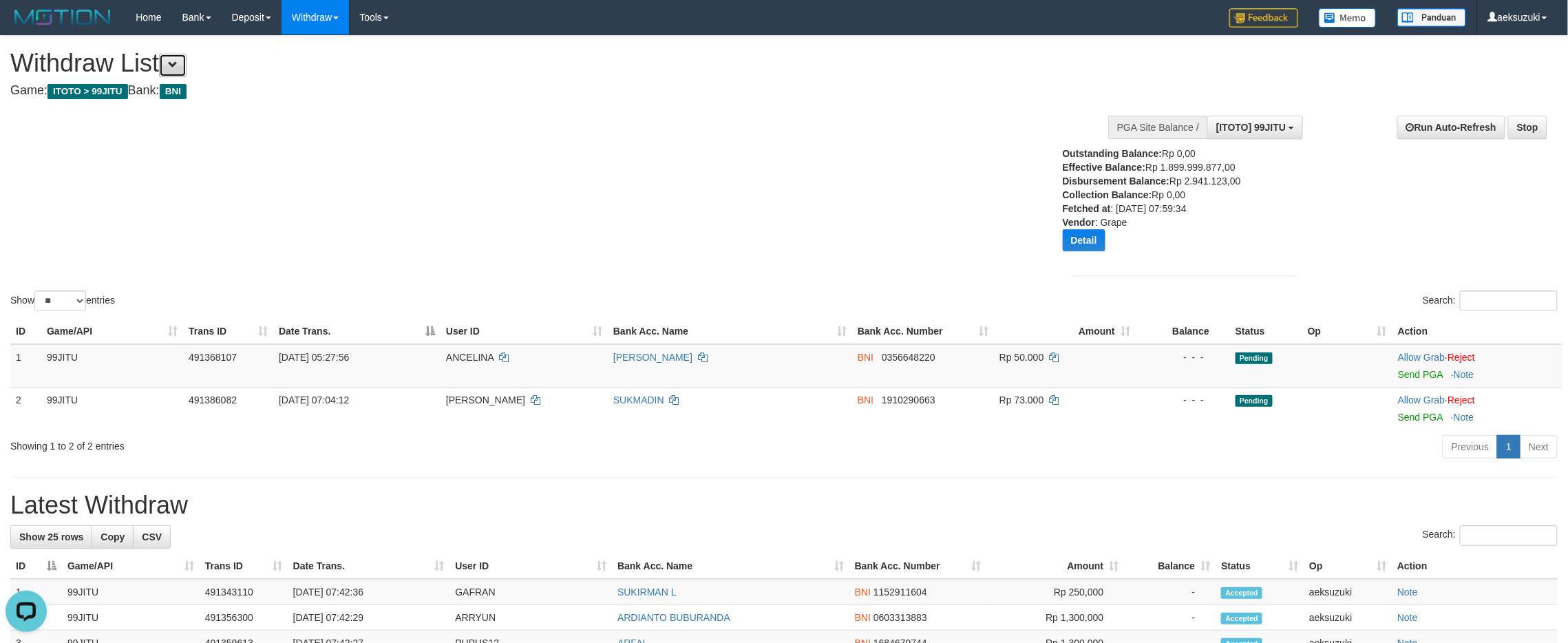
click at [177, 60] on span at bounding box center [173, 65] width 10 height 10
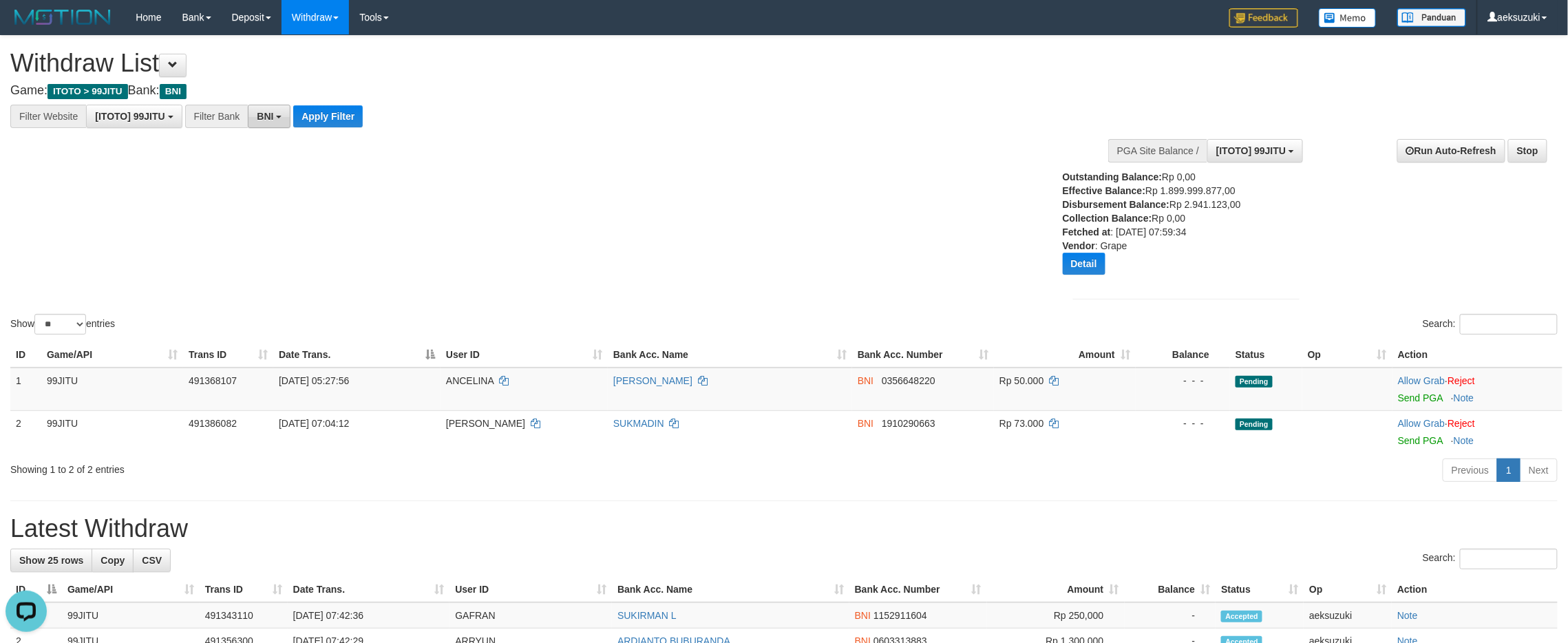
click at [261, 120] on span "BNI" at bounding box center [265, 116] width 17 height 11
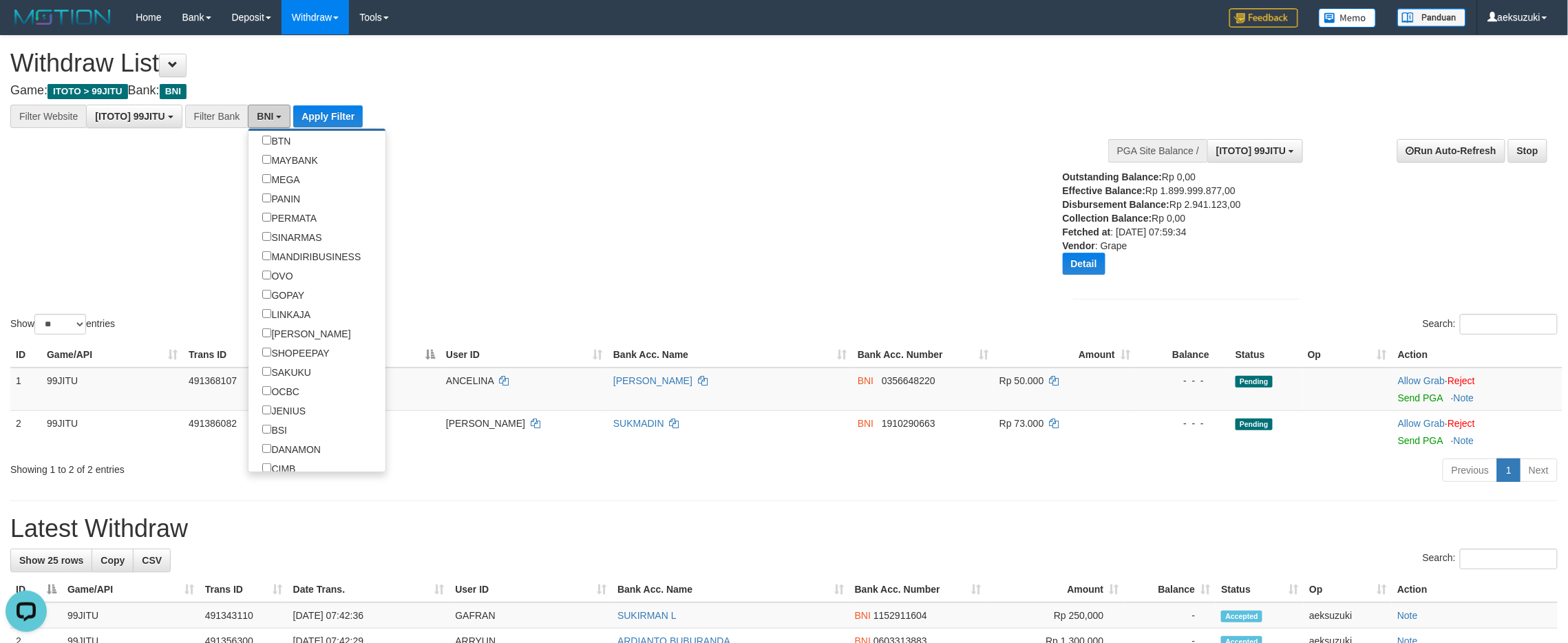
scroll to position [233, 0]
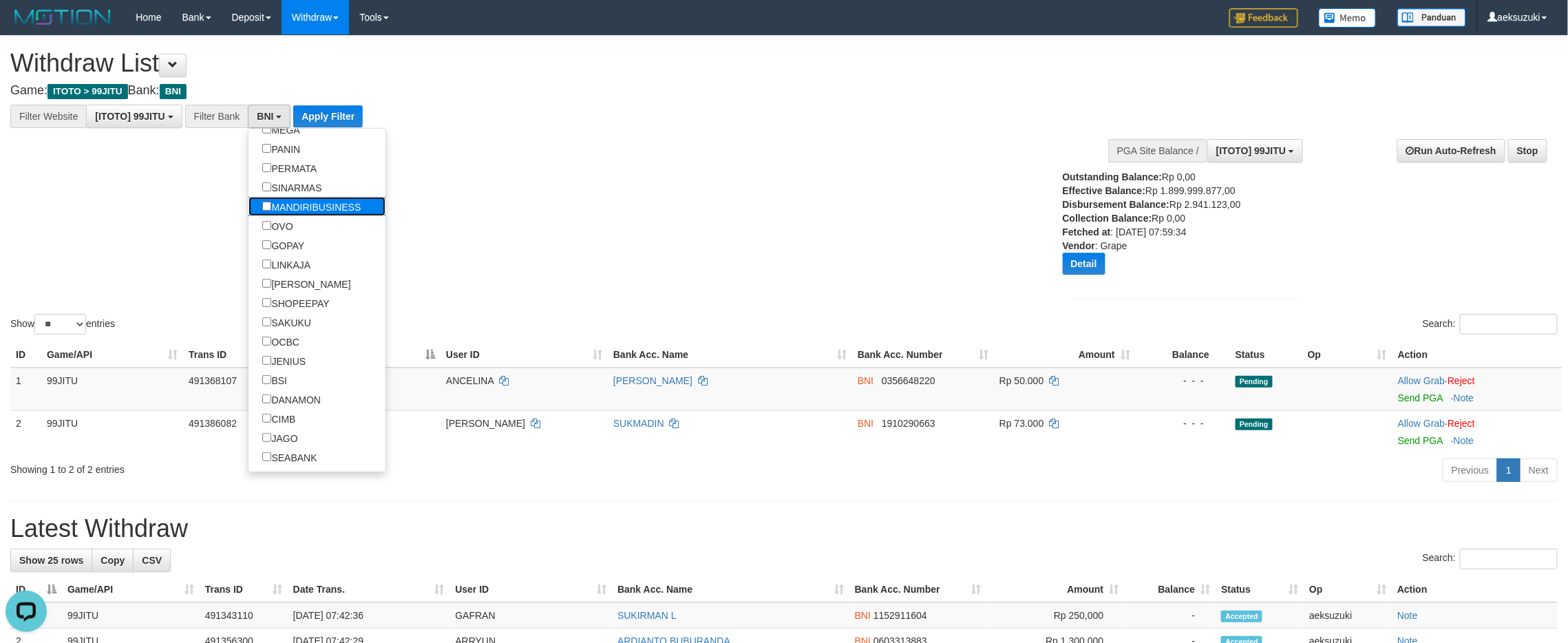
click at [292, 217] on label "MANDIRIBUSINESS" at bounding box center [311, 207] width 126 height 19
click at [292, 209] on label "MANDIRIBUSINESS" at bounding box center [311, 207] width 126 height 19
click at [293, 226] on label "OVO" at bounding box center [277, 226] width 57 height 19
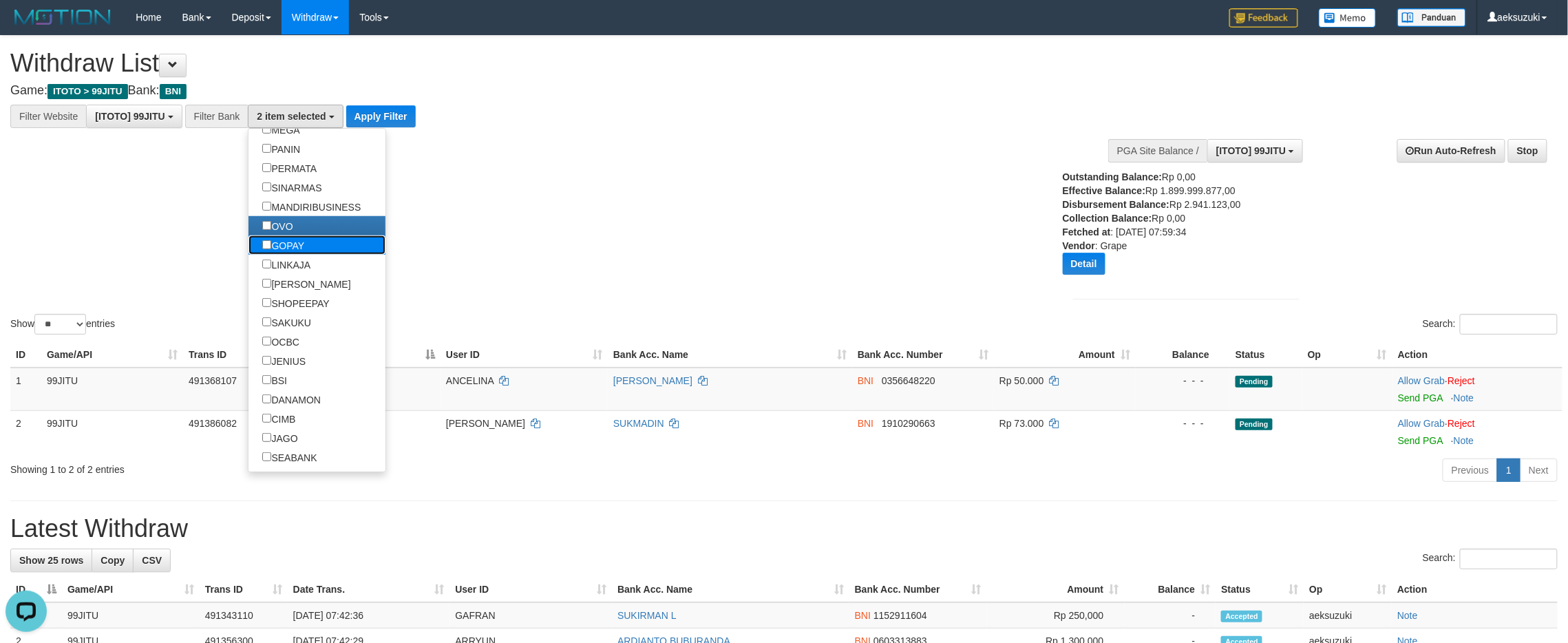
drag, startPoint x: 293, startPoint y: 240, endPoint x: 295, endPoint y: 257, distance: 17.1
click at [293, 241] on label "GOPAY" at bounding box center [284, 245] width 70 height 19
drag, startPoint x: 295, startPoint y: 259, endPoint x: 295, endPoint y: 271, distance: 12.0
click at [295, 261] on label "LINKAJA" at bounding box center [286, 264] width 76 height 19
click at [296, 281] on label "[PERSON_NAME]" at bounding box center [306, 283] width 116 height 19
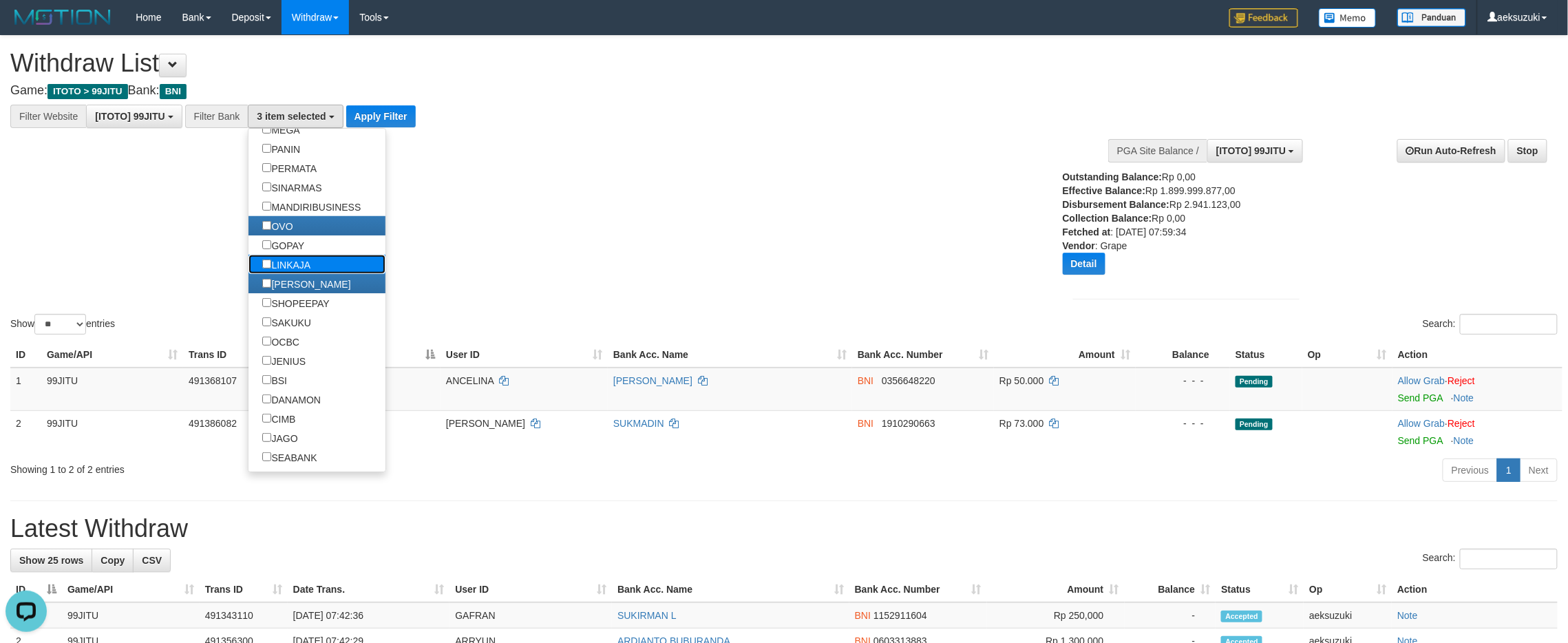
click at [298, 266] on label "LINKAJA" at bounding box center [286, 264] width 76 height 19
click at [297, 254] on label "GOPAY" at bounding box center [284, 245] width 70 height 19
click at [394, 122] on button "Apply Filter" at bounding box center [381, 117] width 70 height 22
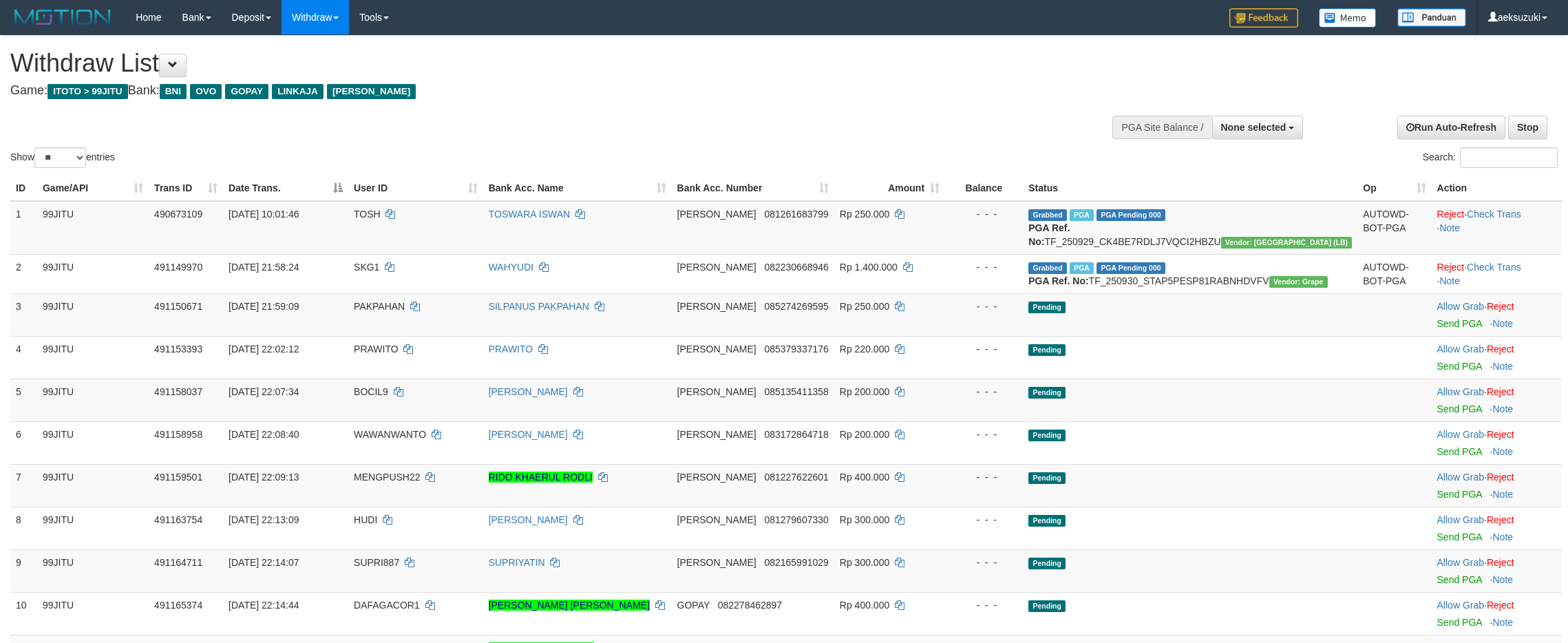
select select
select select "**"
drag, startPoint x: 1438, startPoint y: 364, endPoint x: 871, endPoint y: 229, distance: 582.8
click at [1438, 329] on link "Send PGA" at bounding box center [1460, 323] width 45 height 11
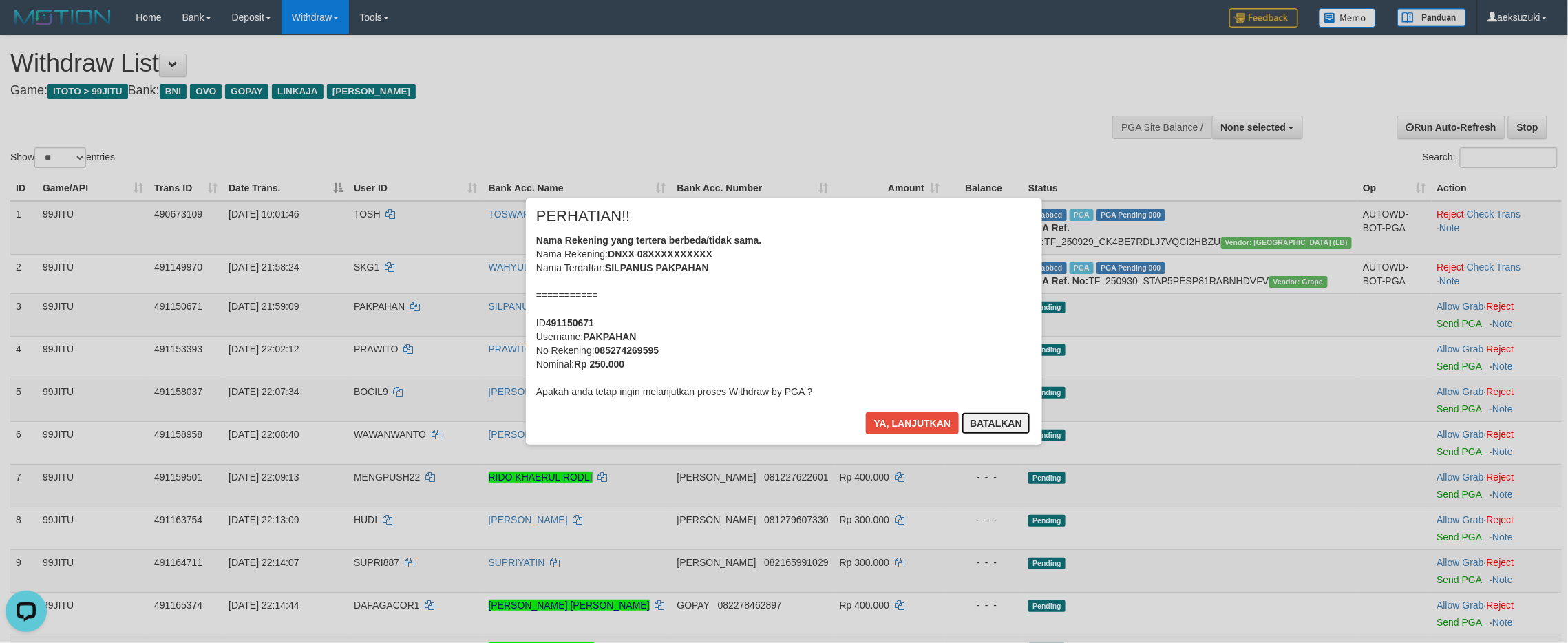
click at [992, 420] on button "Batalkan" at bounding box center [995, 423] width 69 height 22
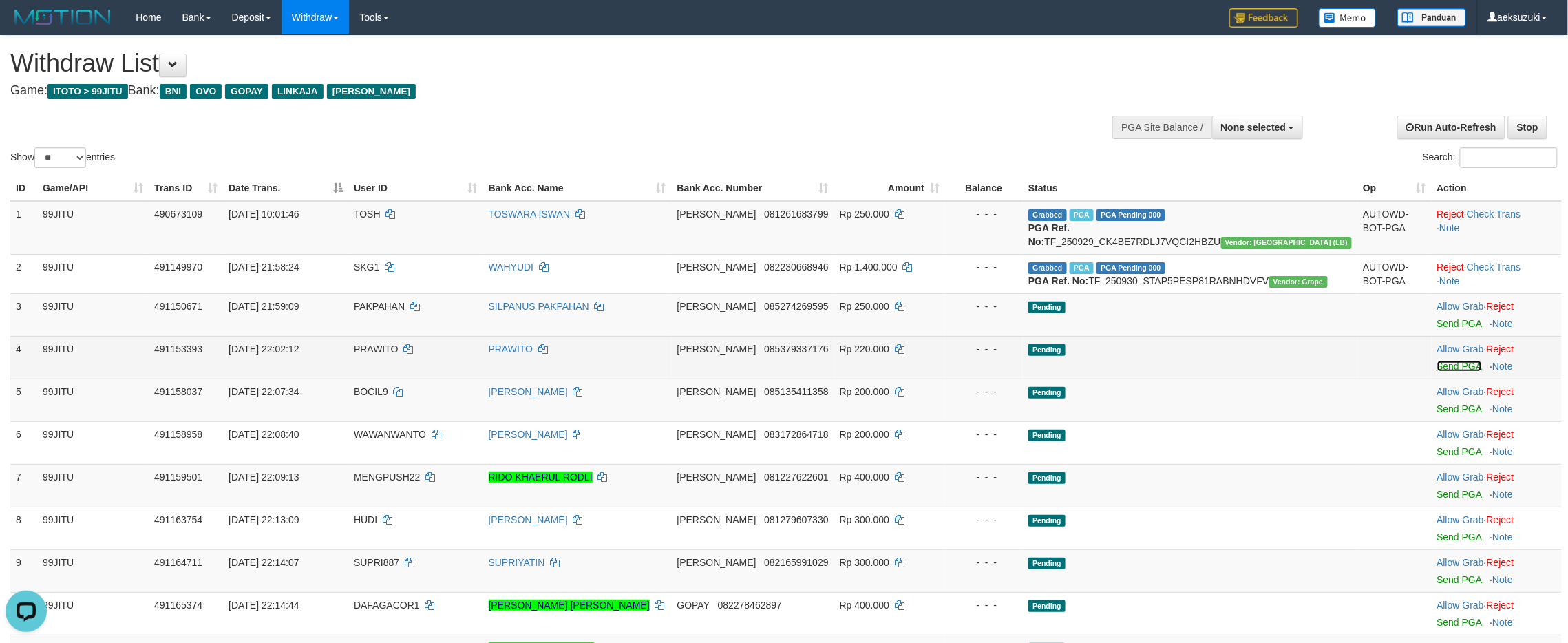
click at [1437, 372] on link "Send PGA" at bounding box center [1460, 366] width 45 height 11
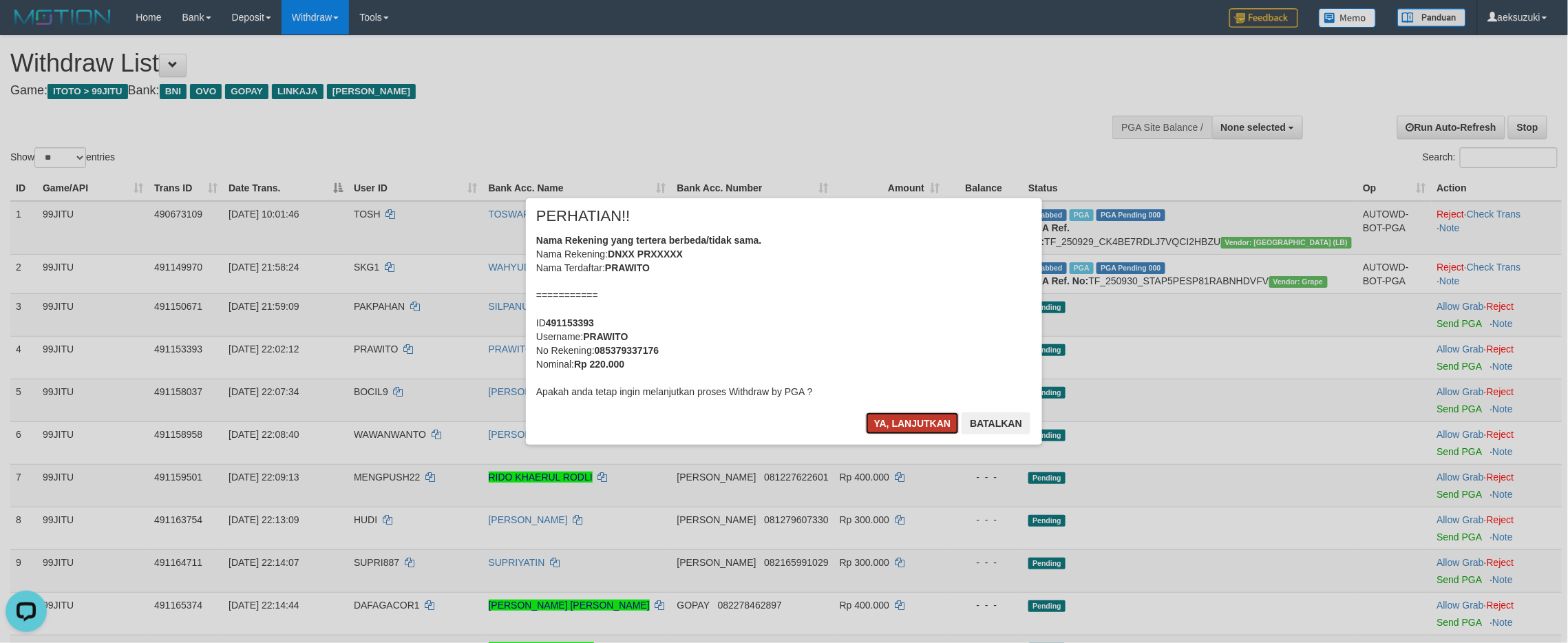
click at [891, 420] on button "Ya, lanjutkan" at bounding box center [912, 423] width 93 height 22
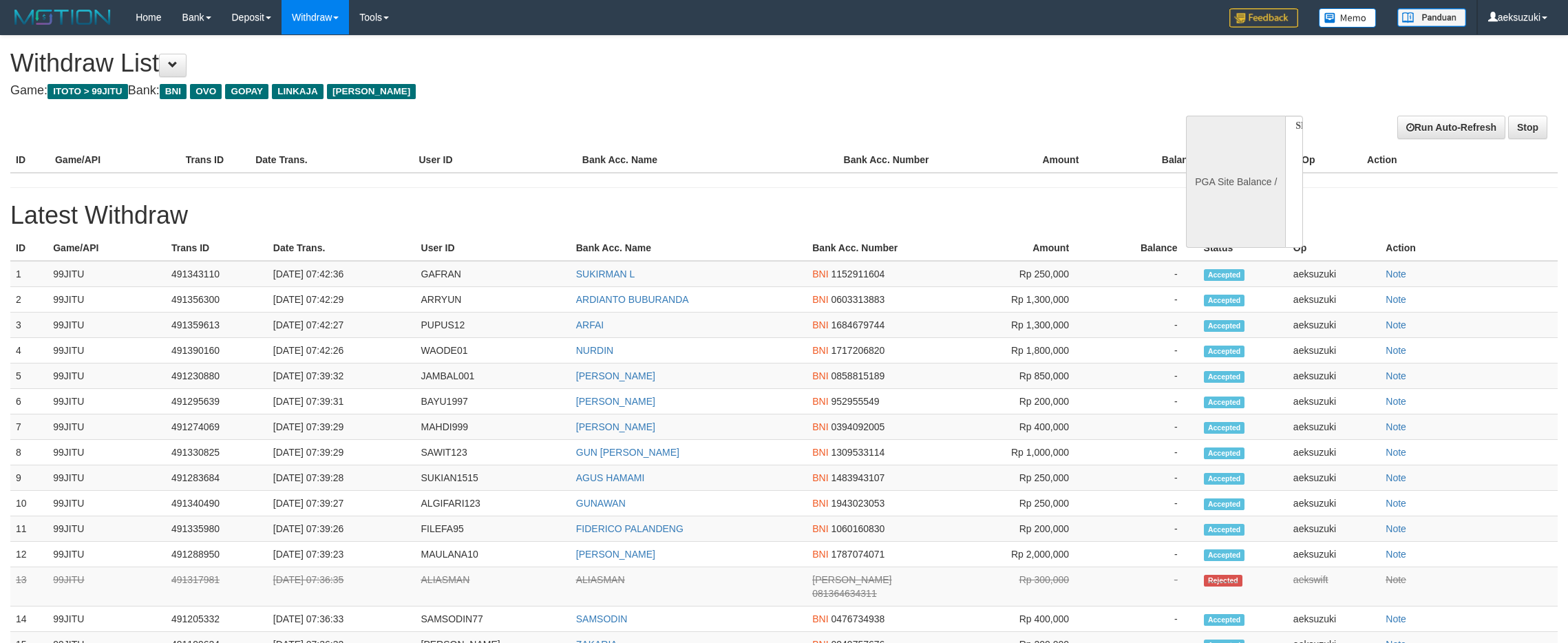
select select
select select "**"
select select
select select "**"
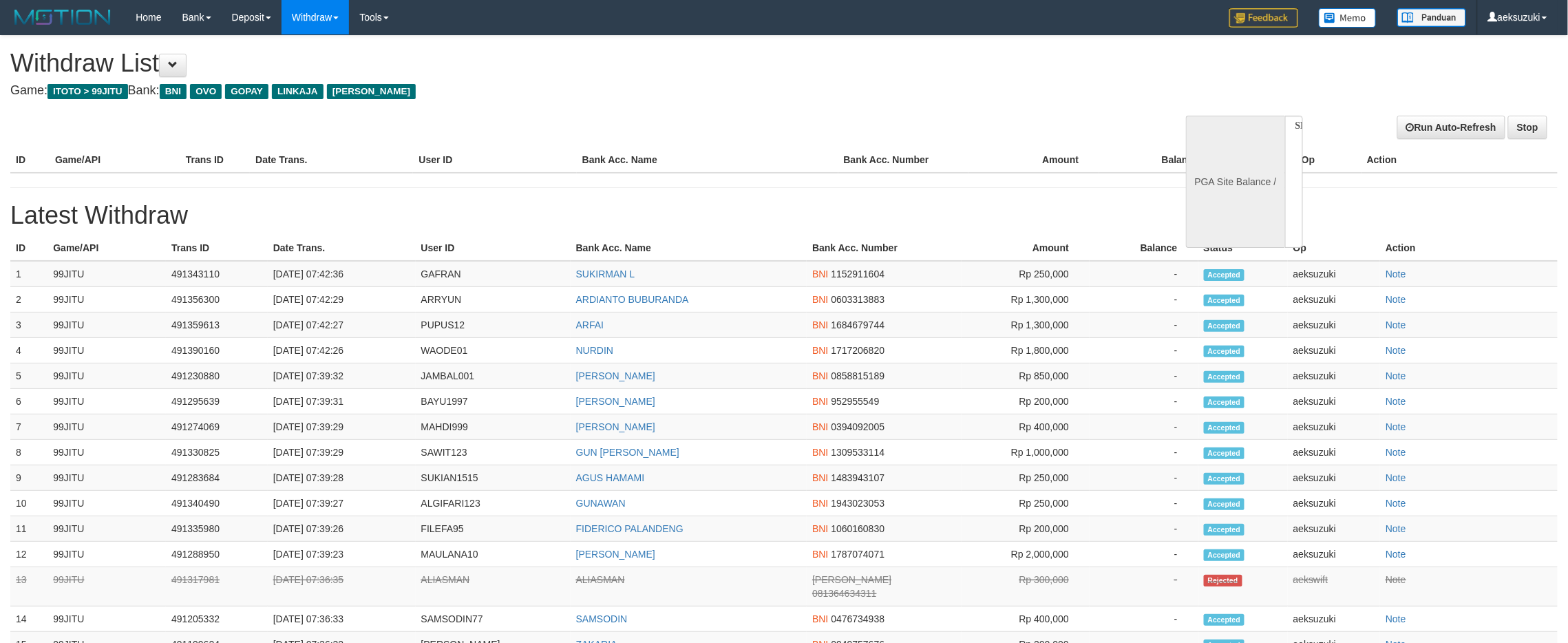
select select
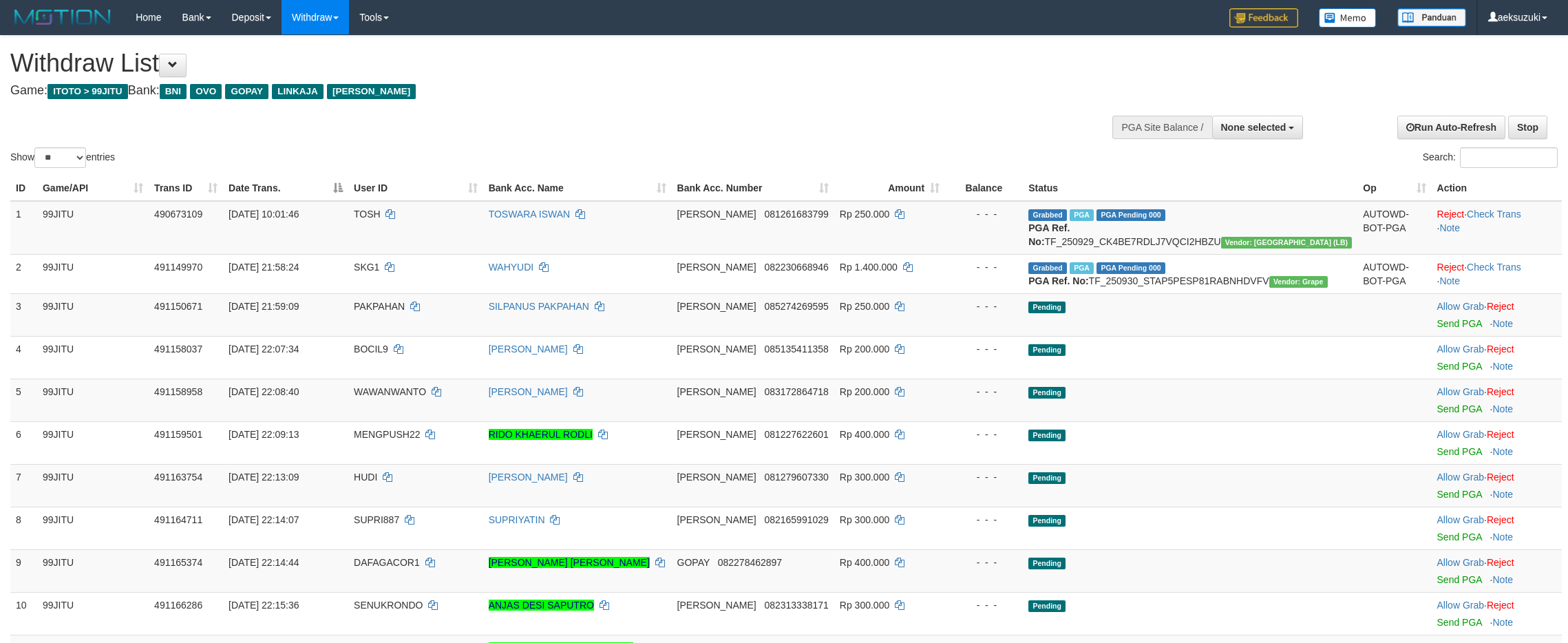
select select
select select "**"
click at [1234, 130] on span "None selected" at bounding box center [1253, 127] width 66 height 11
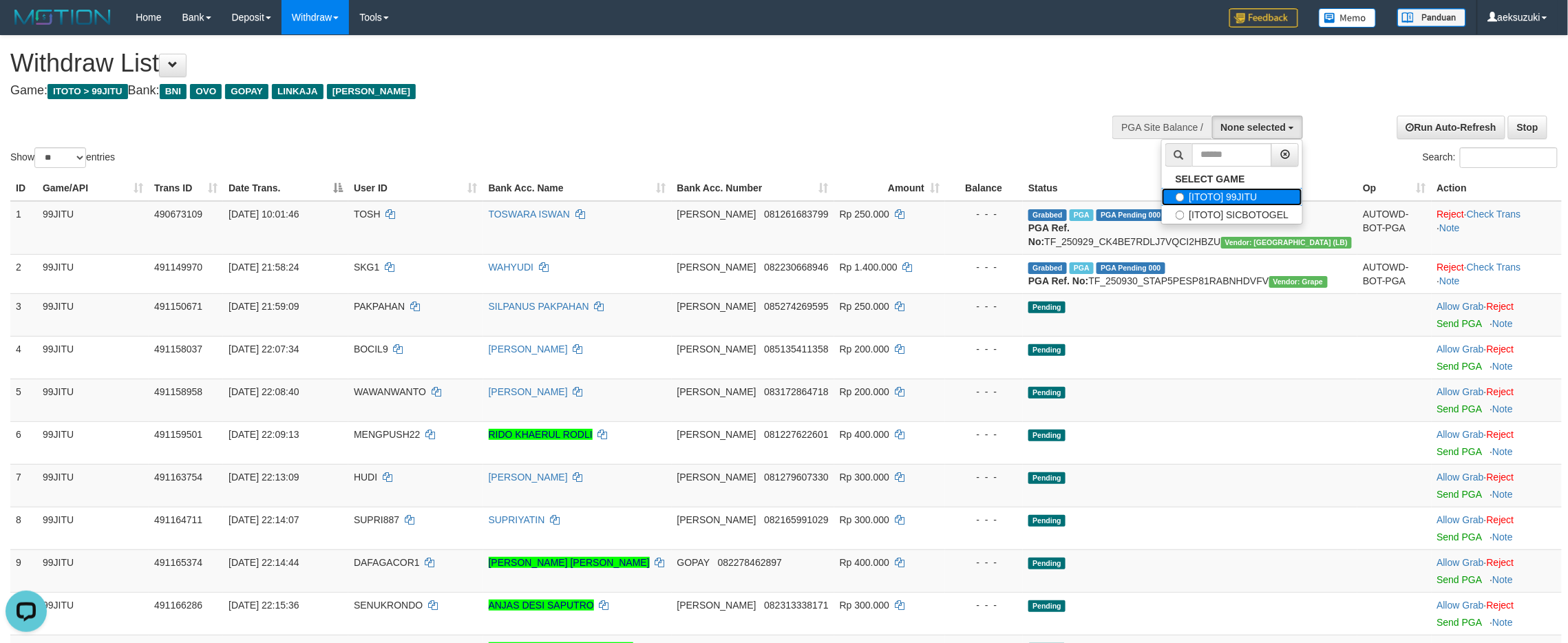
click at [1218, 193] on label "[ITOTO] 99JITU" at bounding box center [1233, 197] width 141 height 18
select select "***"
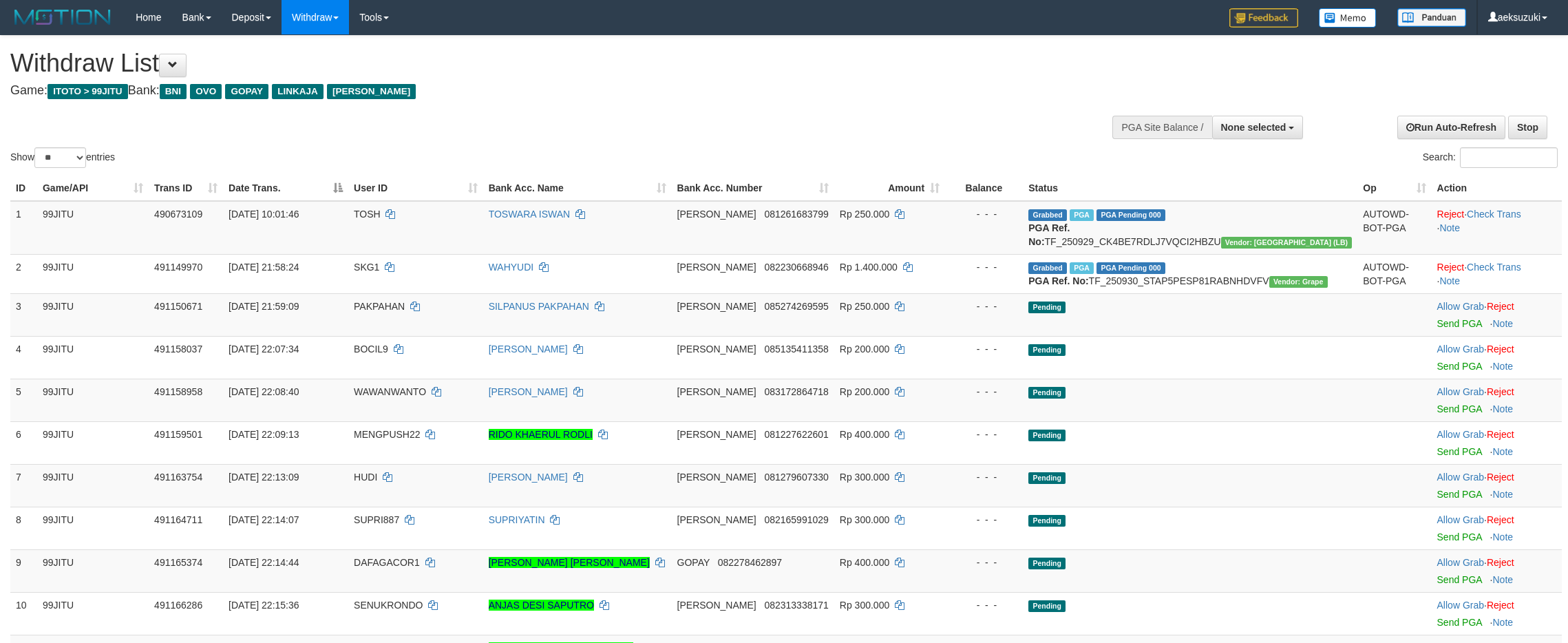
select select
select select "**"
click at [1269, 126] on span "None selected" at bounding box center [1253, 127] width 66 height 11
click at [1203, 200] on label "[ITOTO] 99JITU" at bounding box center [1233, 197] width 141 height 18
select select "***"
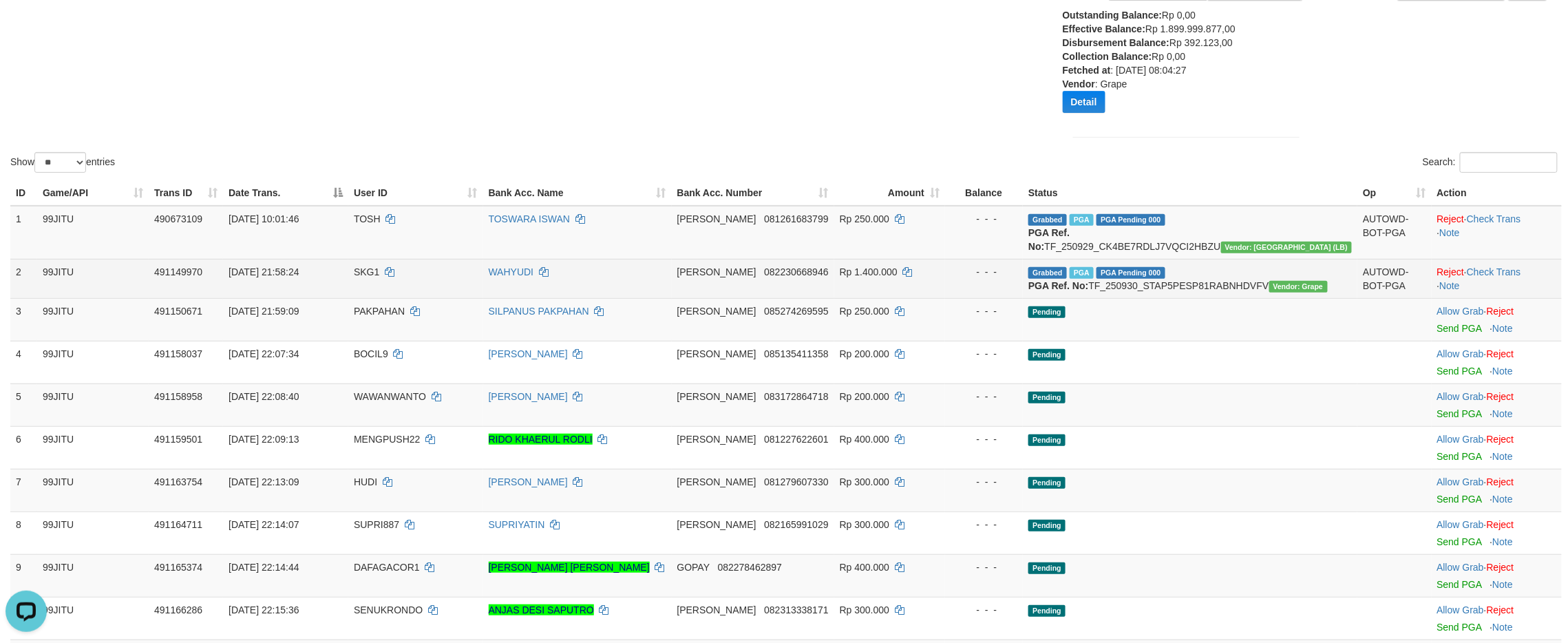
scroll to position [183, 0]
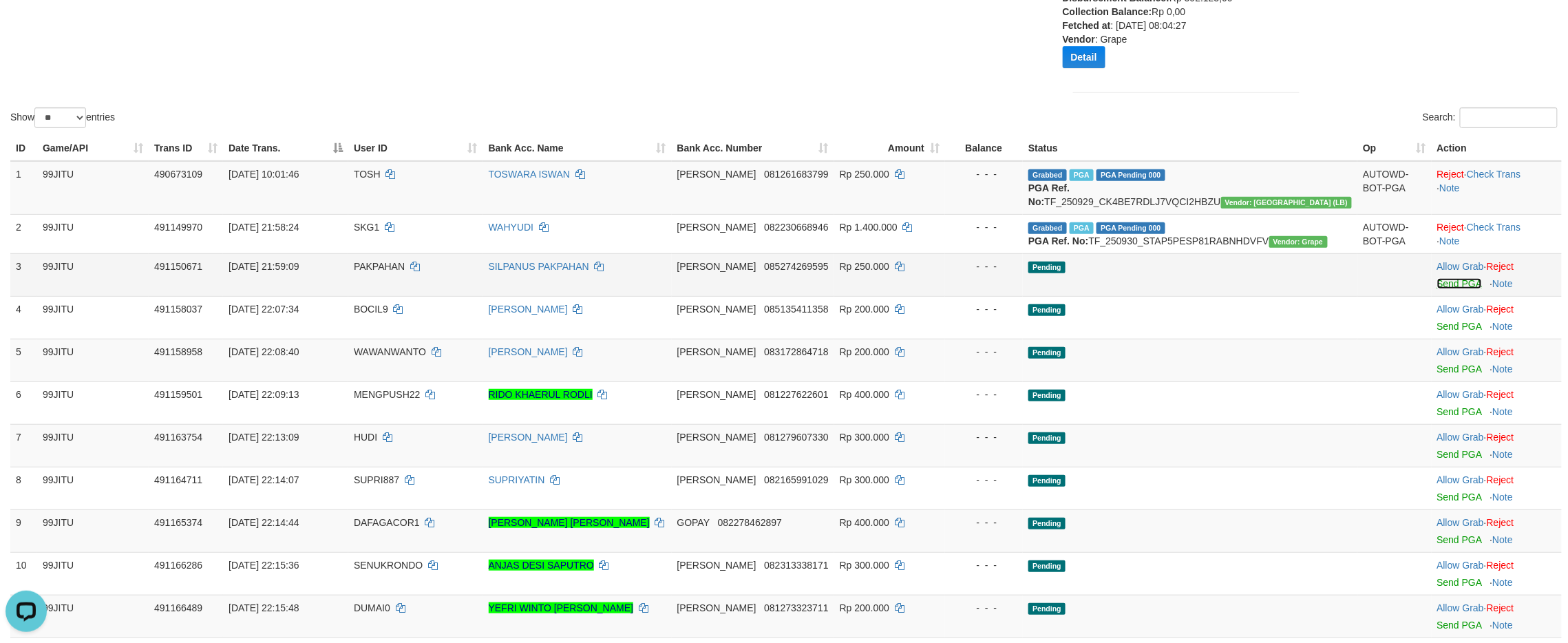
click at [1454, 289] on link "Send PGA" at bounding box center [1460, 283] width 45 height 11
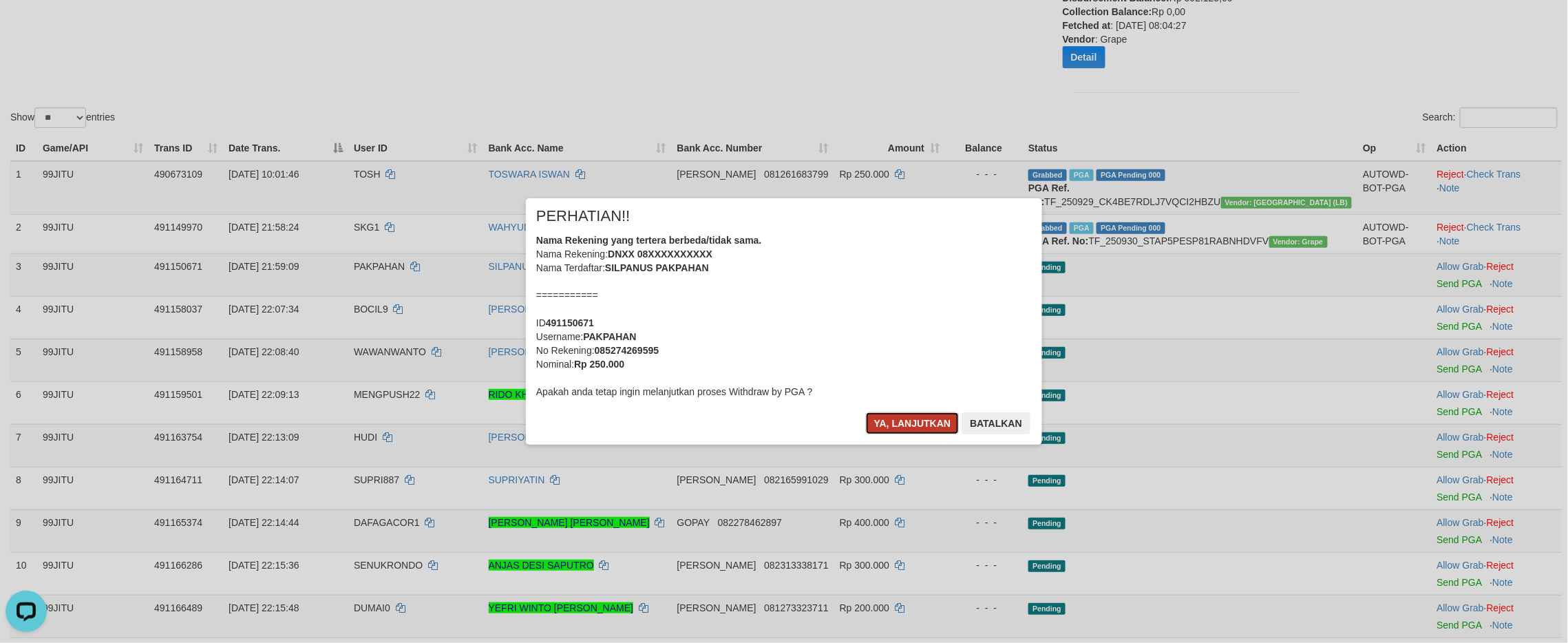
click at [935, 417] on button "Ya, lanjutkan" at bounding box center [912, 423] width 93 height 22
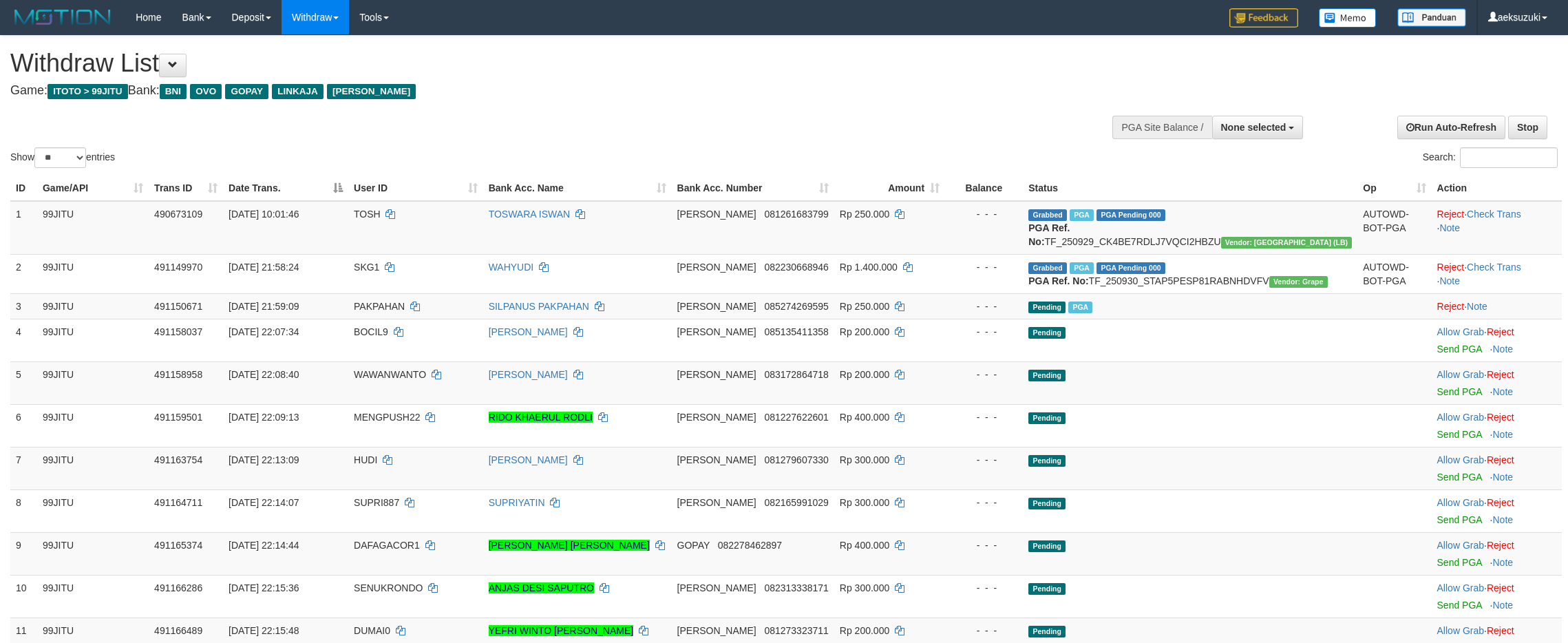
select select
select select "**"
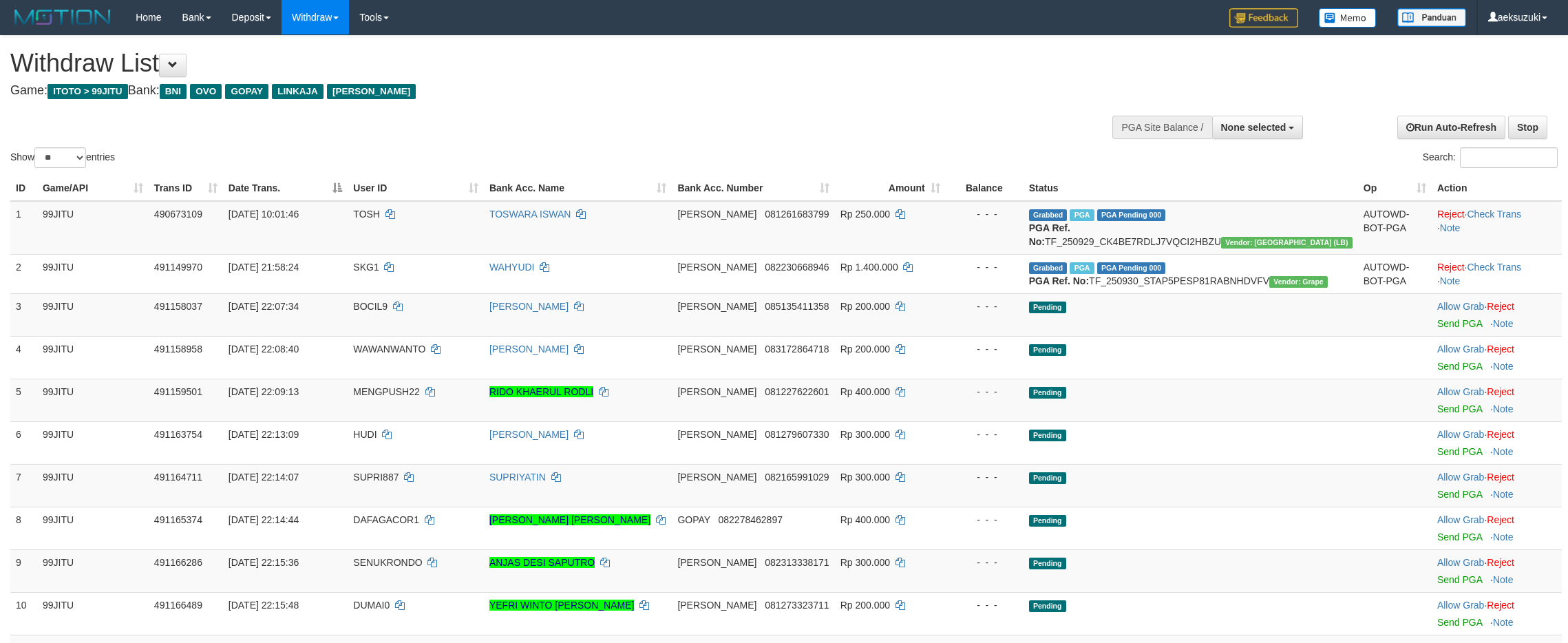
select select
select select "**"
click at [1271, 125] on span "None selected" at bounding box center [1253, 127] width 66 height 11
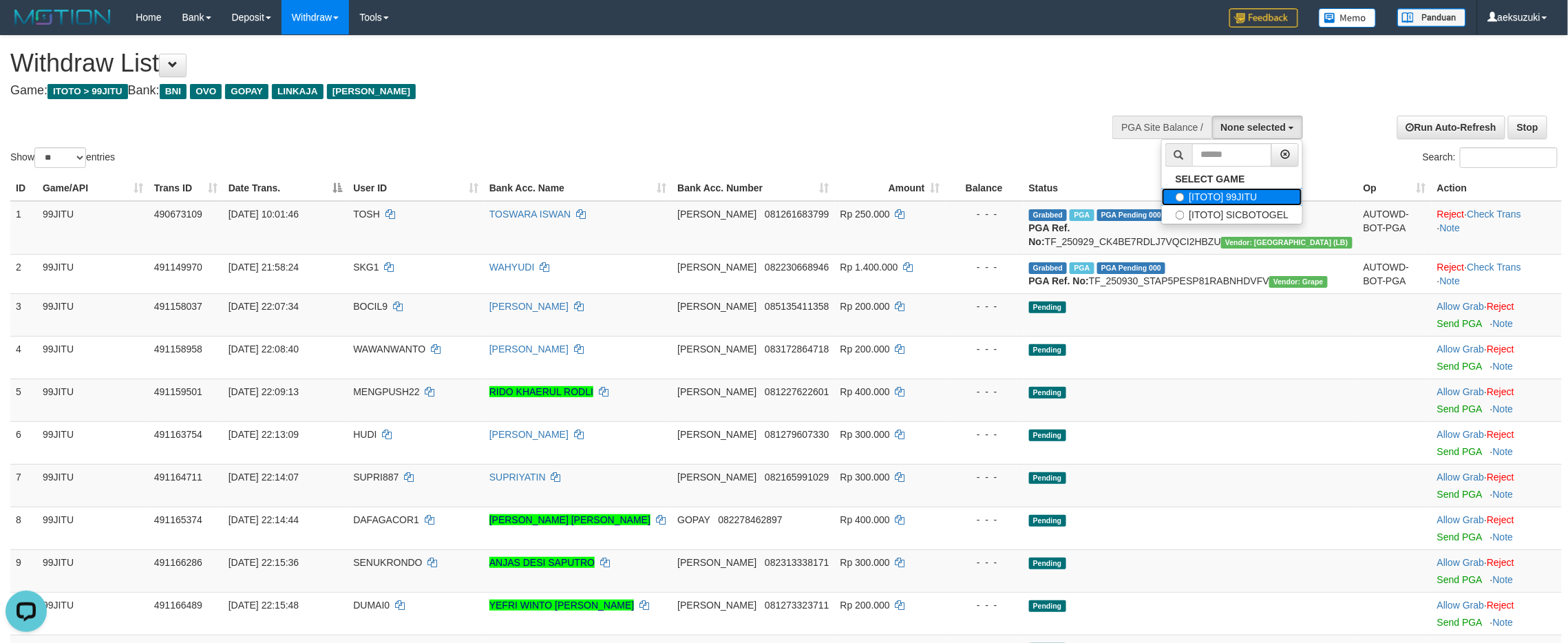
click at [1239, 194] on label "[ITOTO] 99JITU" at bounding box center [1233, 197] width 141 height 18
select select "***"
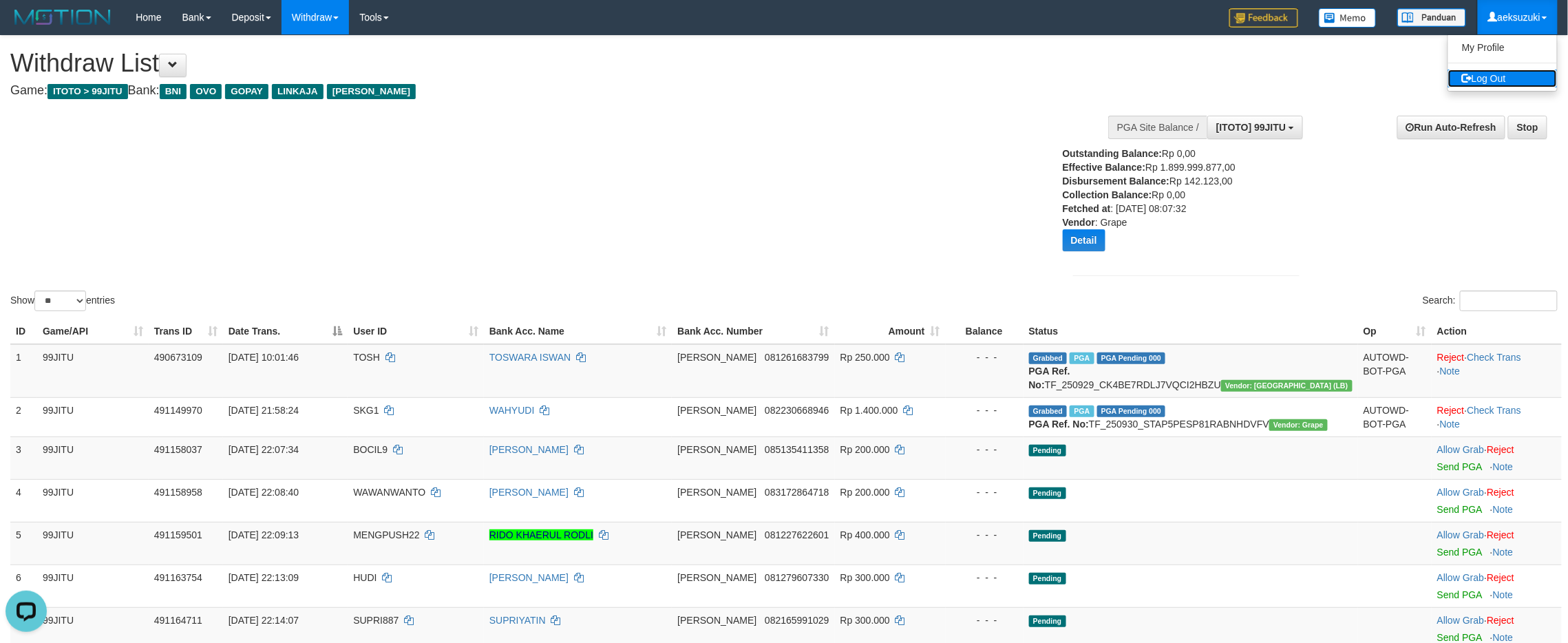
click at [1495, 70] on link "Log Out" at bounding box center [1502, 79] width 109 height 18
